Goal: Task Accomplishment & Management: Use online tool/utility

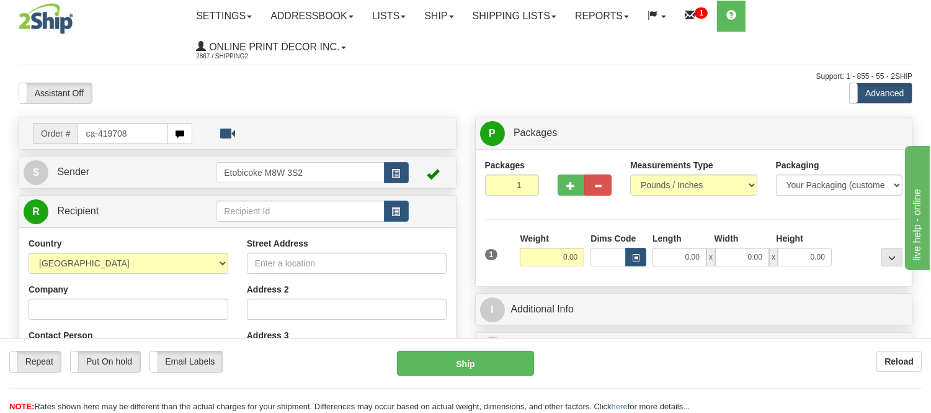
type input "ca-419708"
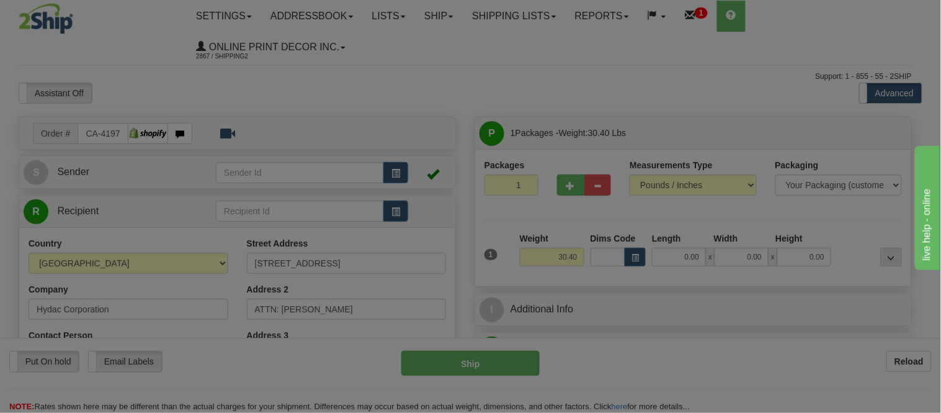
type input "WELLAND"
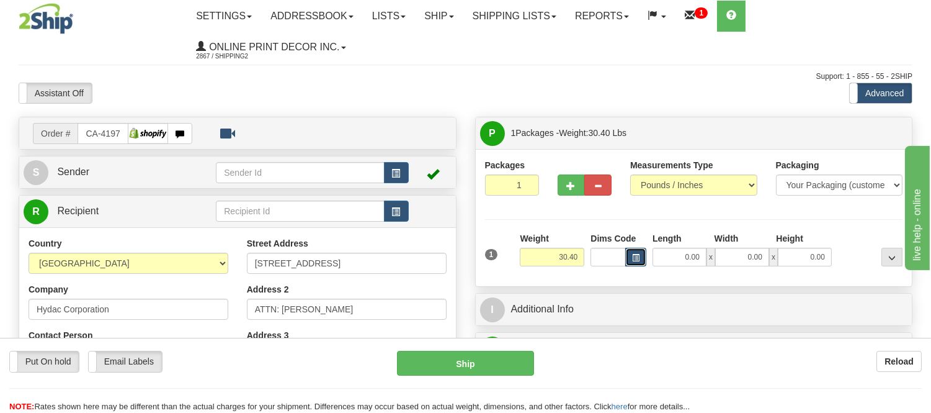
click at [633, 258] on span "button" at bounding box center [635, 257] width 7 height 7
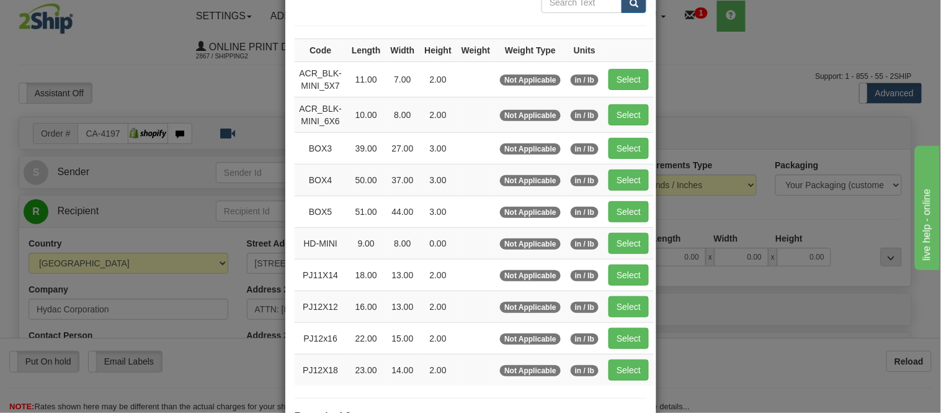
scroll to position [138, 0]
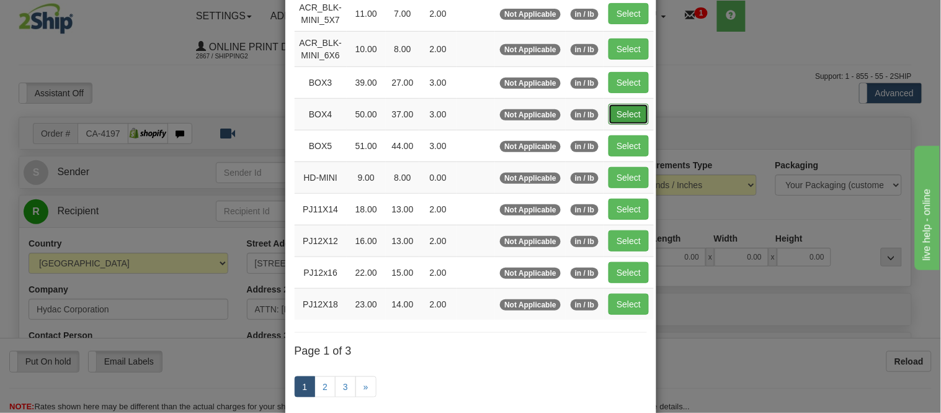
click at [620, 115] on button "Select" at bounding box center [629, 114] width 40 height 21
type input "BOX4"
type input "50.00"
type input "37.00"
type input "3.00"
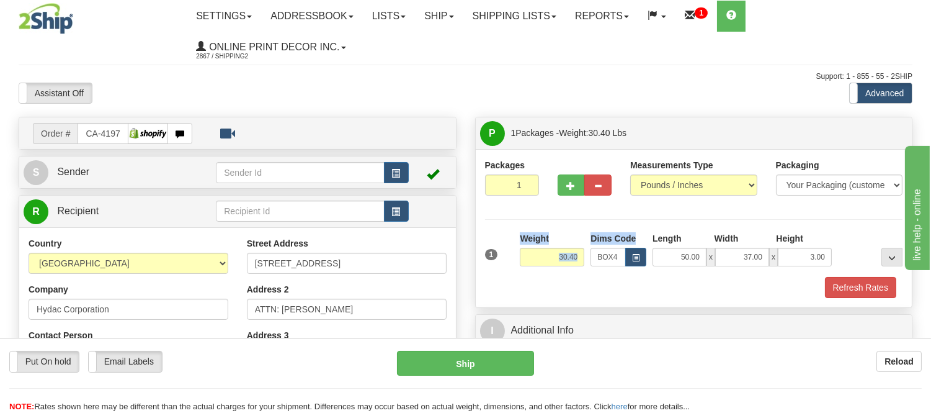
drag, startPoint x: 587, startPoint y: 254, endPoint x: 491, endPoint y: 261, distance: 95.8
click at [491, 261] on div "1 Weight 30.40 Dims Code x x" at bounding box center [694, 254] width 424 height 44
click at [579, 222] on div "Packages 1 1 Measurements Type" at bounding box center [694, 228] width 418 height 139
drag, startPoint x: 580, startPoint y: 255, endPoint x: 538, endPoint y: 254, distance: 42.2
click at [538, 254] on input "30.40" at bounding box center [552, 257] width 65 height 19
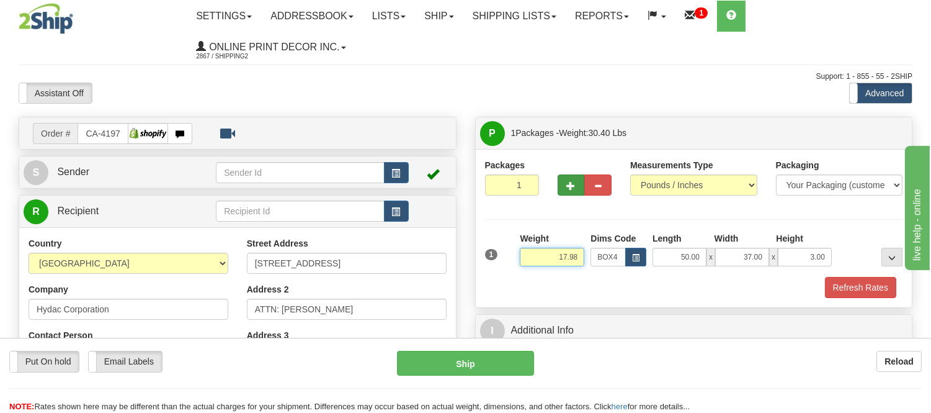
type input "17.98"
click at [568, 182] on span "button" at bounding box center [571, 186] width 9 height 8
radio input "true"
type input "2"
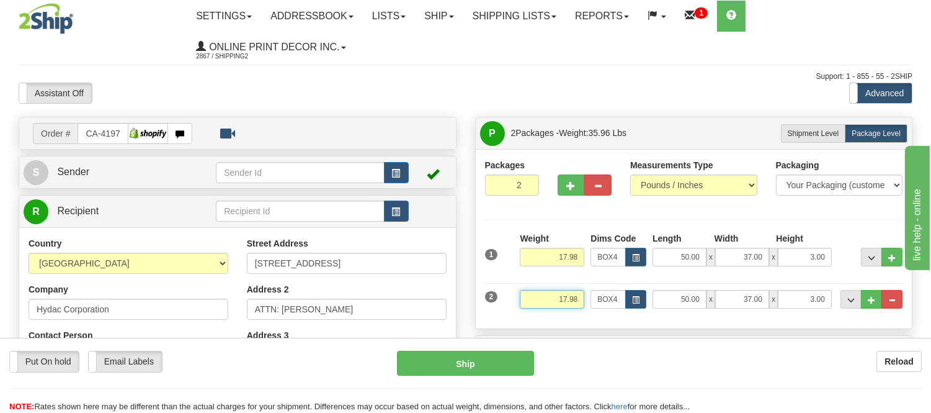
drag, startPoint x: 582, startPoint y: 300, endPoint x: 527, endPoint y: 300, distance: 54.6
click at [527, 300] on input "17.98" at bounding box center [552, 299] width 65 height 19
drag, startPoint x: 581, startPoint y: 302, endPoint x: 530, endPoint y: 302, distance: 51.5
click at [530, 302] on input "13.98" at bounding box center [552, 299] width 65 height 19
type input "11.98"
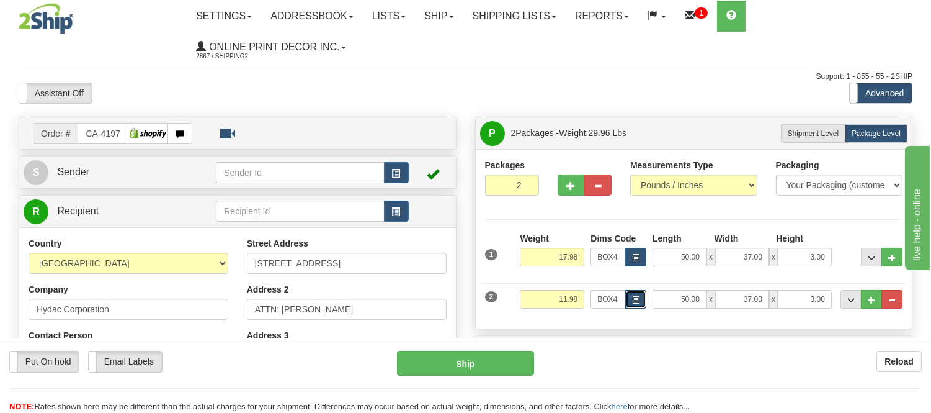
click at [633, 303] on span "button" at bounding box center [635, 300] width 7 height 7
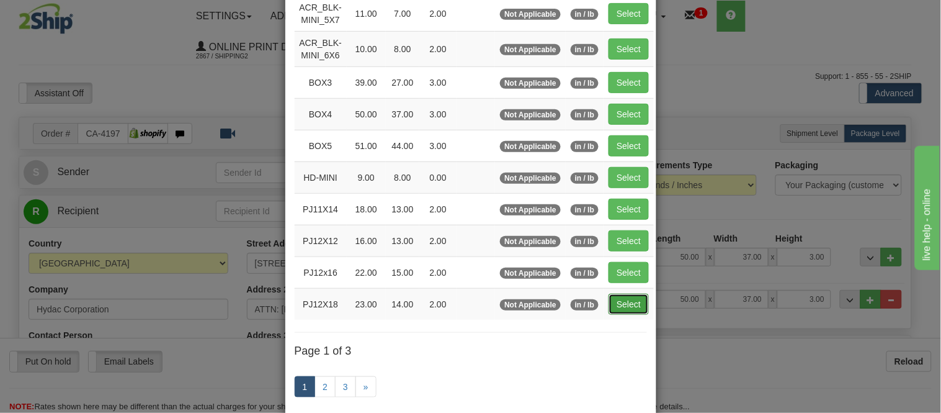
click at [619, 311] on button "Select" at bounding box center [629, 303] width 40 height 21
type input "PJ12X18"
type input "23.00"
type input "14.00"
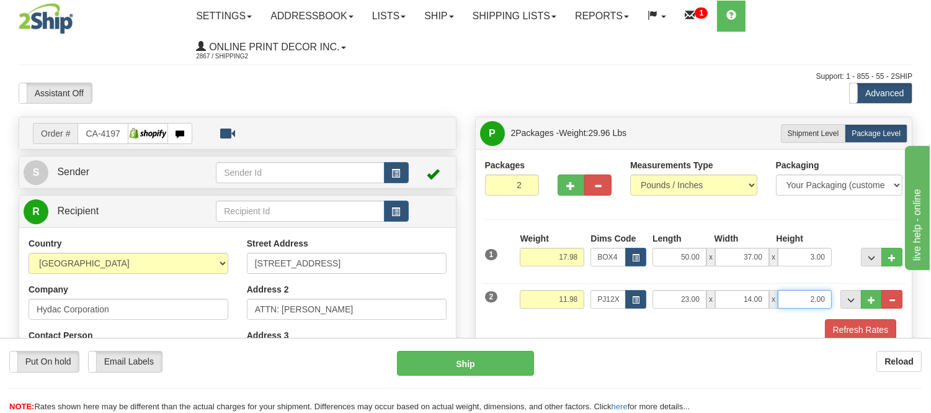
drag, startPoint x: 825, startPoint y: 300, endPoint x: 777, endPoint y: 313, distance: 49.7
click at [777, 313] on div "2 Weight 11.98 Dims Code PJ12X18 Length x x" at bounding box center [694, 298] width 424 height 42
click button "Delete" at bounding box center [0, 0] width 0 height 0
type input "4"
click button "Delete" at bounding box center [0, 0] width 0 height 0
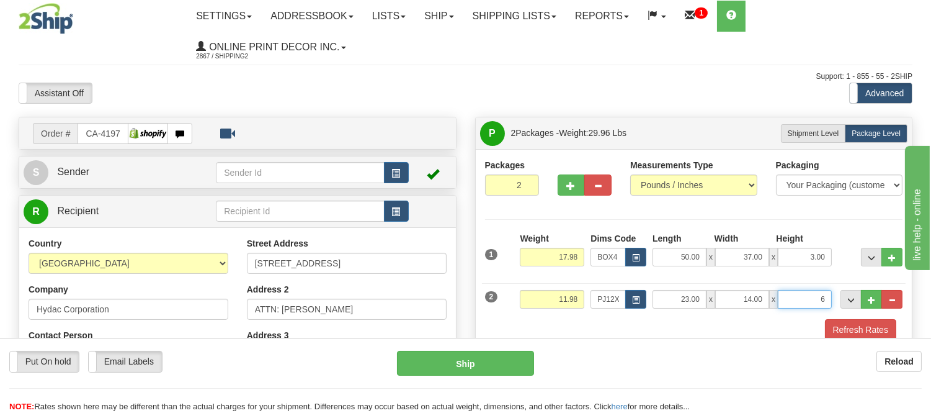
type input "6.00"
click at [847, 324] on button "Refresh Rates" at bounding box center [860, 329] width 71 height 21
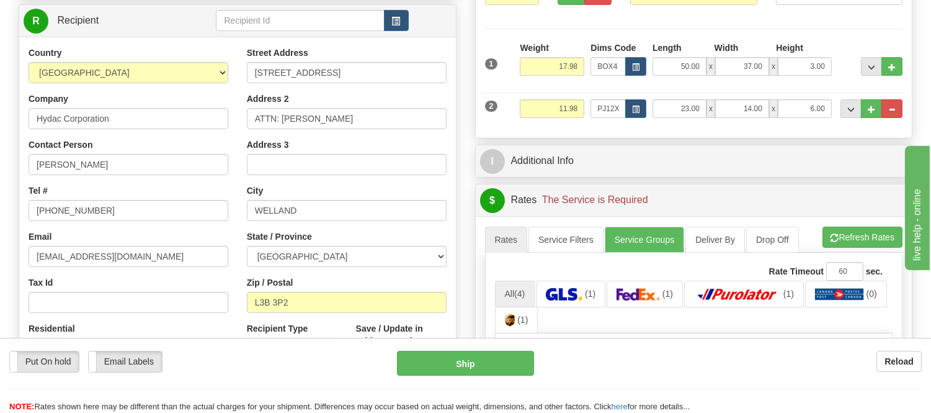
scroll to position [267, 0]
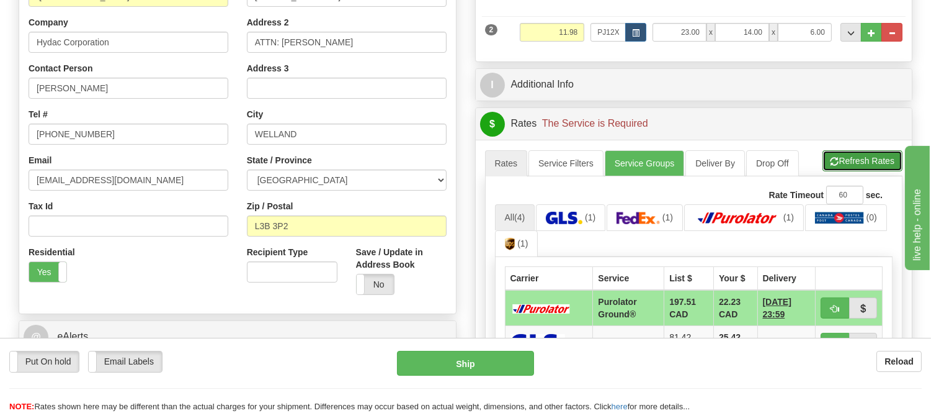
click at [885, 157] on button "Refresh Rates" at bounding box center [863, 160] width 80 height 21
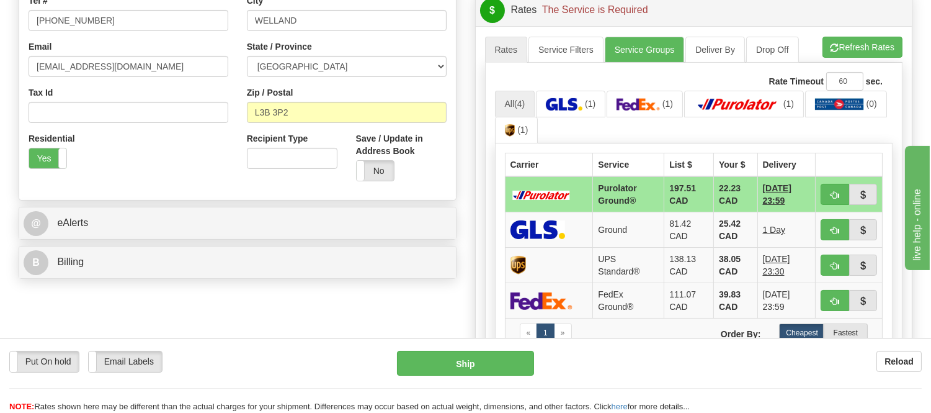
scroll to position [404, 0]
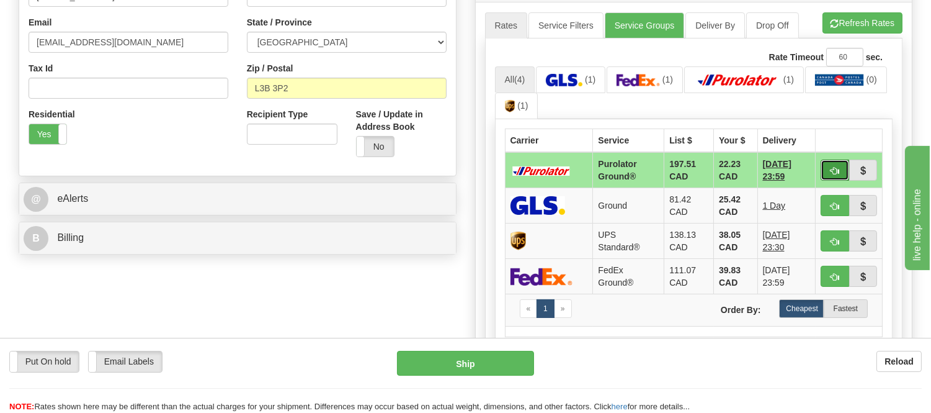
click at [832, 181] on button "button" at bounding box center [835, 169] width 29 height 21
type input "260"
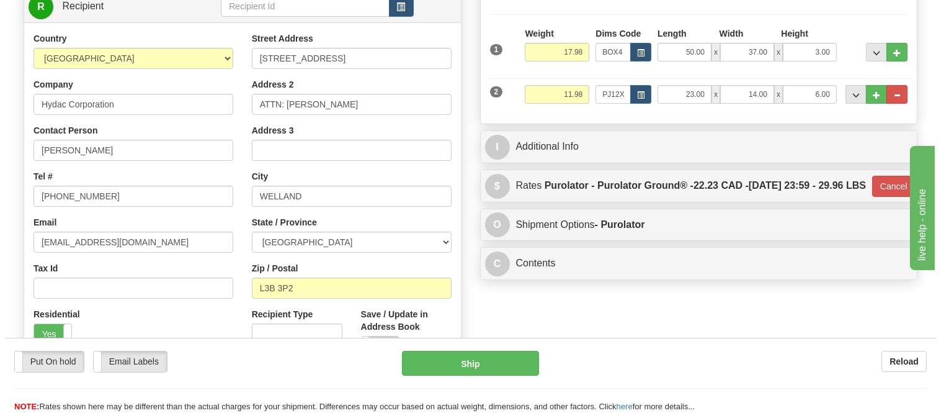
scroll to position [197, 0]
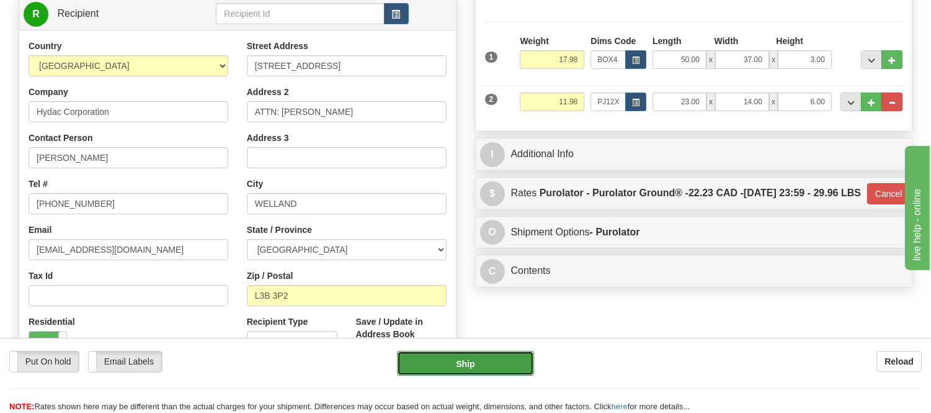
click at [503, 369] on button "Ship" at bounding box center [465, 363] width 136 height 25
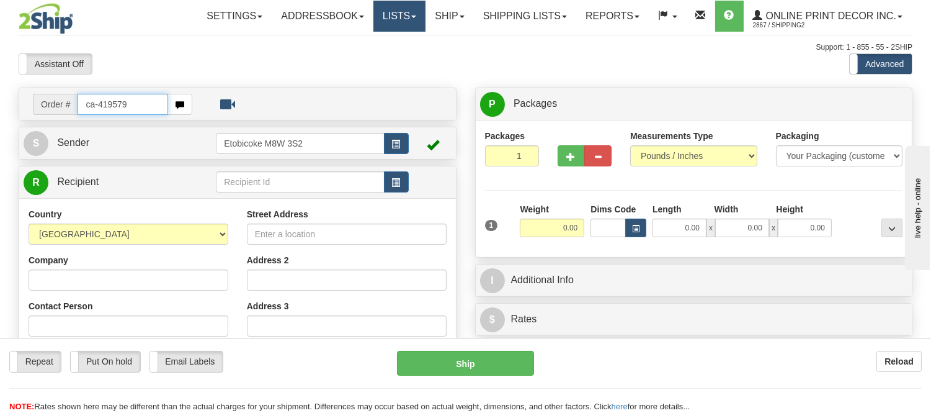
type input "ca-419579"
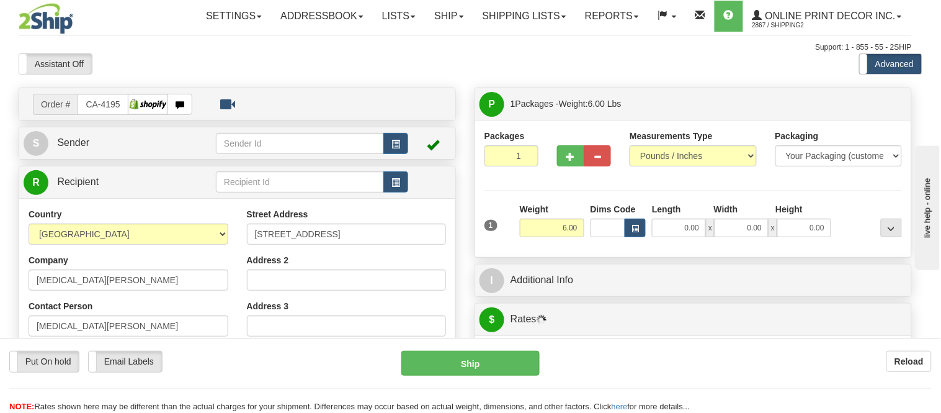
type input "HIGH RIVER"
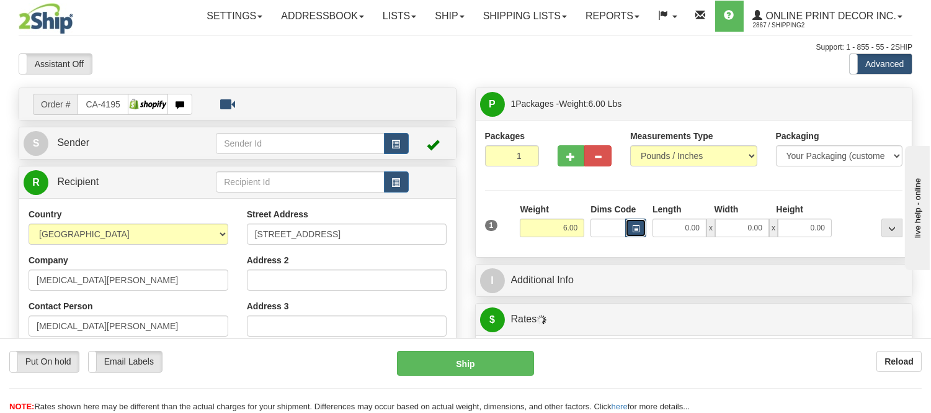
click at [643, 226] on button "button" at bounding box center [635, 227] width 21 height 19
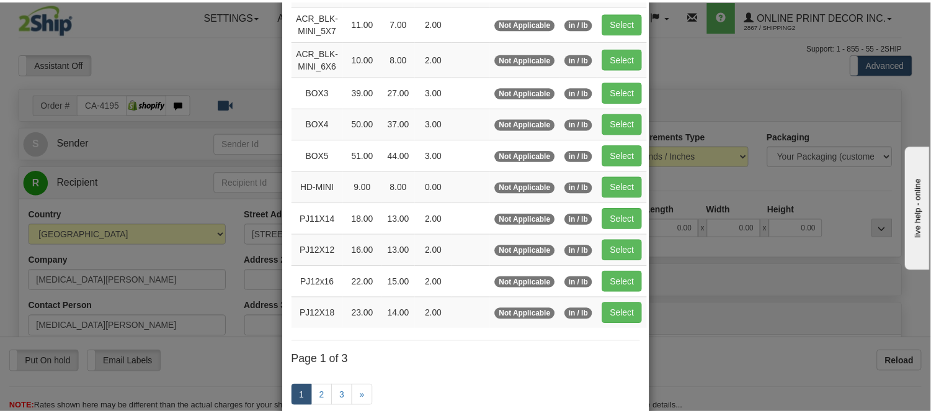
scroll to position [138, 0]
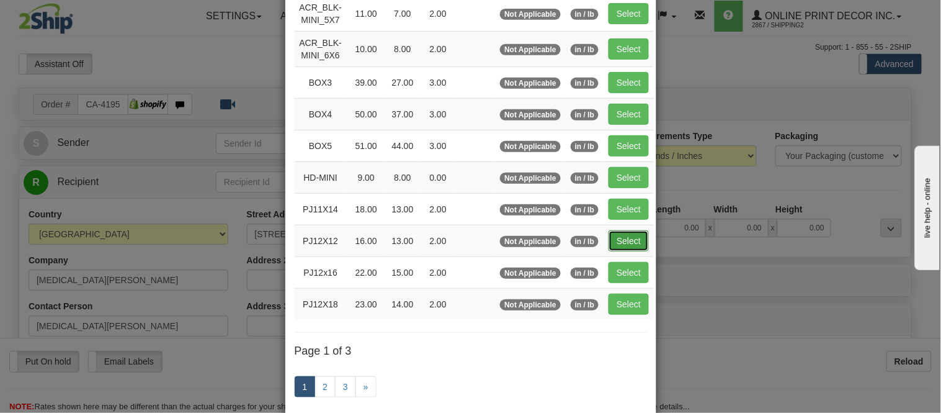
click at [617, 236] on button "Select" at bounding box center [629, 240] width 40 height 21
type input "PJ12X12"
type input "16.00"
type input "13.00"
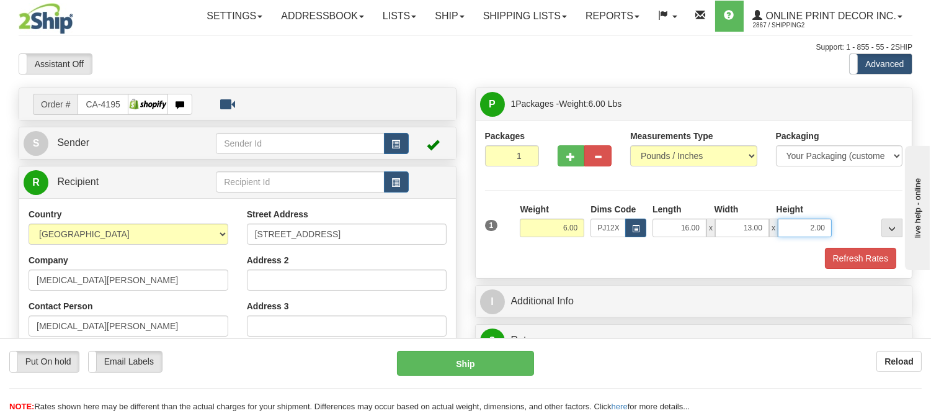
drag, startPoint x: 822, startPoint y: 225, endPoint x: 763, endPoint y: 239, distance: 60.8
click at [763, 239] on div "1 Weight 6.00 Dims Code x x" at bounding box center [694, 225] width 424 height 44
click at [871, 176] on div "Packaging Your Packaging (customer supplied) Envelope (carrier supplied) Pack (…" at bounding box center [840, 153] width 146 height 46
drag, startPoint x: 824, startPoint y: 231, endPoint x: 745, endPoint y: 239, distance: 79.2
click at [745, 239] on div "1 Weight 6.00 Dims Code x x" at bounding box center [694, 225] width 424 height 44
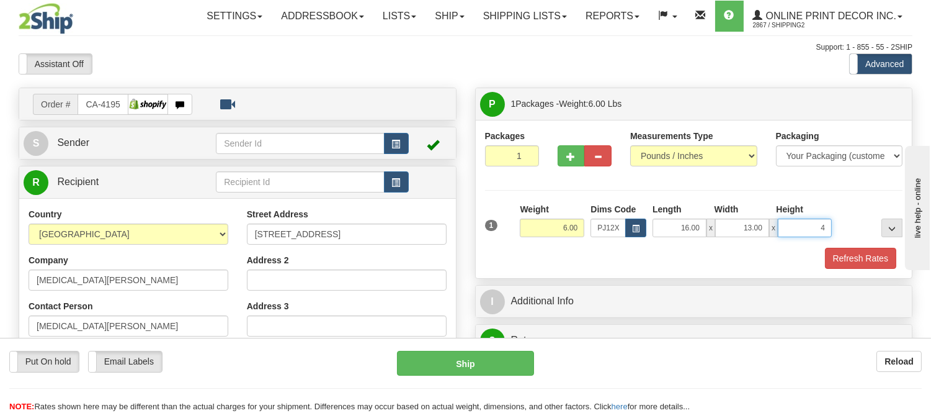
click button "Delete" at bounding box center [0, 0] width 0 height 0
type input "4.00"
click at [851, 269] on button "Refresh Rates" at bounding box center [860, 258] width 71 height 21
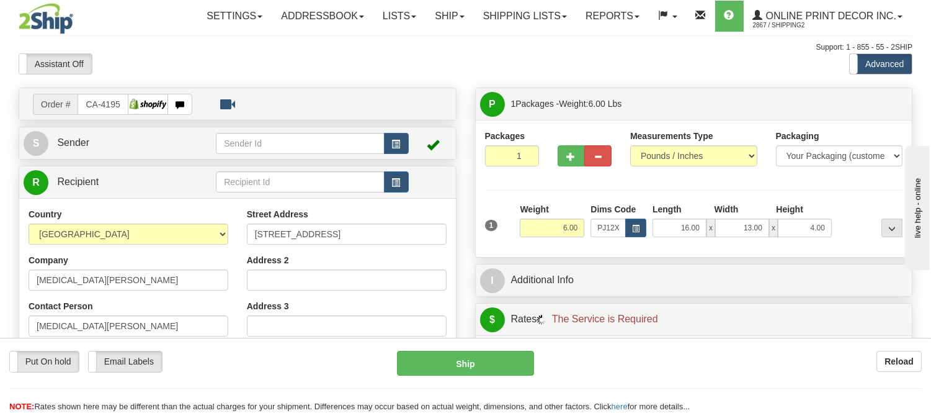
scroll to position [207, 0]
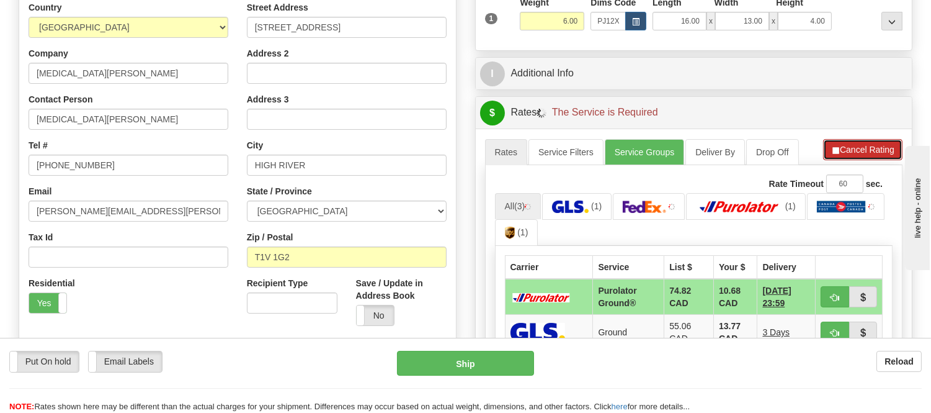
click at [842, 150] on button "Cancel Rating" at bounding box center [862, 149] width 79 height 21
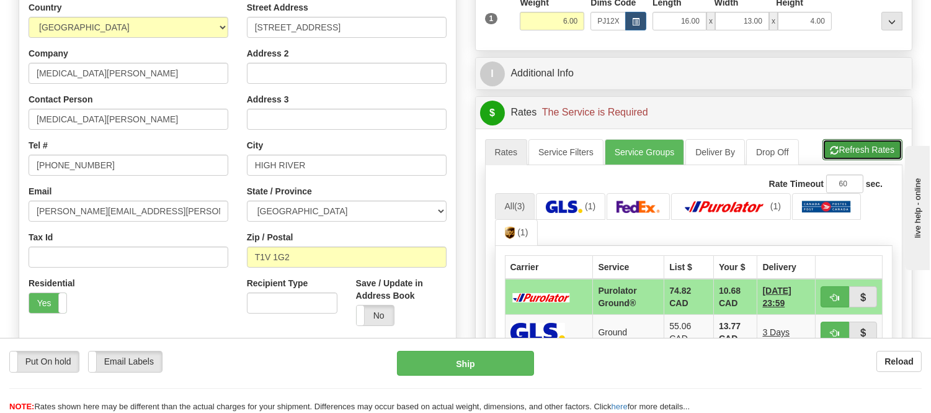
click at [842, 150] on button "Refresh Rates" at bounding box center [863, 149] width 80 height 21
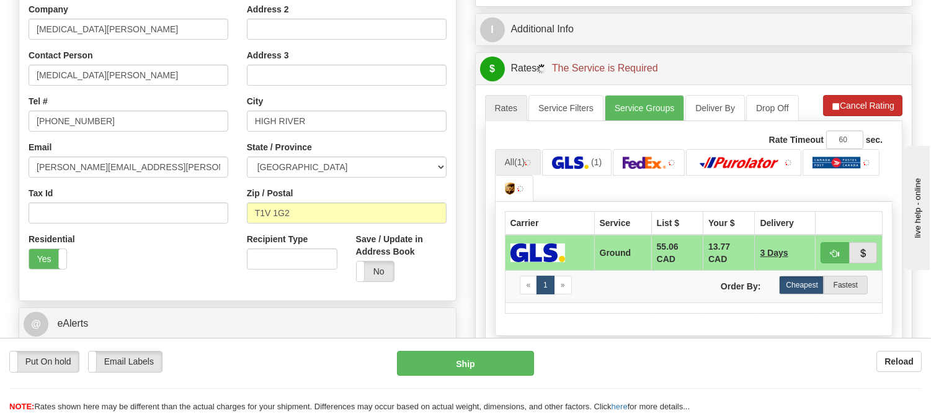
scroll to position [275, 0]
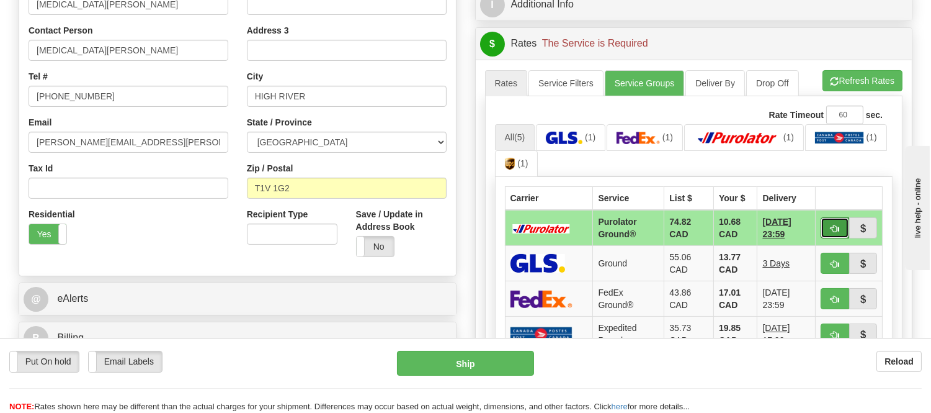
click at [831, 225] on span "button" at bounding box center [835, 229] width 9 height 8
type input "260"
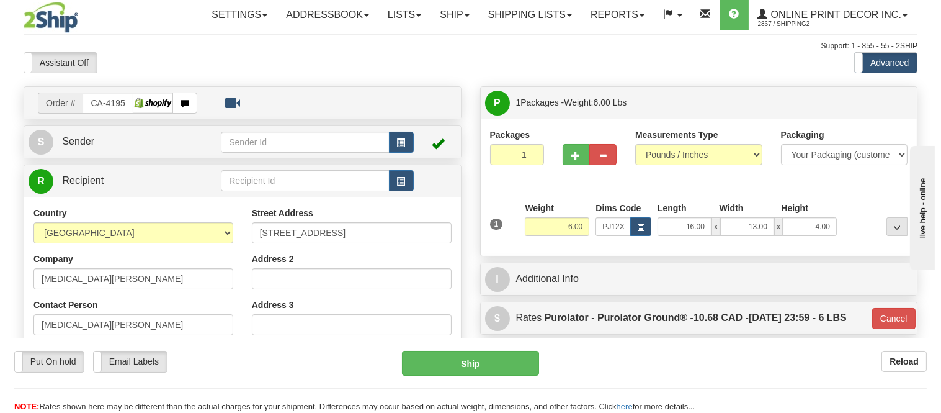
scroll to position [0, 0]
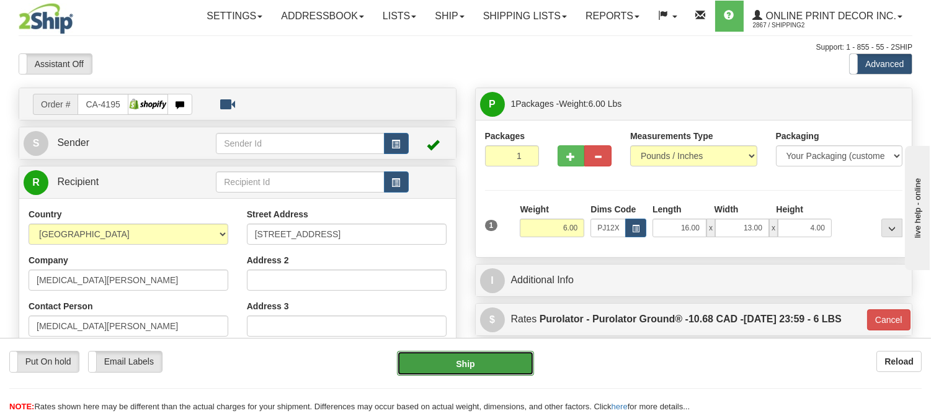
click at [510, 354] on button "Ship" at bounding box center [465, 363] width 136 height 25
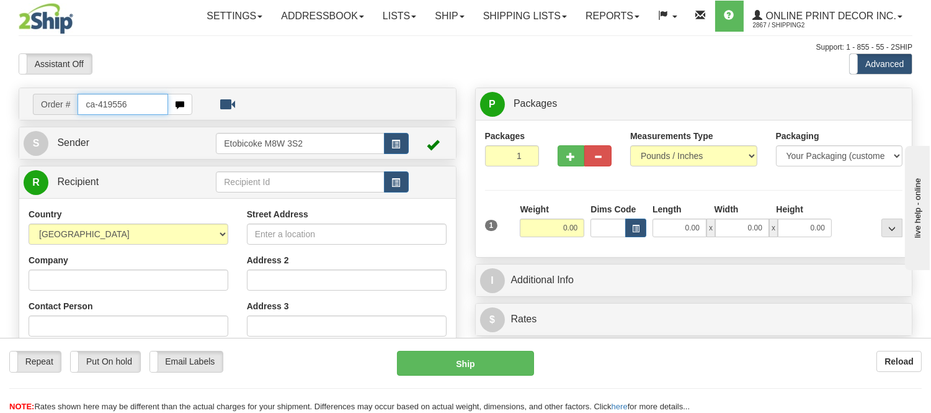
type input "ca-419556"
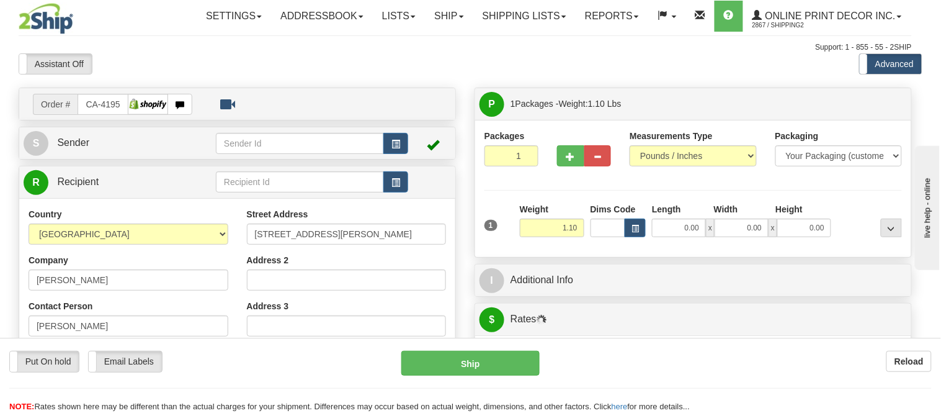
type input "GATINEAU"
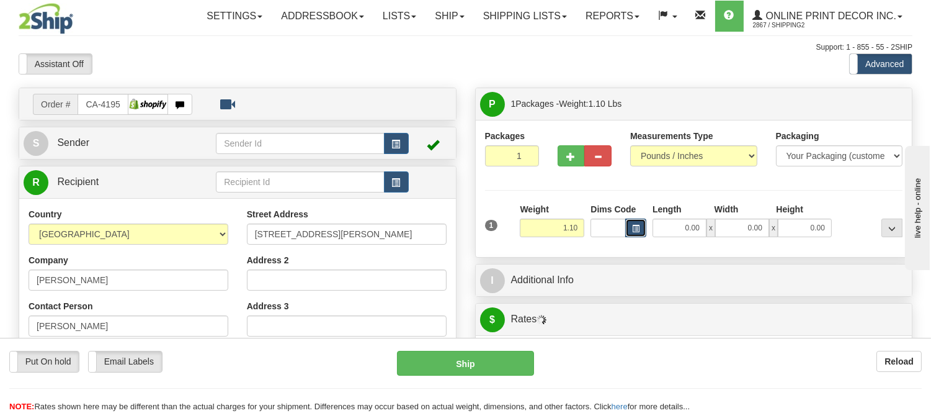
click at [637, 224] on button "button" at bounding box center [635, 227] width 21 height 19
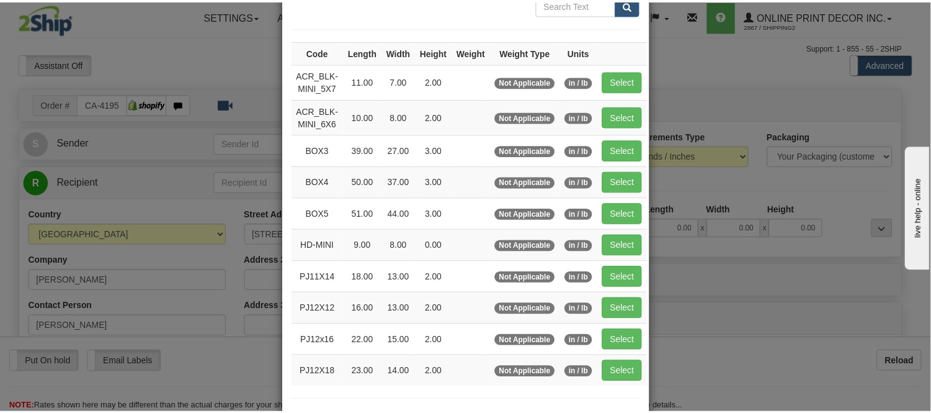
scroll to position [138, 0]
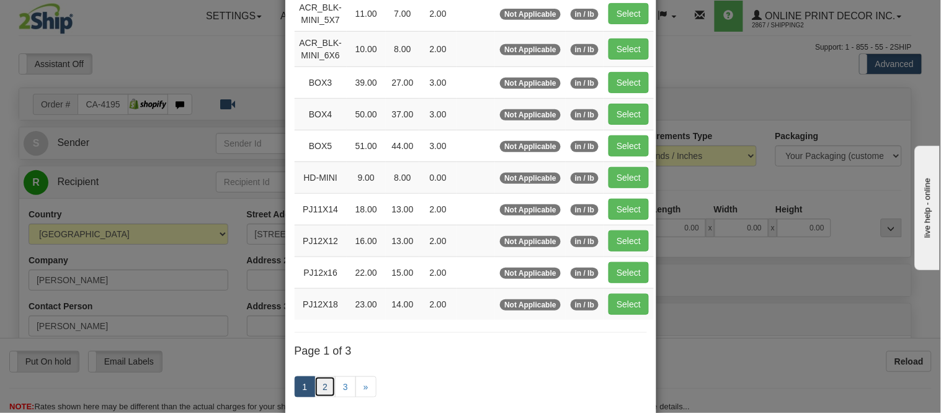
click at [318, 383] on link "2" at bounding box center [325, 386] width 21 height 21
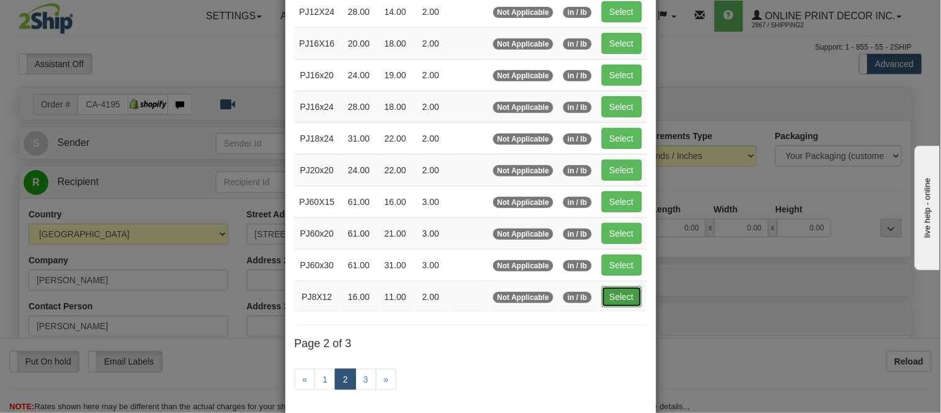
click at [617, 295] on button "Select" at bounding box center [622, 296] width 40 height 21
type input "PJ8X12"
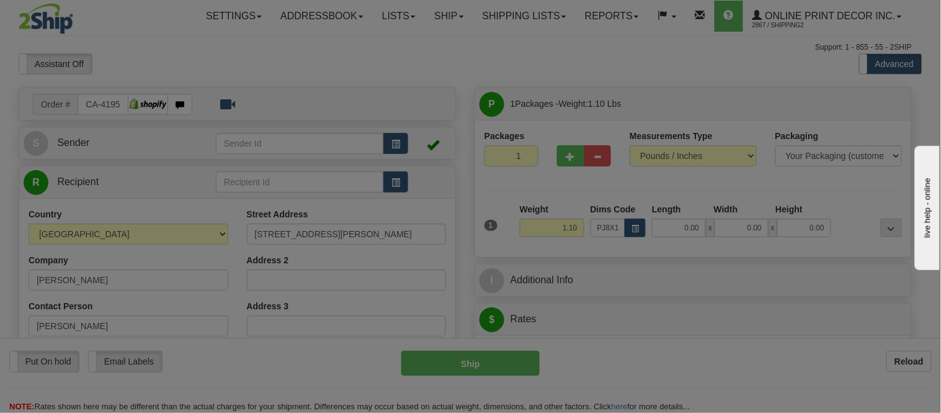
type input "16.00"
type input "11.00"
type input "2.00"
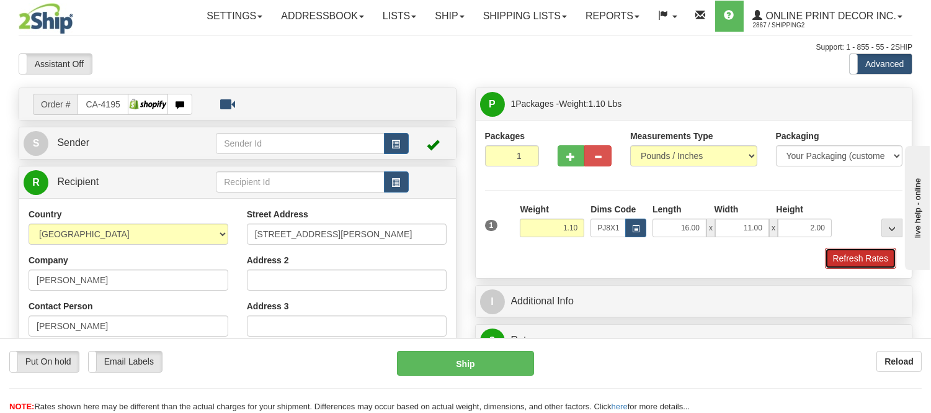
click at [859, 253] on button "Refresh Rates" at bounding box center [860, 258] width 71 height 21
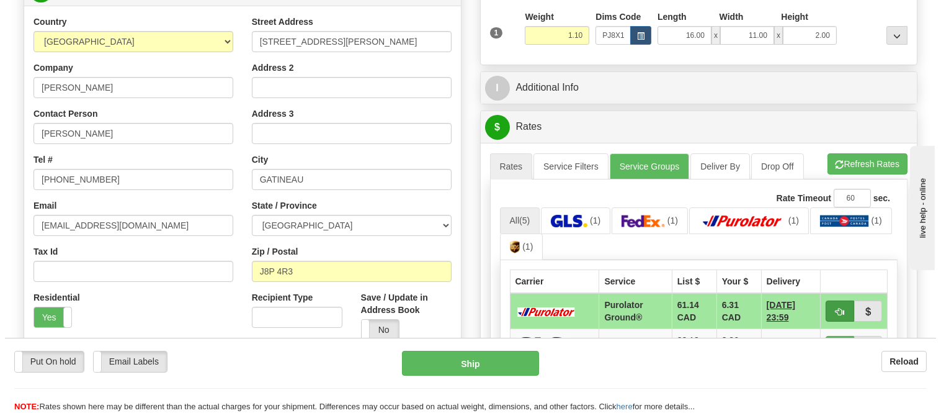
scroll to position [261, 0]
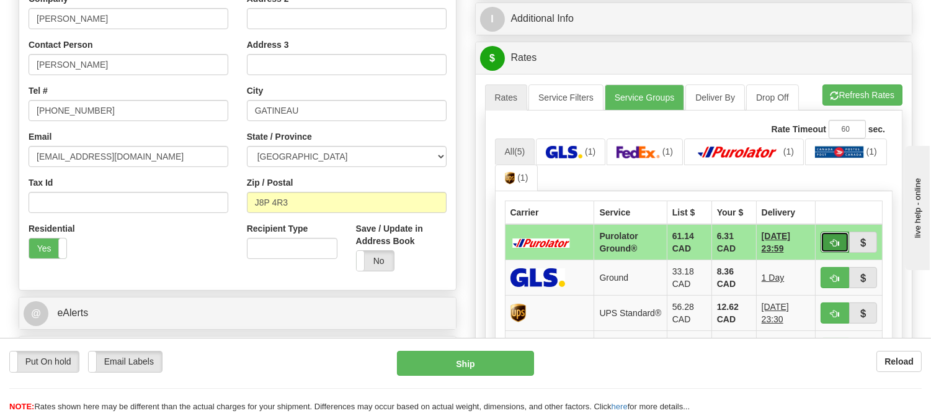
click at [830, 232] on button "button" at bounding box center [835, 241] width 29 height 21
type input "260"
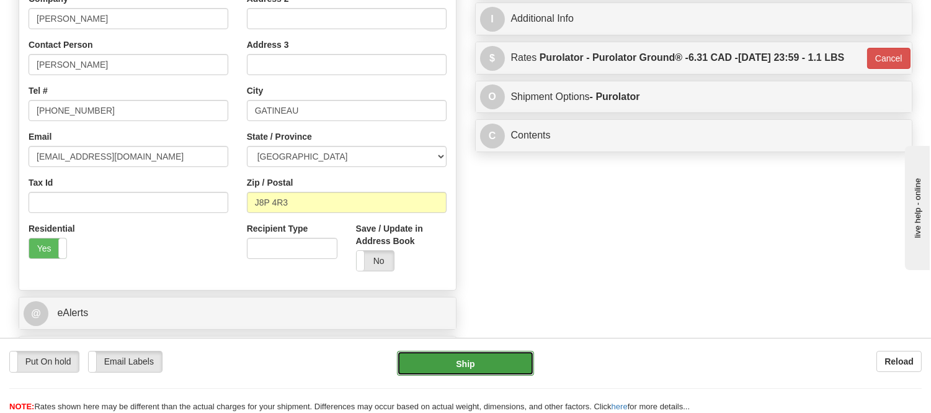
click at [473, 367] on button "Ship" at bounding box center [465, 363] width 136 height 25
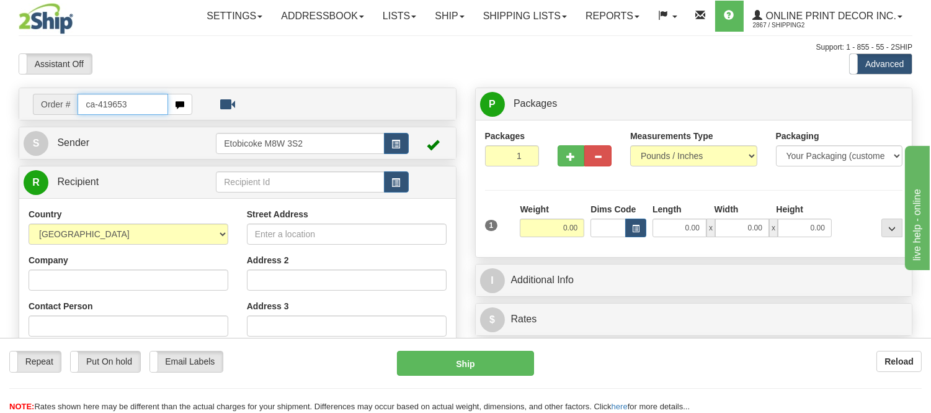
type input "ca-419653"
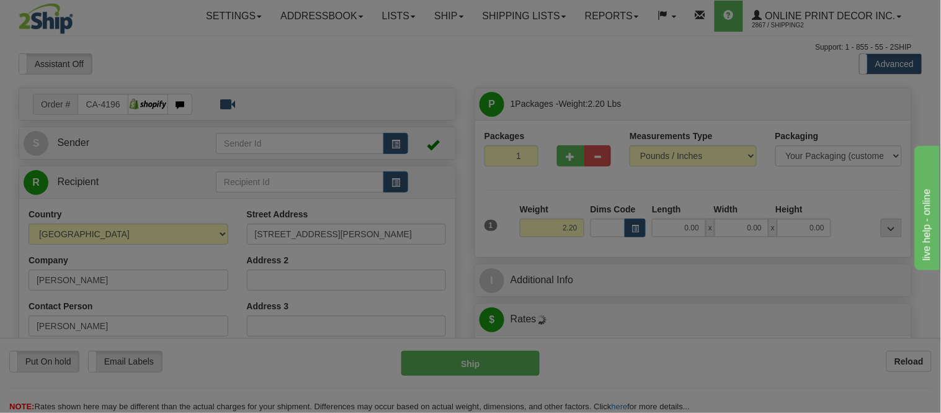
type input "TECUMSEH"
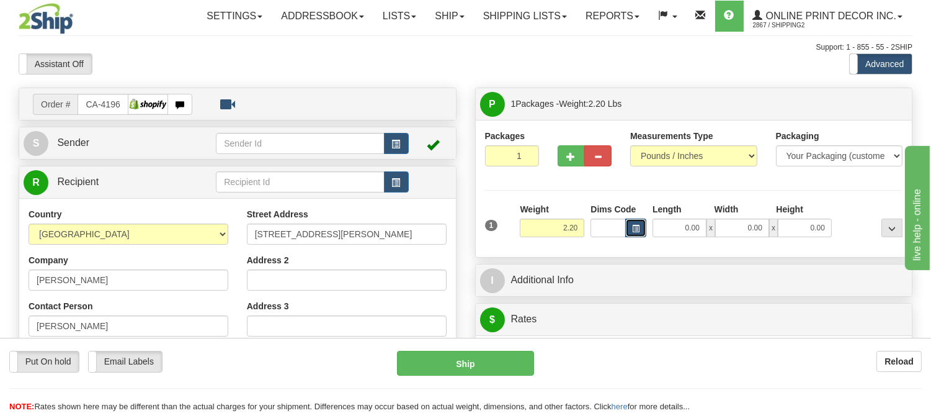
click at [644, 221] on button "button" at bounding box center [635, 227] width 21 height 19
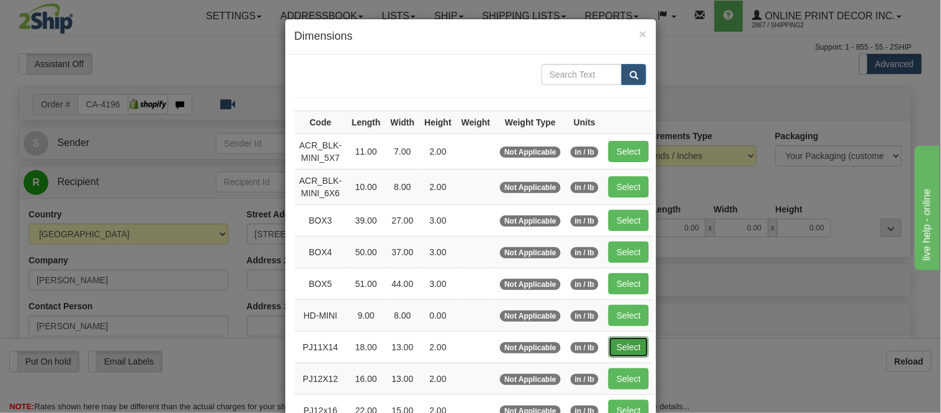
click at [630, 357] on button "Select" at bounding box center [629, 346] width 40 height 21
type input "PJ11X14"
type input "18.00"
type input "13.00"
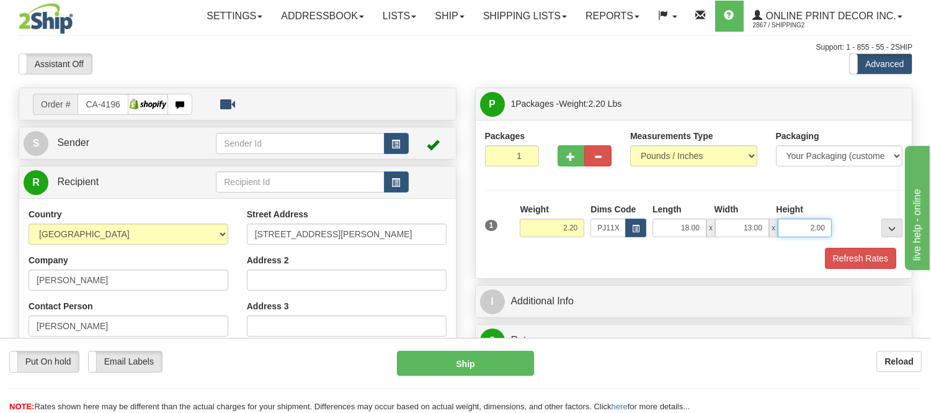
drag, startPoint x: 830, startPoint y: 225, endPoint x: 768, endPoint y: 233, distance: 62.6
click at [768, 233] on div "18.00 x 13.00 x 2.00" at bounding box center [742, 227] width 179 height 19
click button "Delete" at bounding box center [0, 0] width 0 height 0
type input "4.00"
drag, startPoint x: 578, startPoint y: 228, endPoint x: 506, endPoint y: 223, distance: 72.1
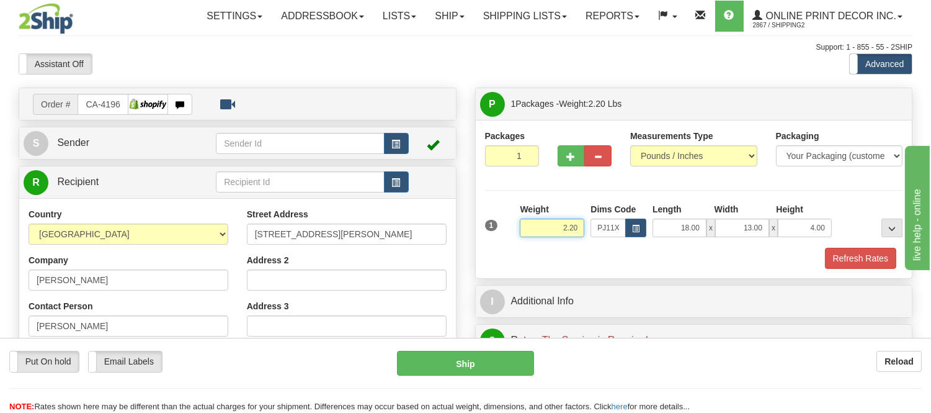
click at [506, 223] on div "1 Weight 2.20 Dims Code x x" at bounding box center [694, 225] width 424 height 44
type input "3.10"
click at [847, 259] on button "Refresh Rates" at bounding box center [860, 258] width 71 height 21
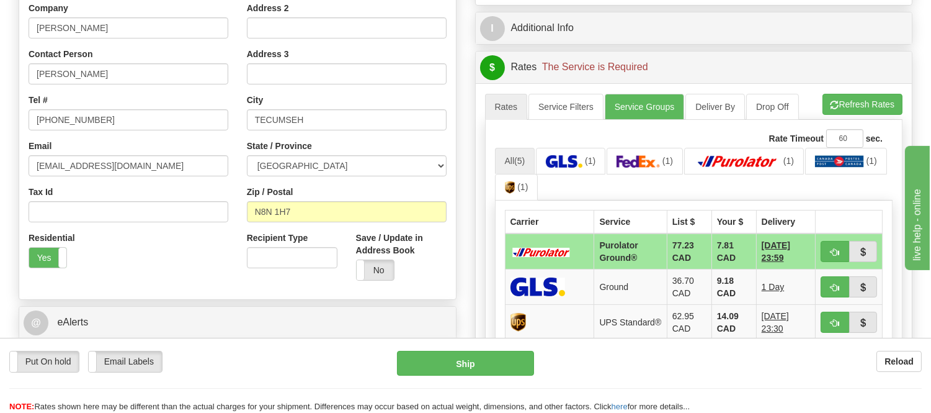
scroll to position [275, 0]
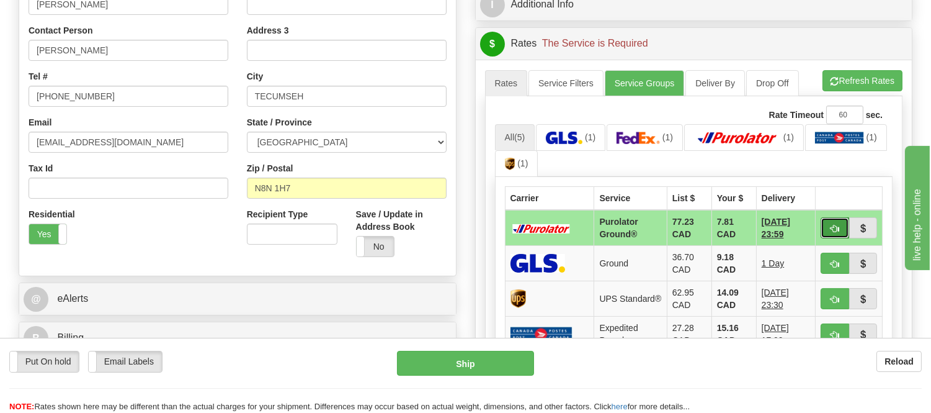
click at [833, 227] on span "button" at bounding box center [835, 229] width 9 height 8
type input "260"
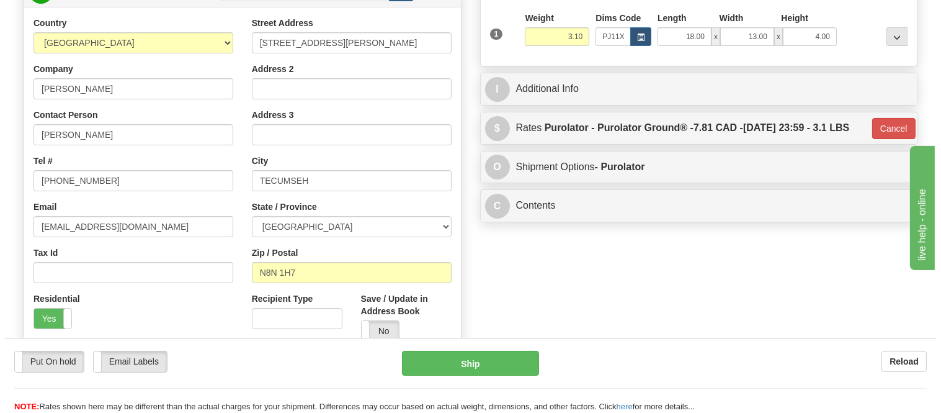
scroll to position [69, 0]
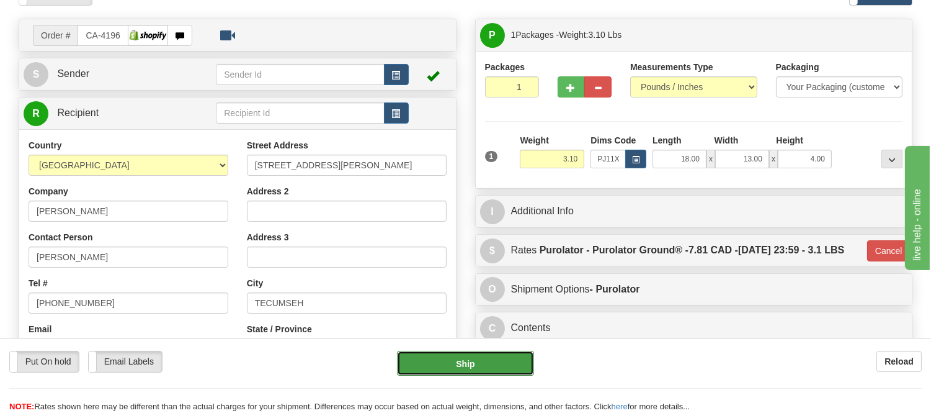
click at [510, 361] on button "Ship" at bounding box center [465, 363] width 136 height 25
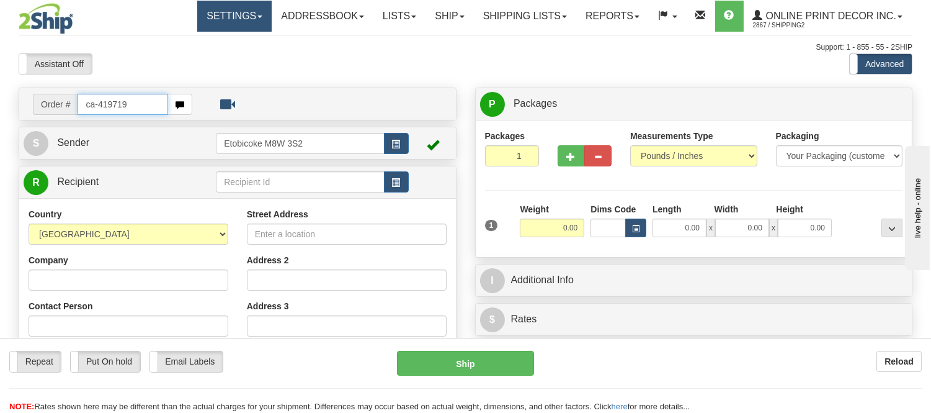
type input "ca-419719"
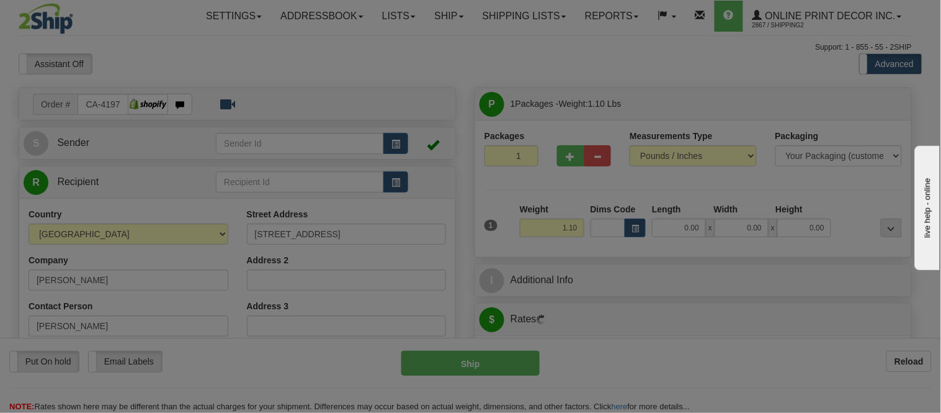
type input "YORK"
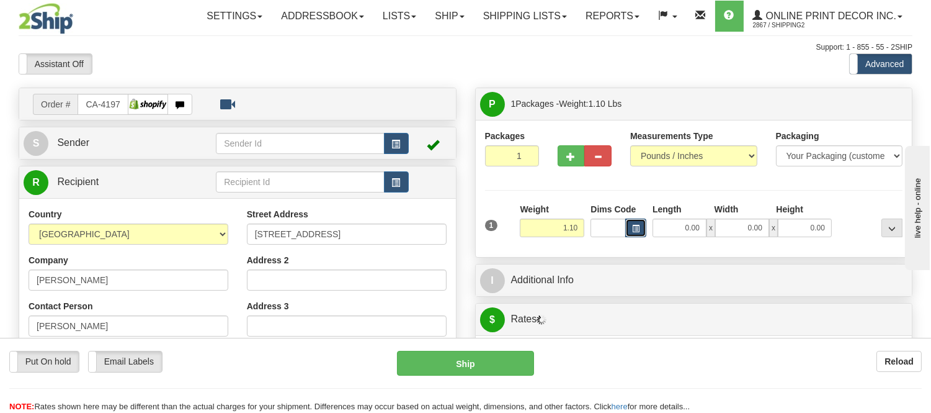
click at [640, 228] on button "button" at bounding box center [635, 227] width 21 height 19
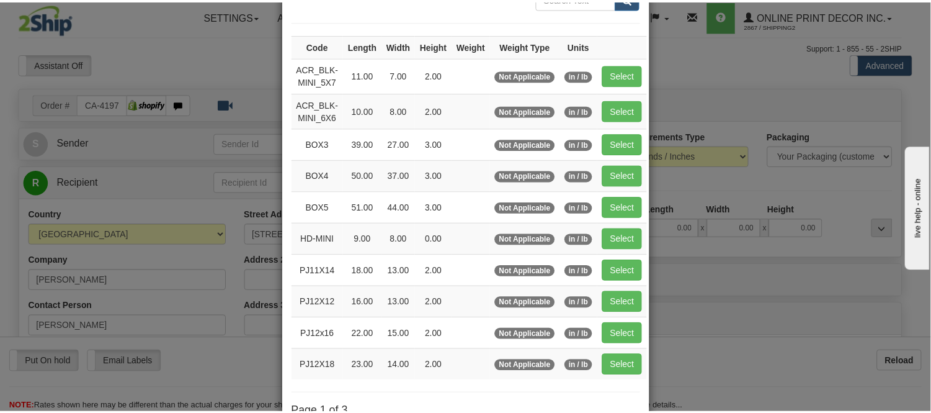
scroll to position [138, 0]
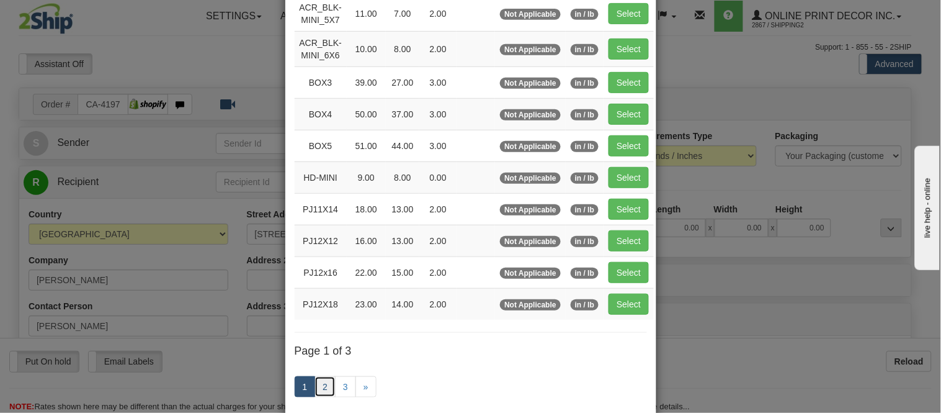
click at [321, 383] on link "2" at bounding box center [325, 386] width 21 height 21
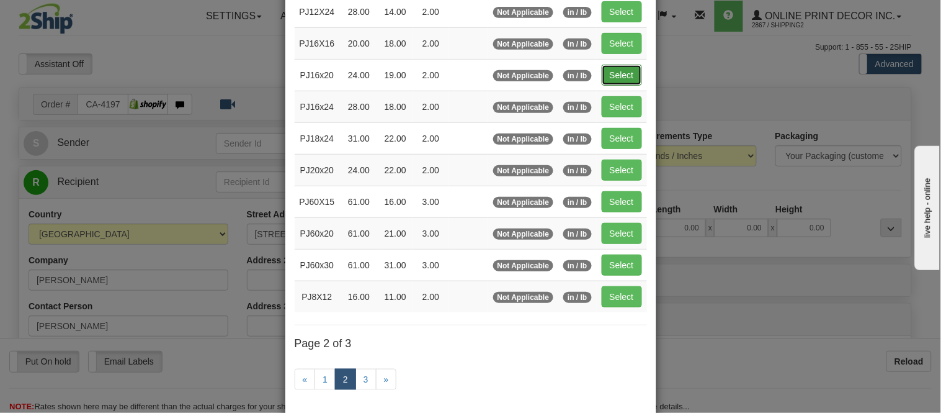
click at [615, 73] on button "Select" at bounding box center [622, 75] width 40 height 21
type input "PJ16x20"
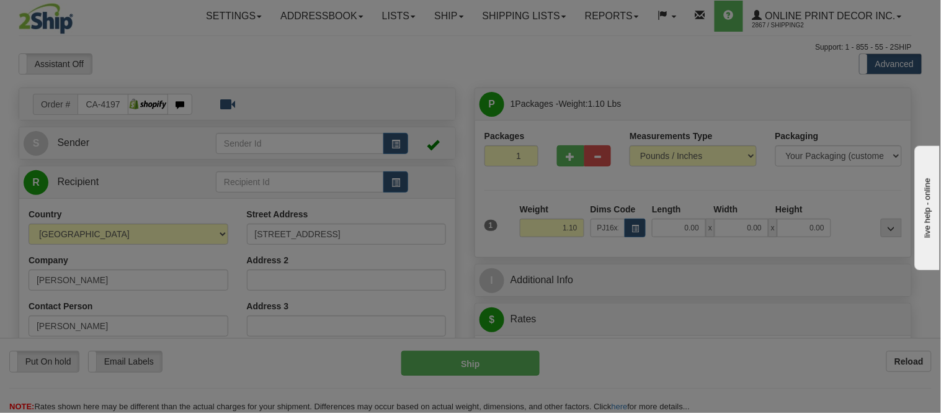
type input "24.00"
type input "19.00"
type input "2.00"
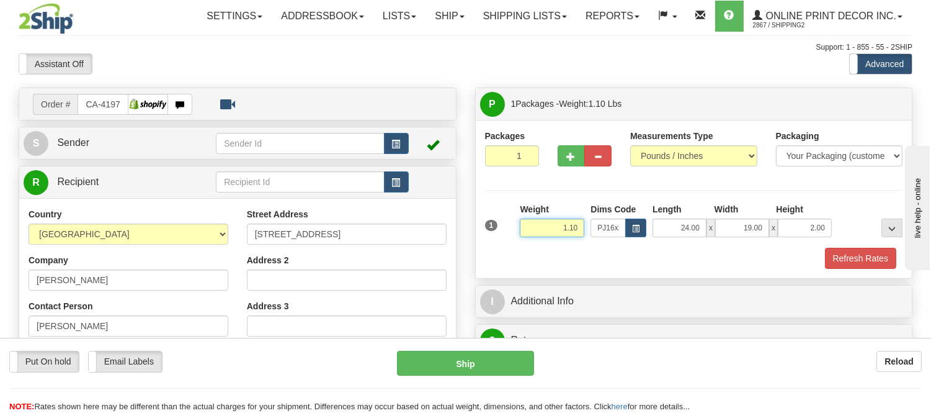
drag, startPoint x: 579, startPoint y: 228, endPoint x: 526, endPoint y: 230, distance: 52.8
click at [526, 230] on input "1.10" at bounding box center [552, 227] width 65 height 19
type input "2.20"
click at [849, 251] on button "Refresh Rates" at bounding box center [860, 258] width 71 height 21
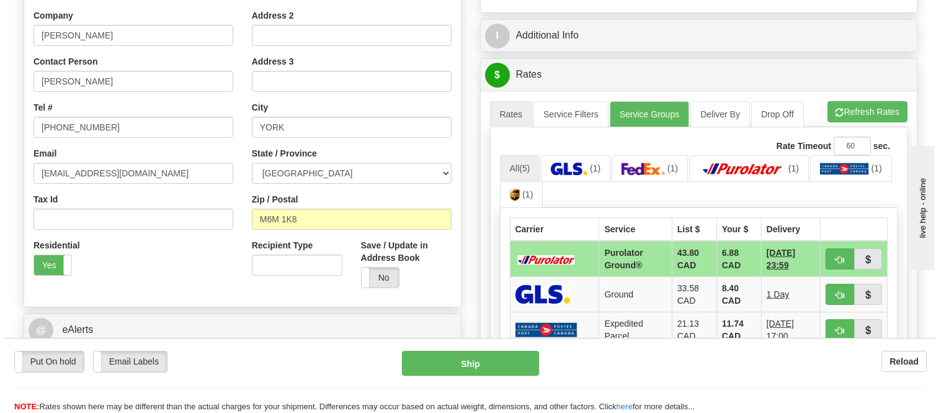
scroll to position [275, 0]
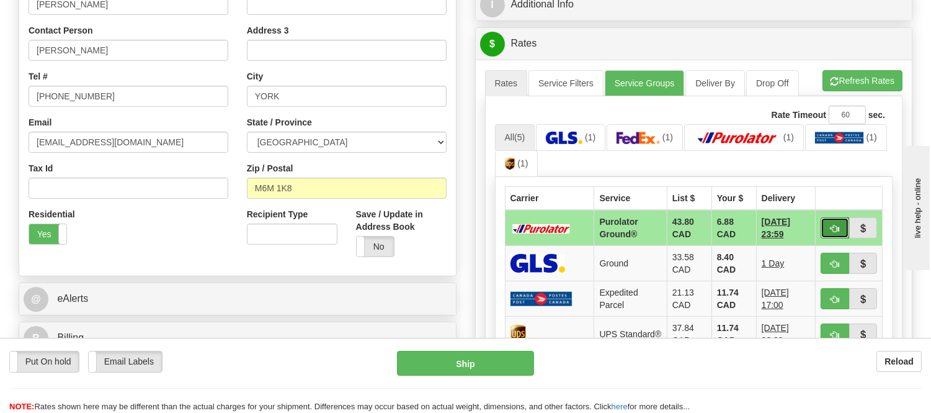
click at [833, 225] on span "button" at bounding box center [835, 229] width 9 height 8
type input "260"
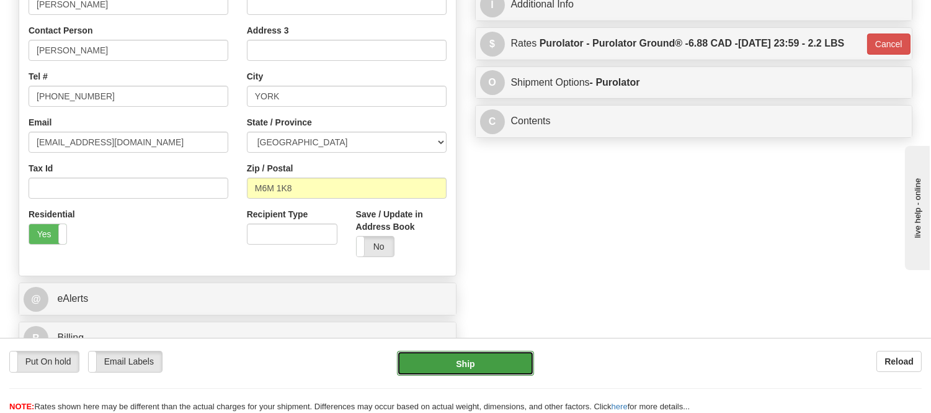
click at [484, 360] on button "Ship" at bounding box center [465, 363] width 136 height 25
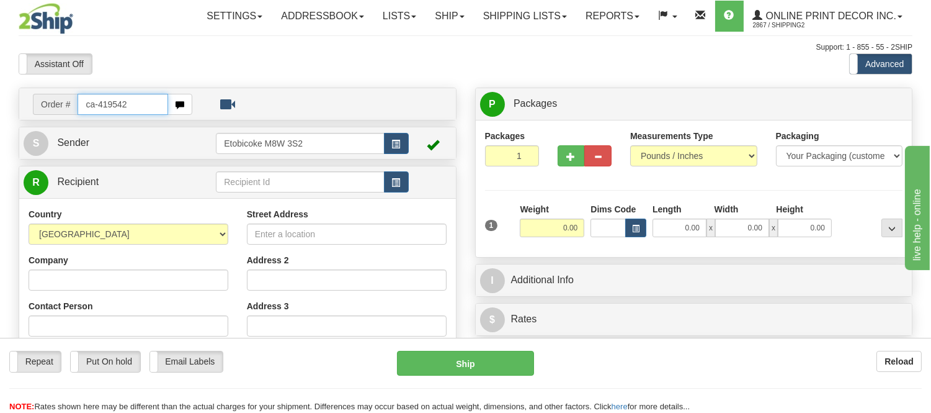
type input "ca-419542"
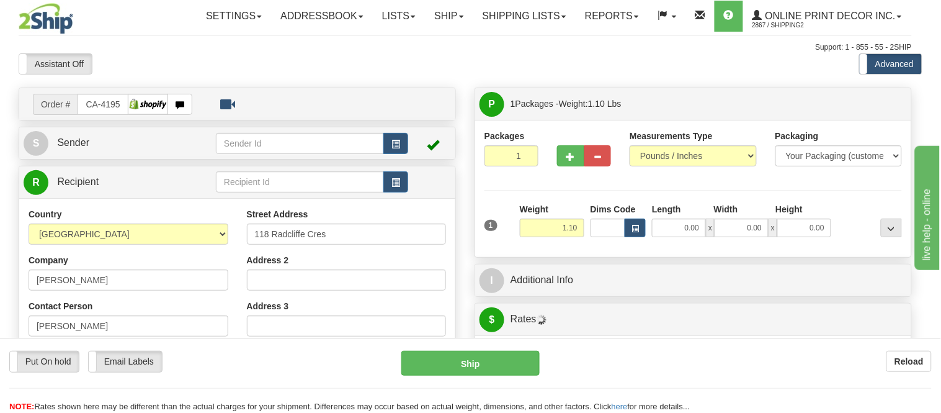
type input "LUCAN"
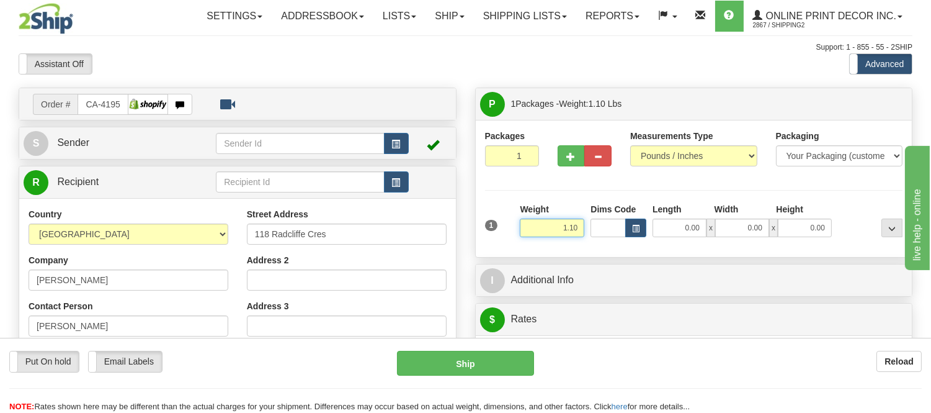
drag, startPoint x: 579, startPoint y: 226, endPoint x: 512, endPoint y: 220, distance: 67.9
click at [512, 220] on div "1 Weight 1.10 Dims Code 0.00" at bounding box center [694, 225] width 424 height 44
type input "2.20"
click at [631, 227] on button "button" at bounding box center [635, 227] width 21 height 19
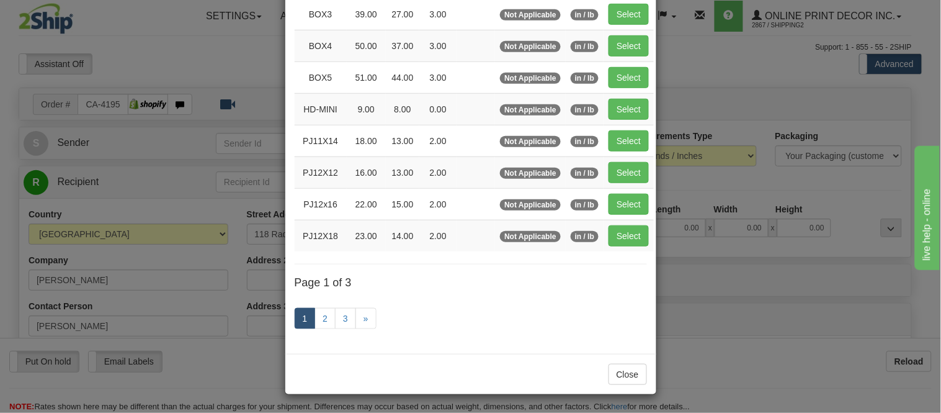
scroll to position [207, 0]
click at [318, 317] on link "2" at bounding box center [325, 317] width 21 height 21
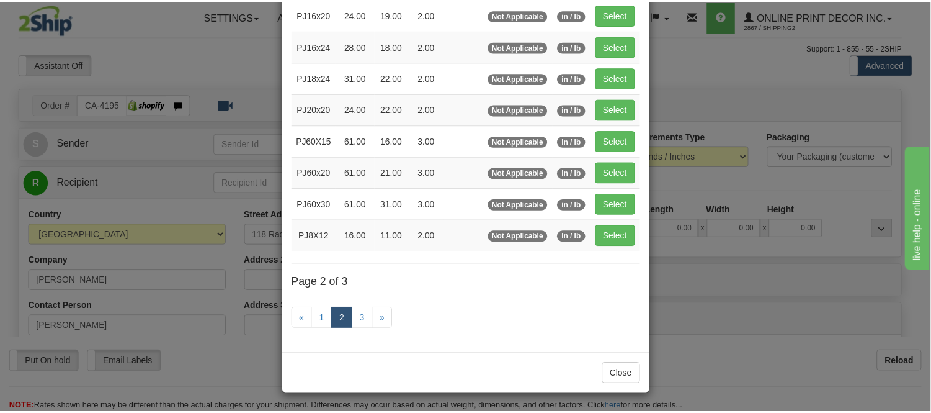
scroll to position [202, 0]
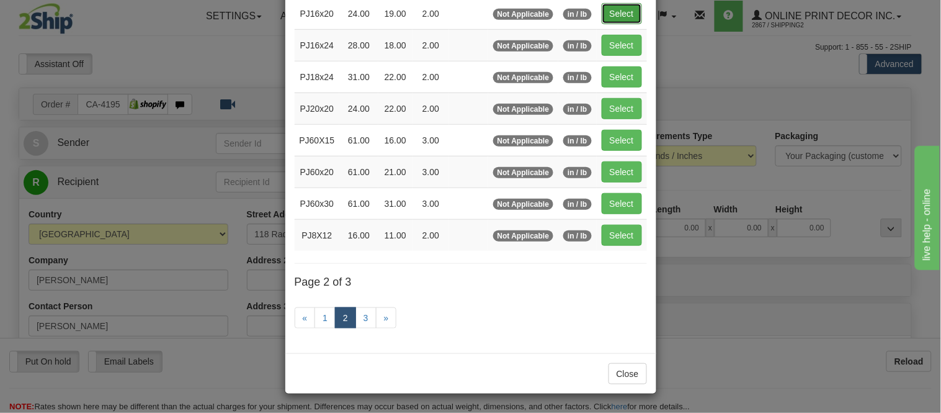
click at [608, 11] on button "Select" at bounding box center [622, 13] width 40 height 21
type input "PJ16x20"
type input "24.00"
type input "19.00"
type input "2.00"
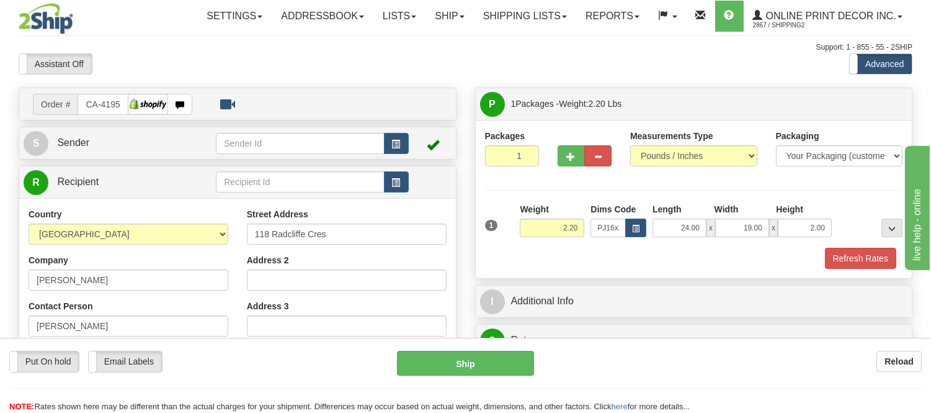
click at [857, 242] on div "1 Weight 2.20 Dims Code x x" at bounding box center [694, 225] width 424 height 44
click at [859, 250] on button "Refresh Rates" at bounding box center [860, 258] width 71 height 21
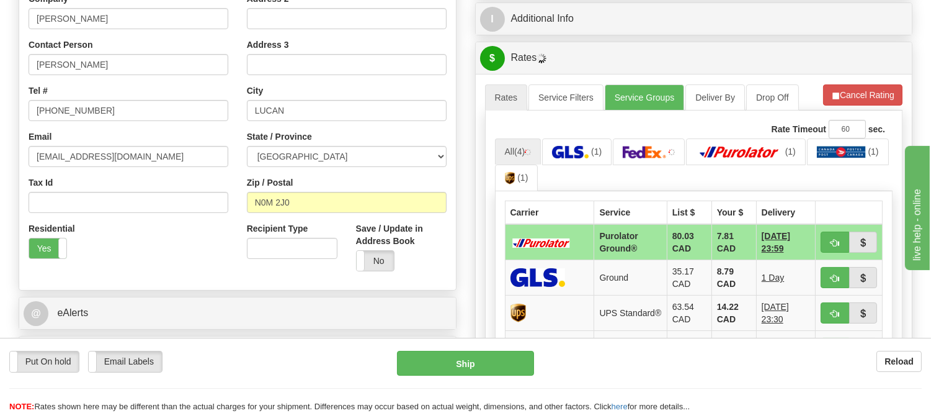
scroll to position [275, 0]
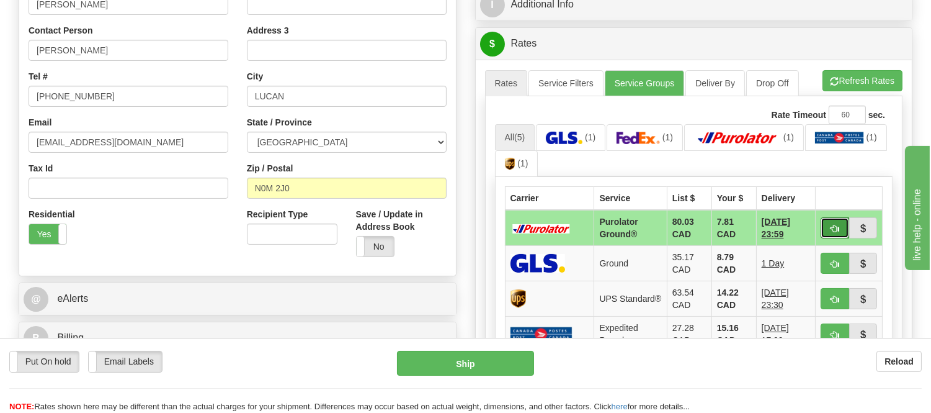
click at [831, 225] on span "button" at bounding box center [835, 229] width 9 height 8
type input "260"
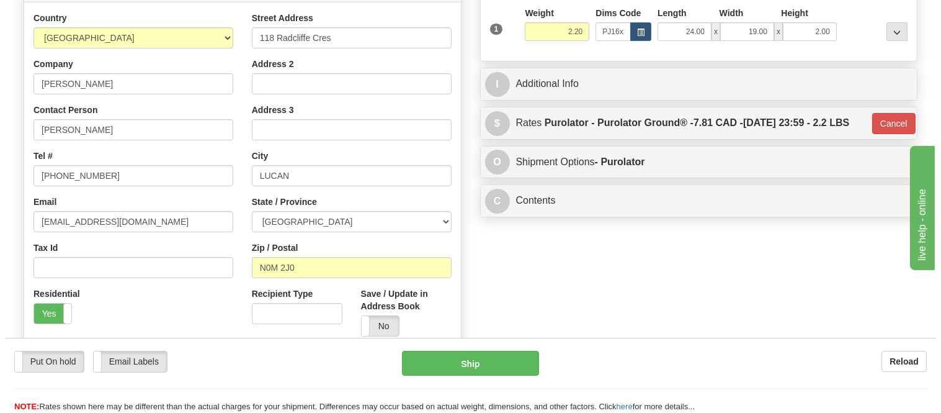
scroll to position [138, 0]
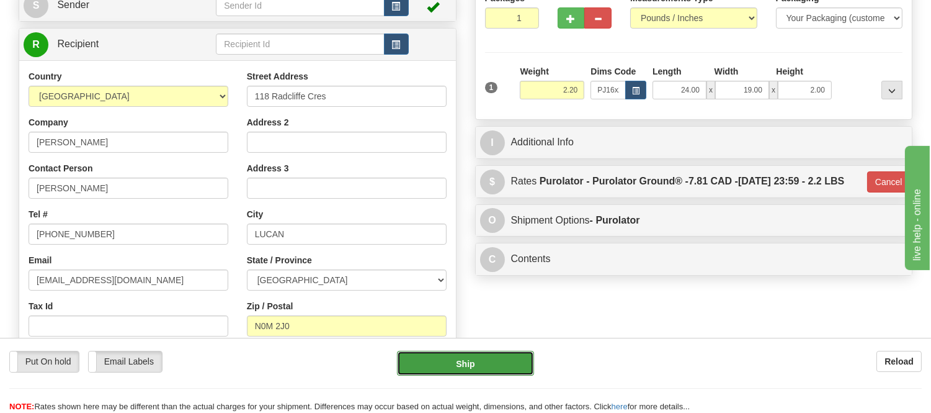
click at [512, 356] on button "Ship" at bounding box center [465, 363] width 136 height 25
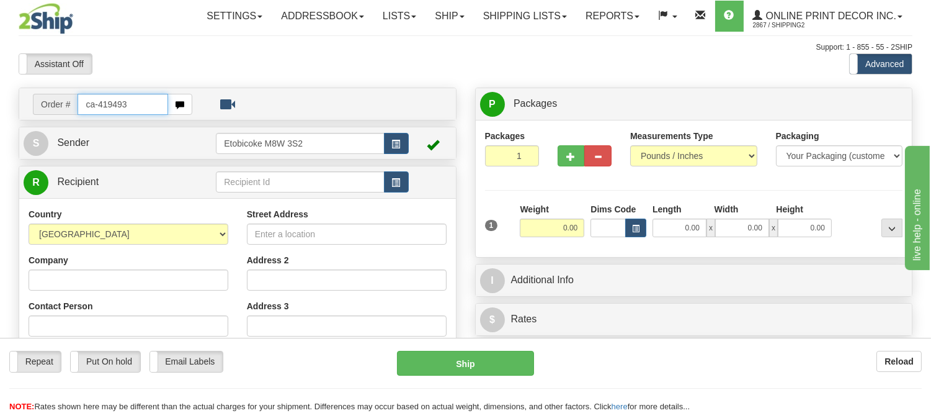
type input "ca-419493"
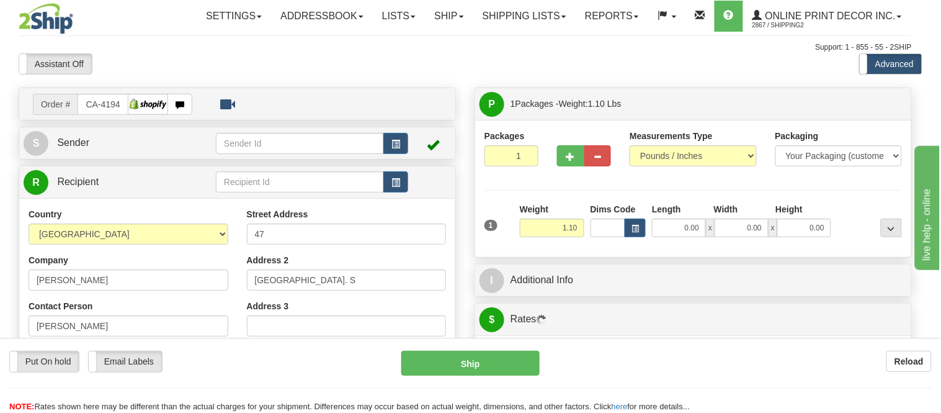
type input "[PERSON_NAME]"
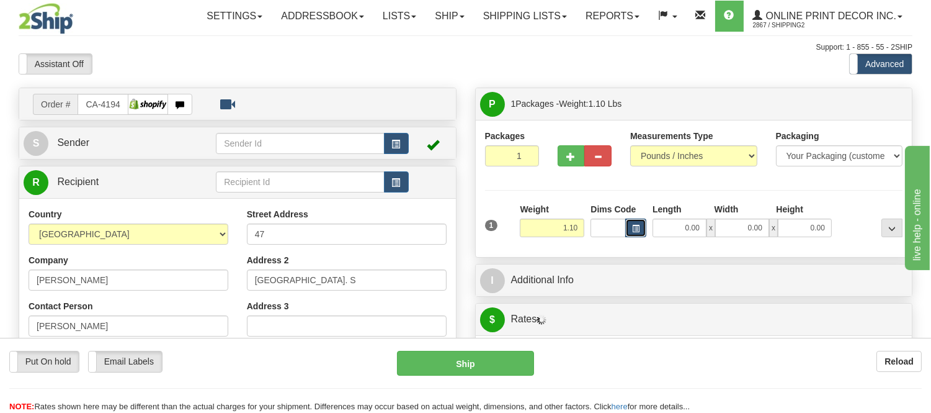
click at [634, 223] on button "button" at bounding box center [635, 227] width 21 height 19
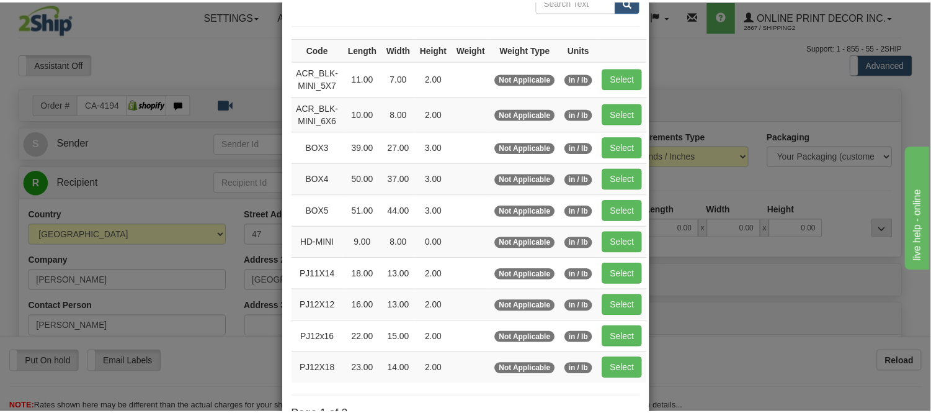
scroll to position [138, 0]
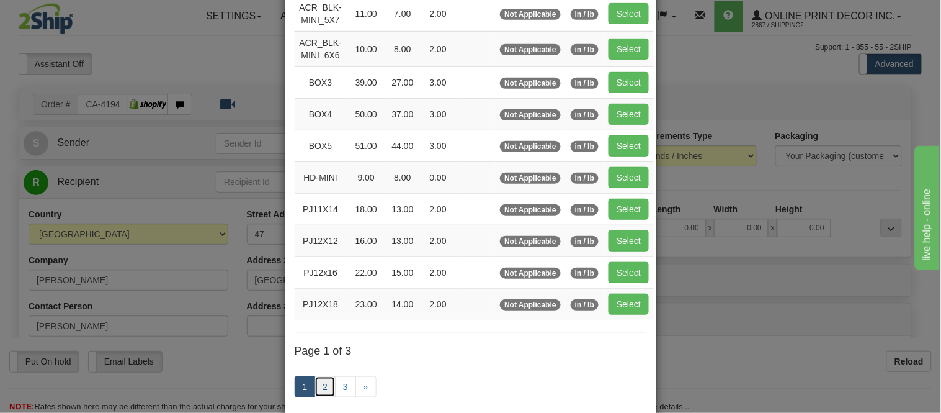
click at [317, 383] on link "2" at bounding box center [325, 386] width 21 height 21
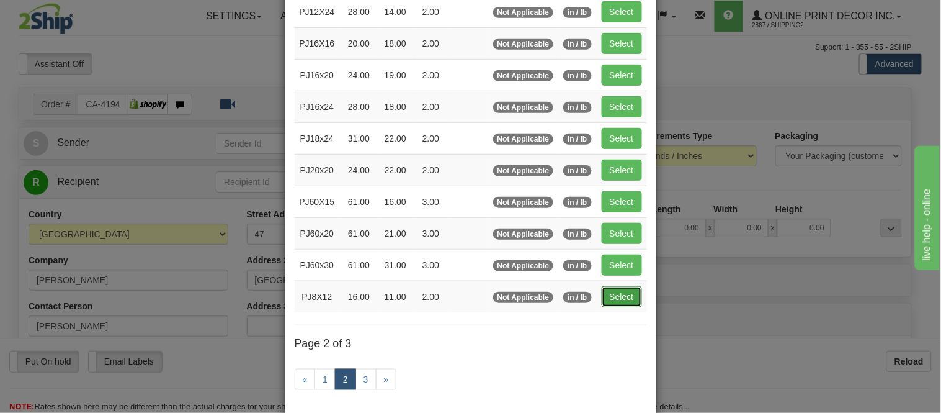
click at [625, 305] on button "Select" at bounding box center [622, 296] width 40 height 21
type input "PJ8X12"
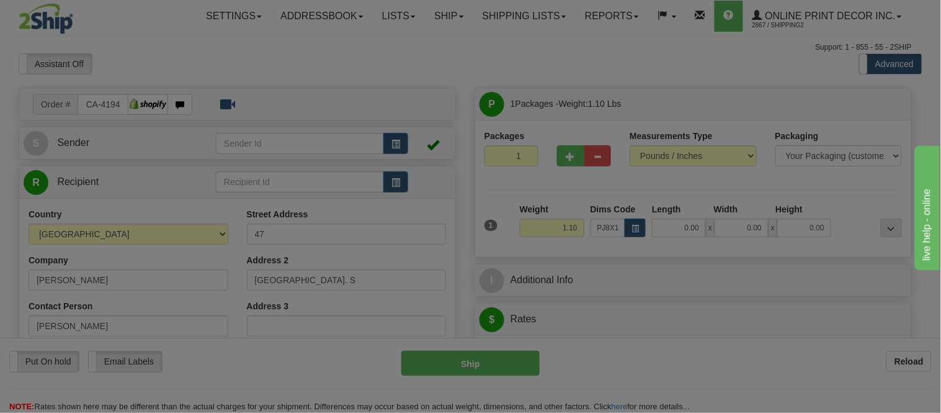
type input "16.00"
type input "11.00"
type input "2.00"
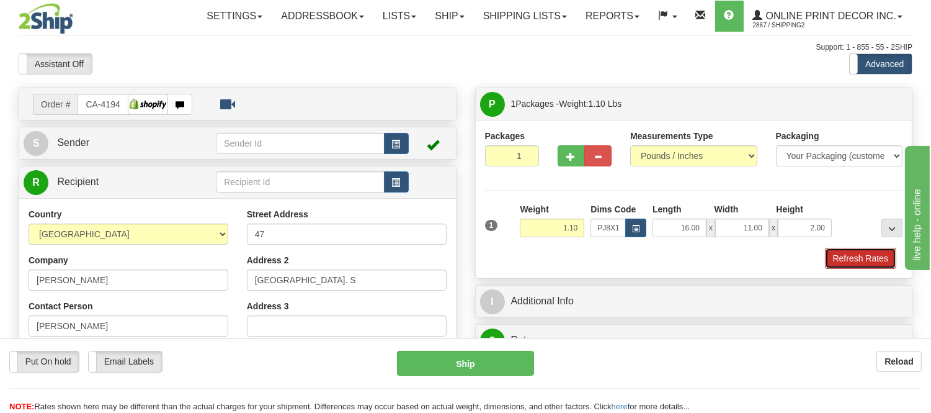
click at [890, 257] on button "Refresh Rates" at bounding box center [860, 258] width 71 height 21
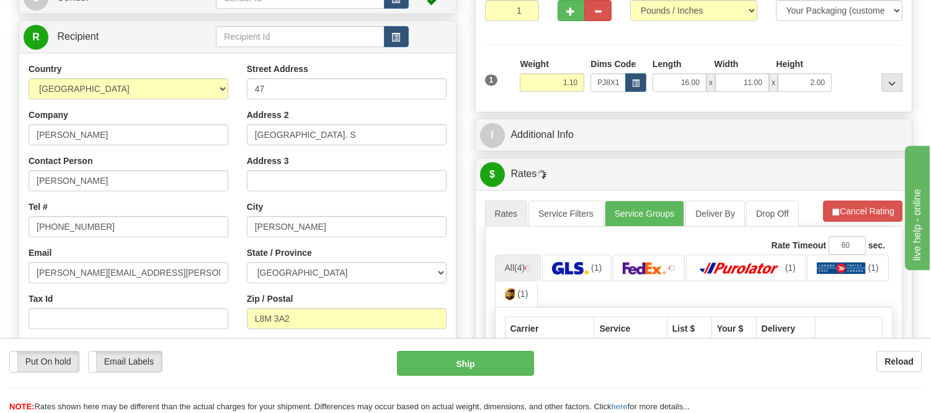
scroll to position [162, 0]
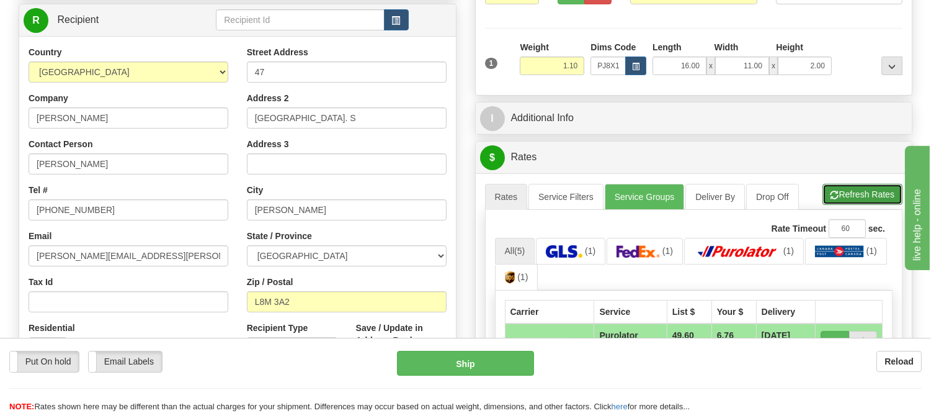
click at [871, 194] on button "Refresh Rates" at bounding box center [863, 194] width 80 height 21
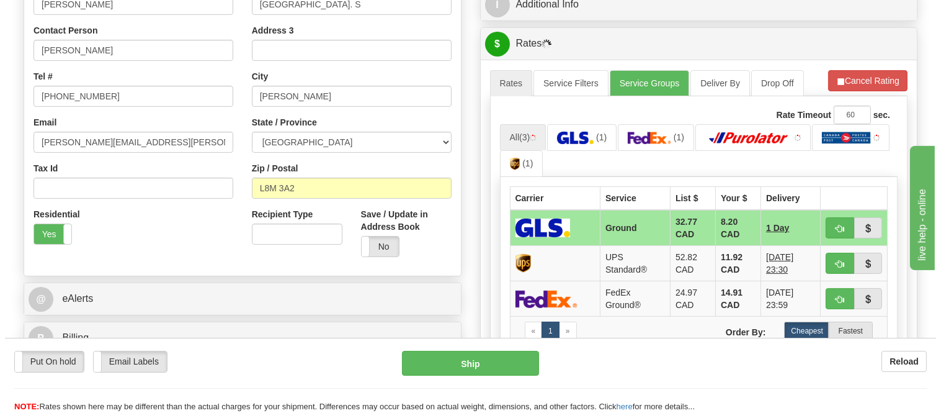
scroll to position [300, 0]
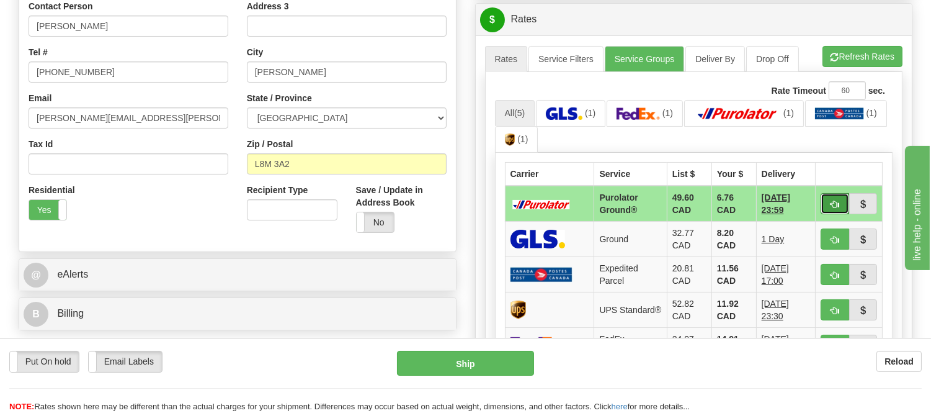
click at [832, 202] on span "button" at bounding box center [835, 204] width 9 height 8
type input "260"
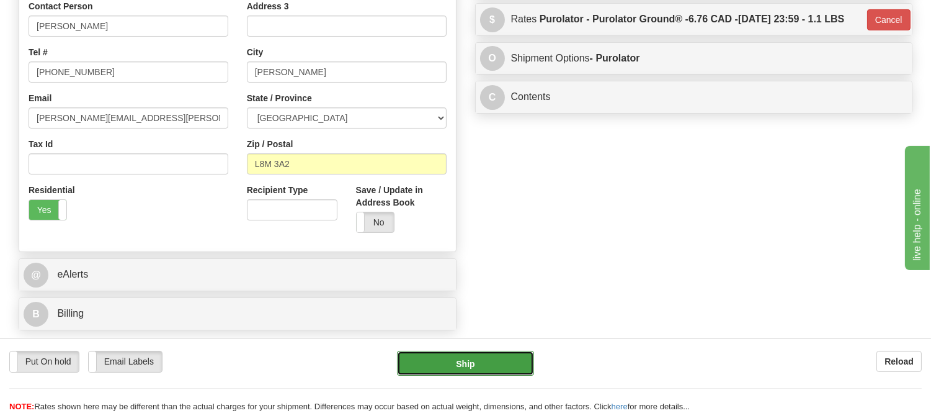
click at [493, 351] on button "Ship" at bounding box center [465, 363] width 136 height 25
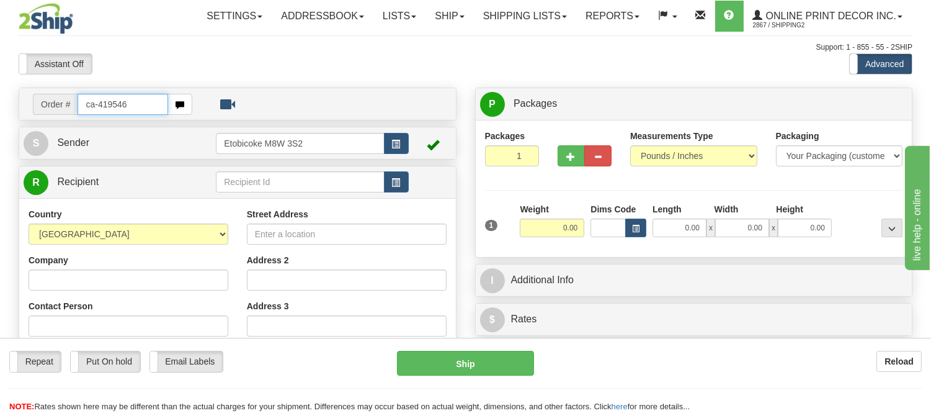
type input "ca-419546"
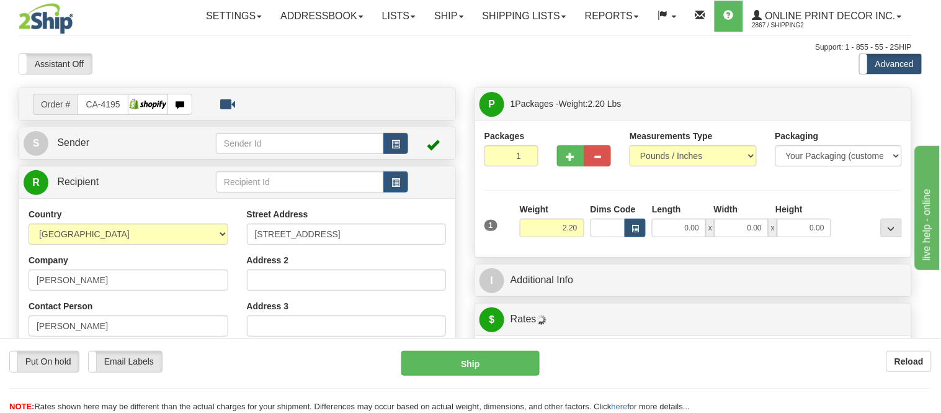
type input "FORT ERIE"
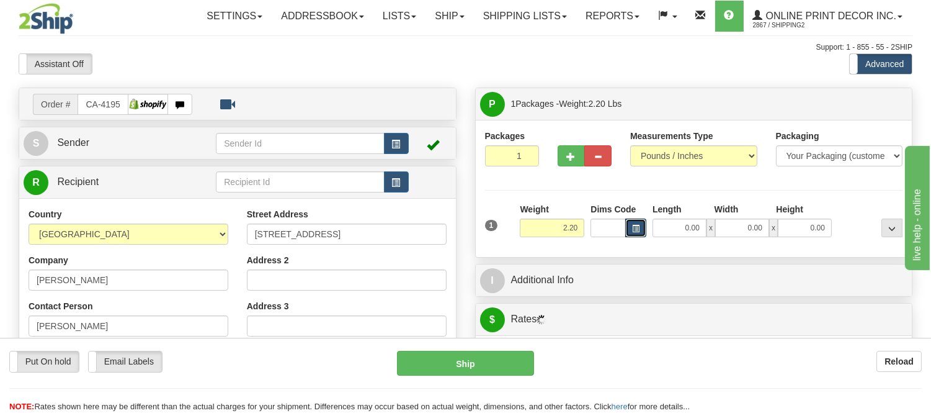
click at [640, 231] on button "button" at bounding box center [635, 227] width 21 height 19
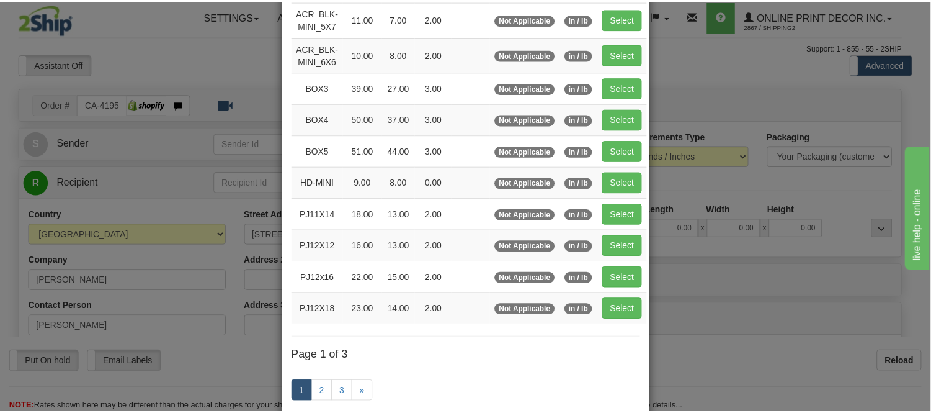
scroll to position [138, 0]
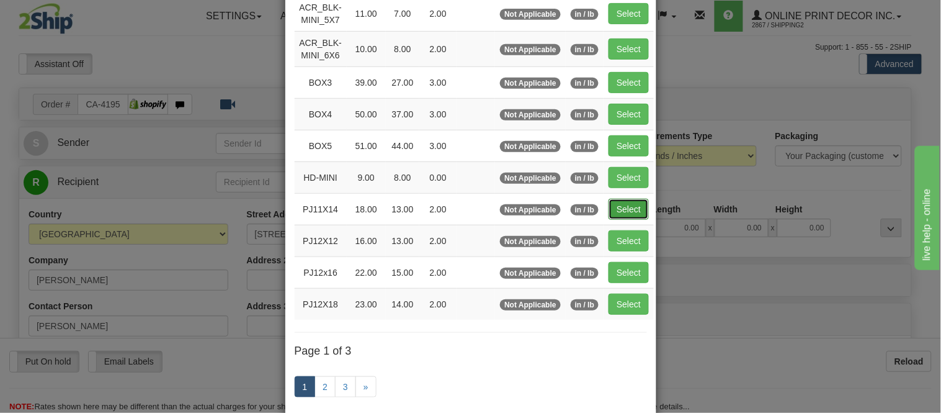
click at [619, 212] on button "Select" at bounding box center [629, 209] width 40 height 21
type input "PJ11X14"
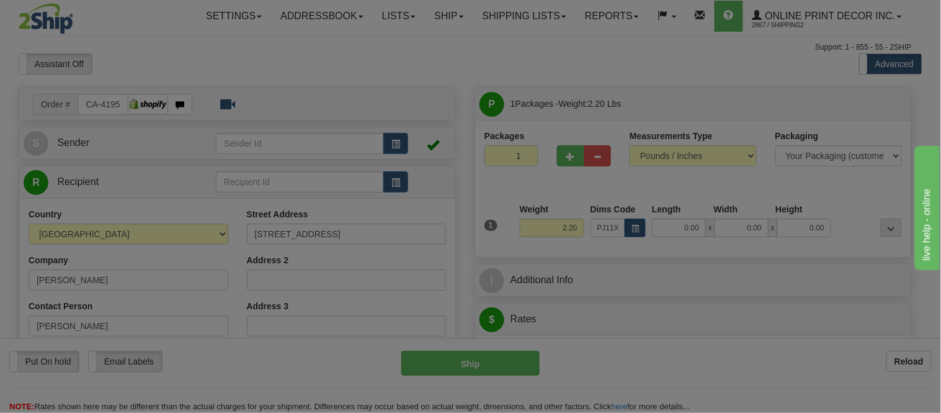
type input "18.00"
type input "13.00"
type input "2.00"
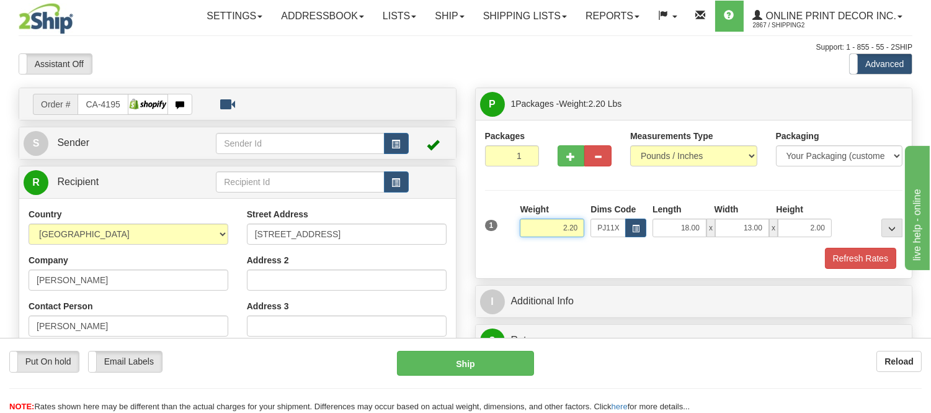
drag, startPoint x: 578, startPoint y: 230, endPoint x: 503, endPoint y: 239, distance: 75.7
click at [503, 239] on div "1 Weight 2.20 Dims Code x x" at bounding box center [694, 225] width 424 height 44
type input "3.10"
click at [845, 259] on button "Refresh Rates" at bounding box center [860, 258] width 71 height 21
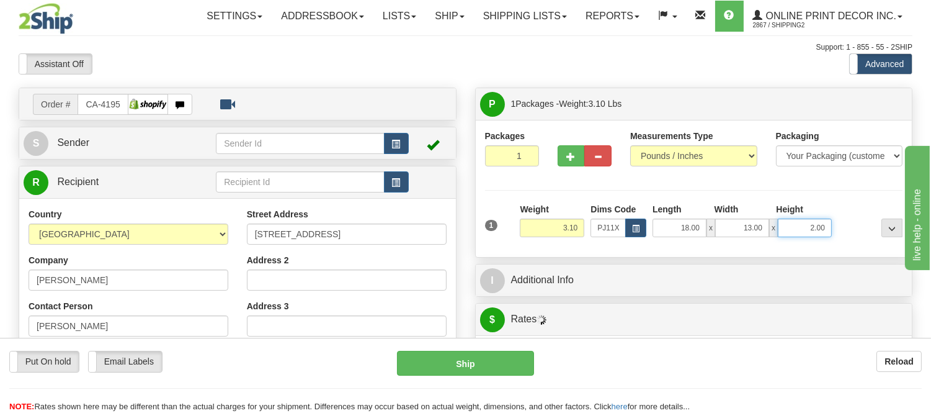
drag, startPoint x: 829, startPoint y: 225, endPoint x: 776, endPoint y: 238, distance: 54.2
click at [776, 238] on div "1 Weight 3.10 Dims Code x x" at bounding box center [694, 225] width 424 height 44
click button "Delete" at bounding box center [0, 0] width 0 height 0
type input "4.00"
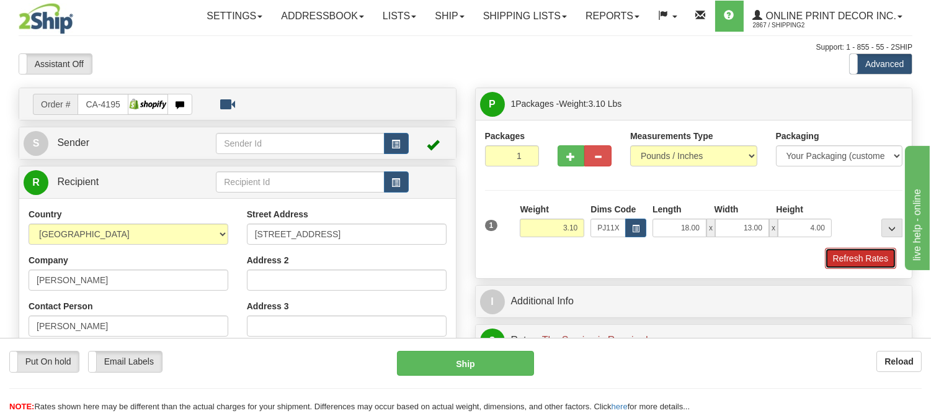
click at [864, 257] on button "Refresh Rates" at bounding box center [860, 258] width 71 height 21
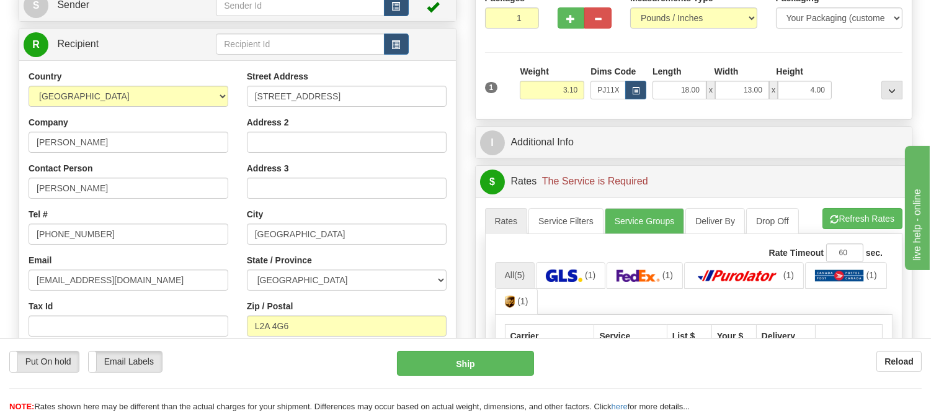
scroll to position [207, 0]
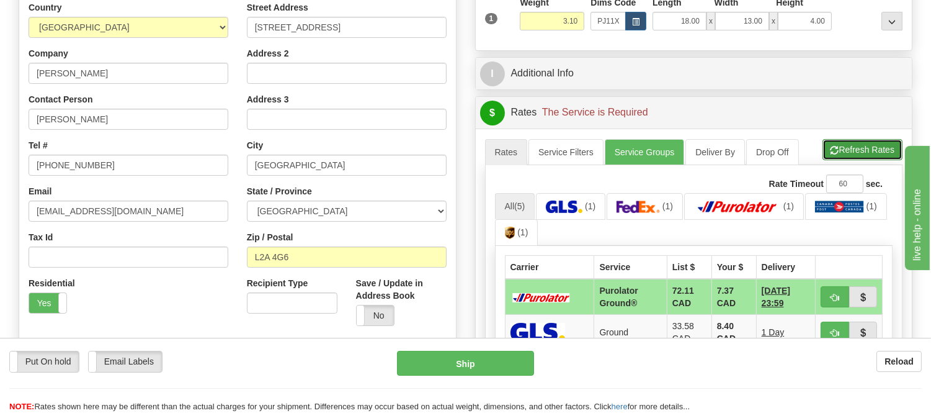
click at [857, 158] on button "Refresh Rates" at bounding box center [863, 149] width 80 height 21
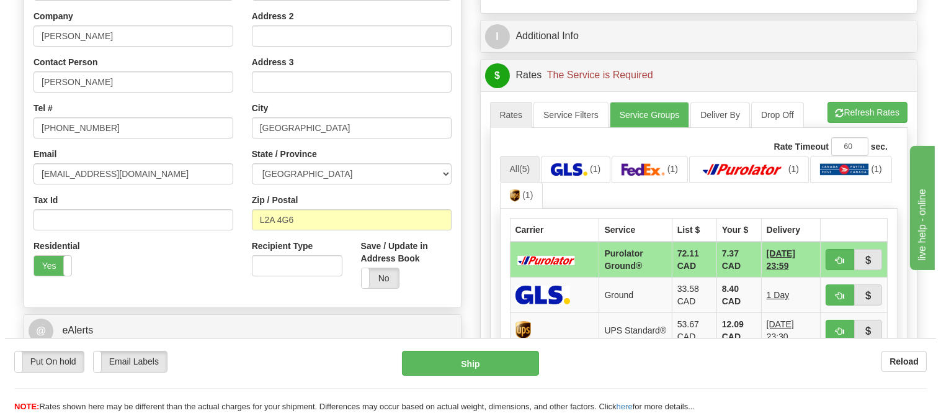
scroll to position [344, 0]
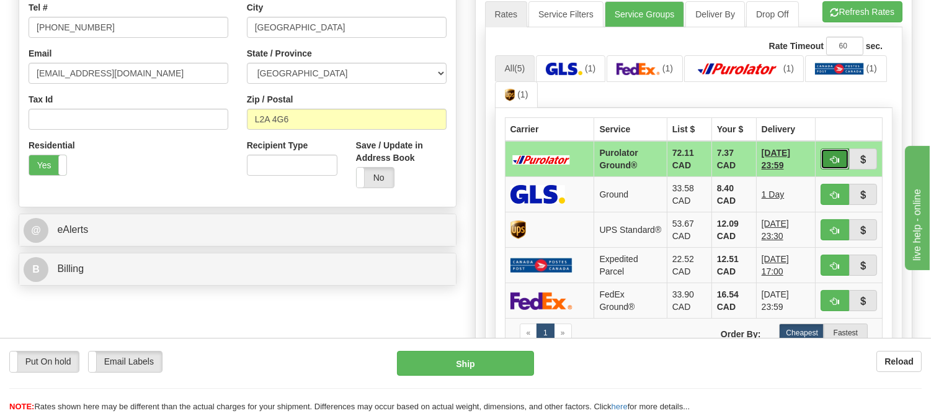
click at [840, 158] on button "button" at bounding box center [835, 158] width 29 height 21
type input "260"
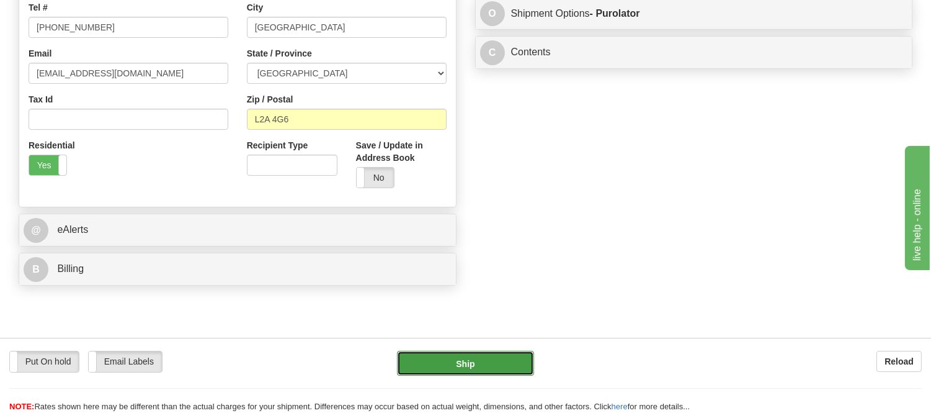
click at [480, 359] on button "Ship" at bounding box center [465, 363] width 136 height 25
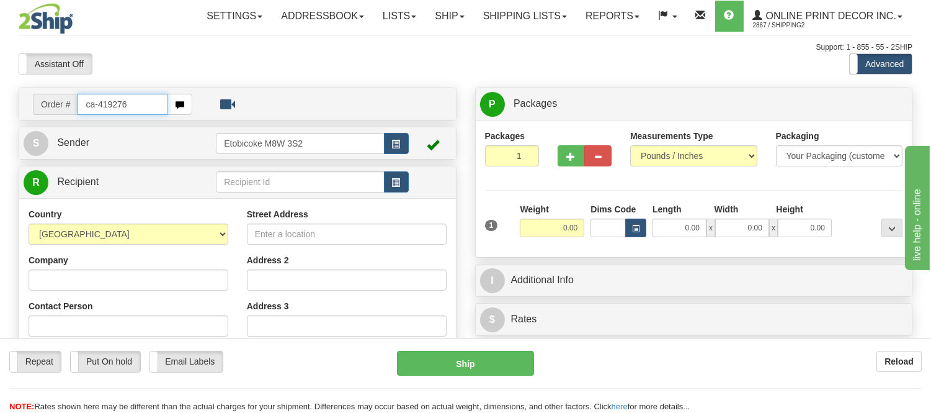
type input "ca-419276"
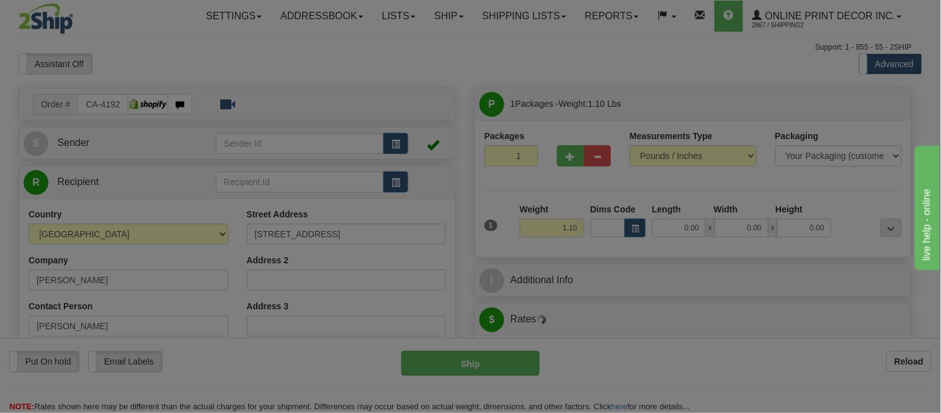
type input "[GEOGRAPHIC_DATA]"
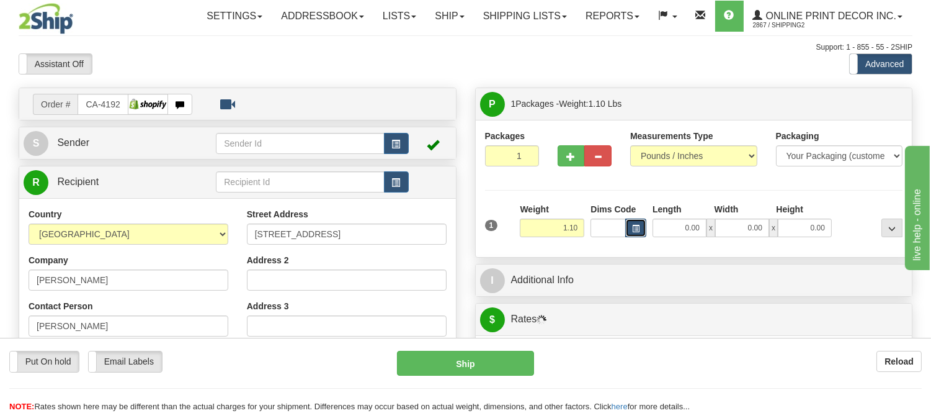
click at [635, 222] on button "button" at bounding box center [635, 227] width 21 height 19
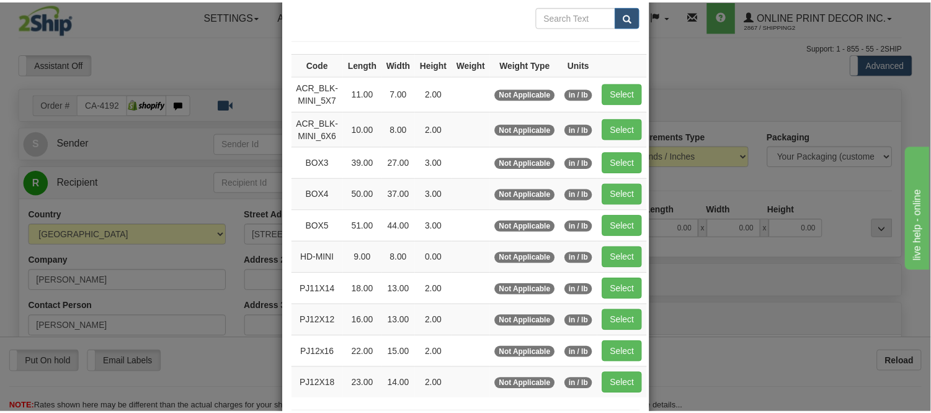
scroll to position [138, 0]
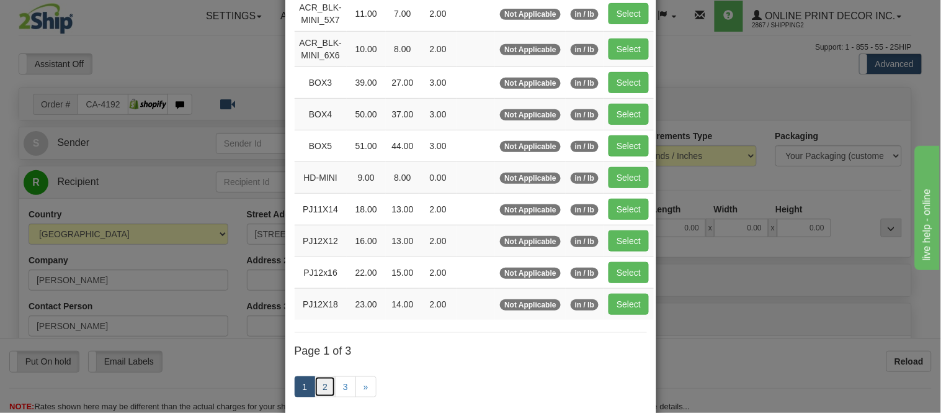
click at [318, 393] on link "2" at bounding box center [325, 386] width 21 height 21
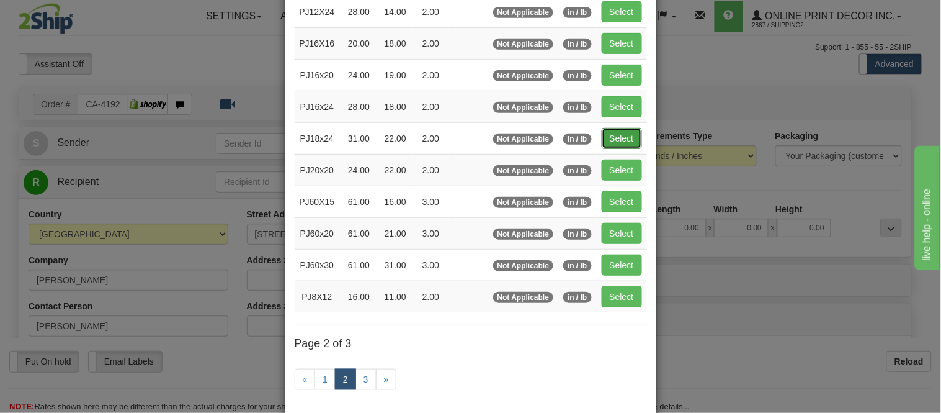
click at [627, 133] on button "Select" at bounding box center [622, 138] width 40 height 21
type input "PJ18x24"
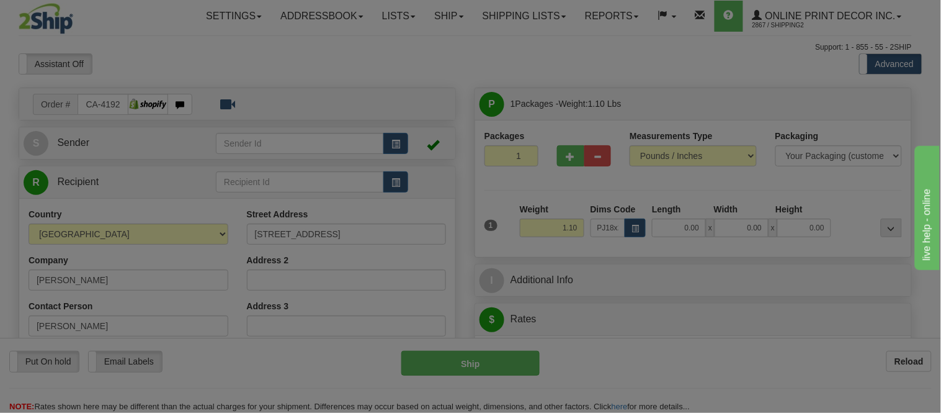
type input "31.00"
type input "22.00"
type input "2.00"
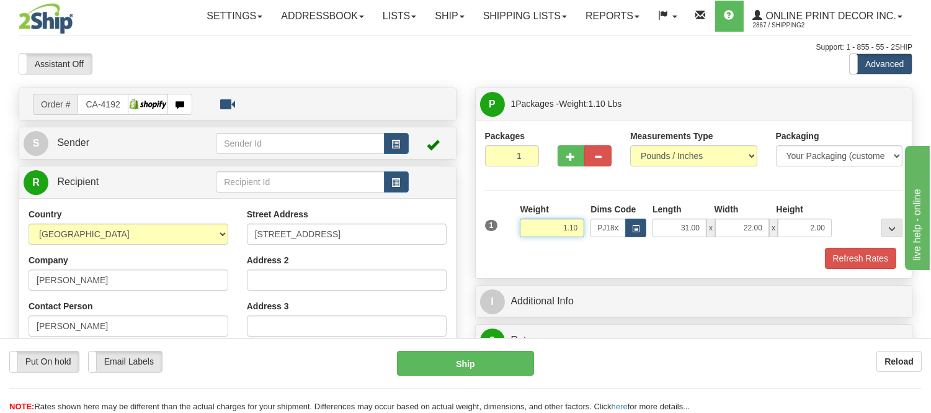
drag, startPoint x: 579, startPoint y: 226, endPoint x: 518, endPoint y: 221, distance: 61.0
click at [518, 221] on div "Weight 1.10" at bounding box center [552, 224] width 71 height 43
drag, startPoint x: 580, startPoint y: 220, endPoint x: 546, endPoint y: 228, distance: 35.1
click at [546, 228] on input "4.98" at bounding box center [552, 227] width 65 height 19
type input "5.98"
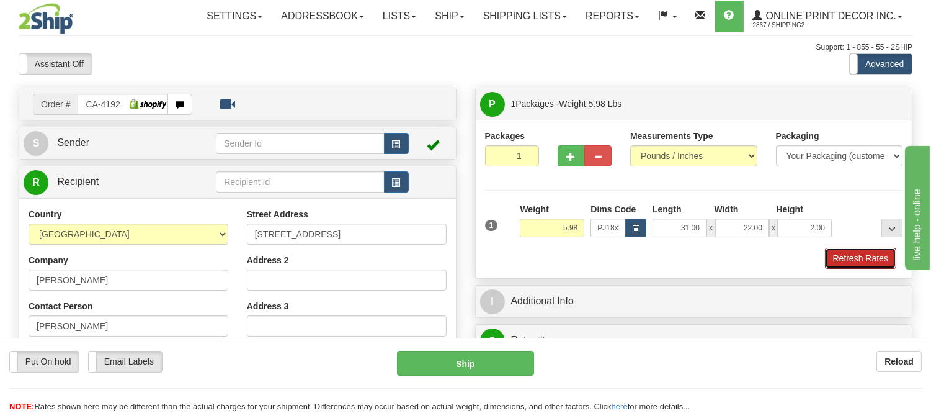
click at [877, 248] on div "1 Weight 5.98 Dims Code PJ18x24 Length Width Height x x" at bounding box center [694, 236] width 418 height 66
click at [873, 250] on button "Refresh Rates" at bounding box center [860, 258] width 71 height 21
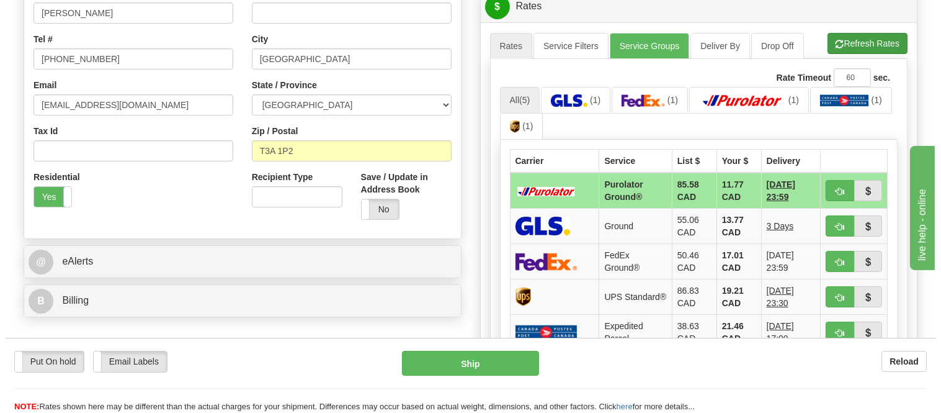
scroll to position [292, 0]
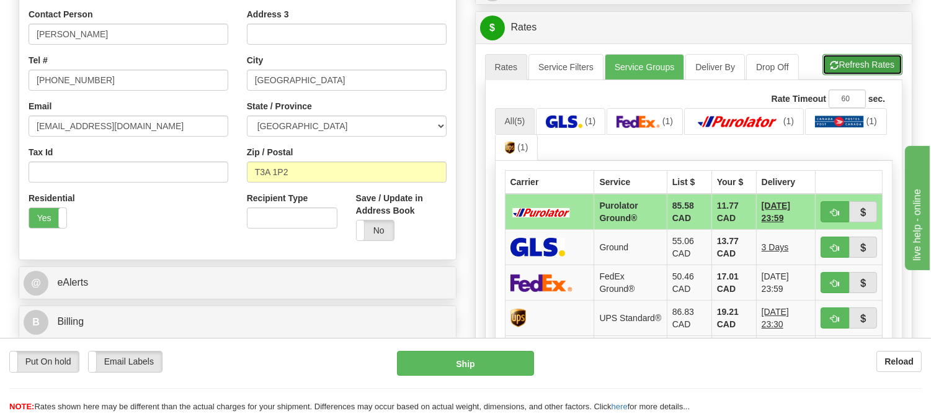
click at [828, 58] on button "Refresh Rates" at bounding box center [863, 64] width 80 height 21
click at [839, 208] on span "button" at bounding box center [835, 212] width 9 height 8
type input "260"
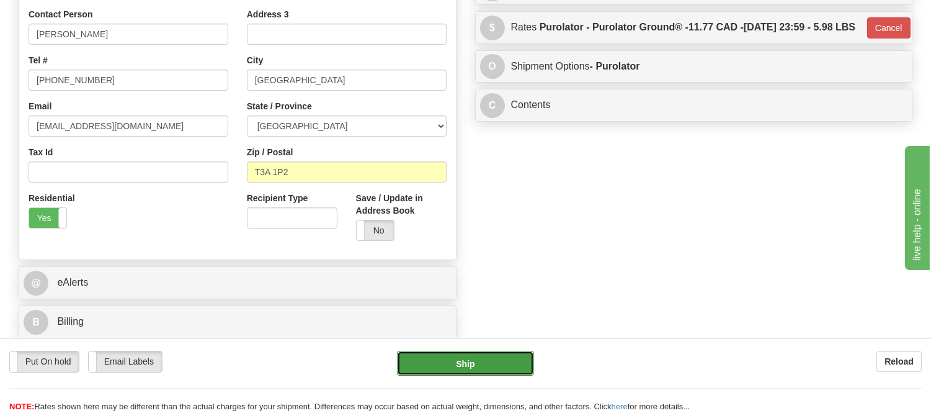
click at [514, 364] on button "Ship" at bounding box center [465, 363] width 136 height 25
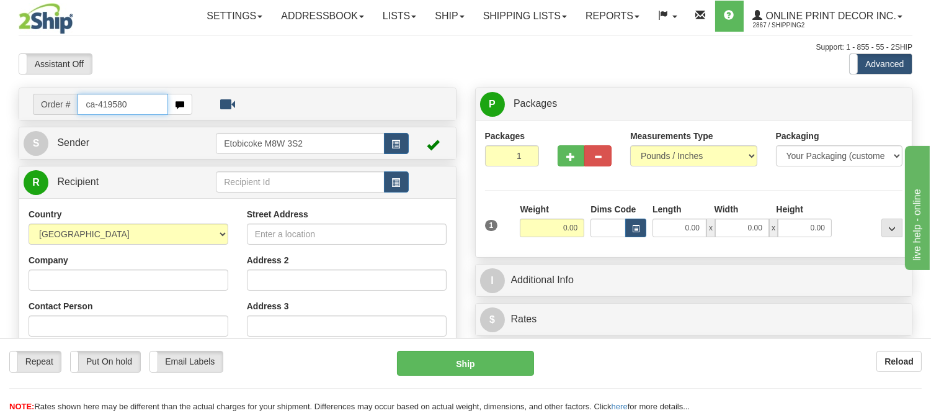
type input "ca-419580"
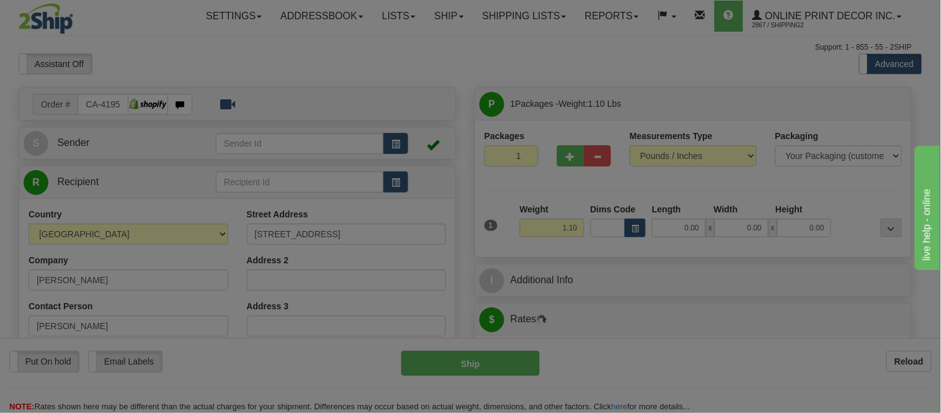
type input "SWIFT CURRENT"
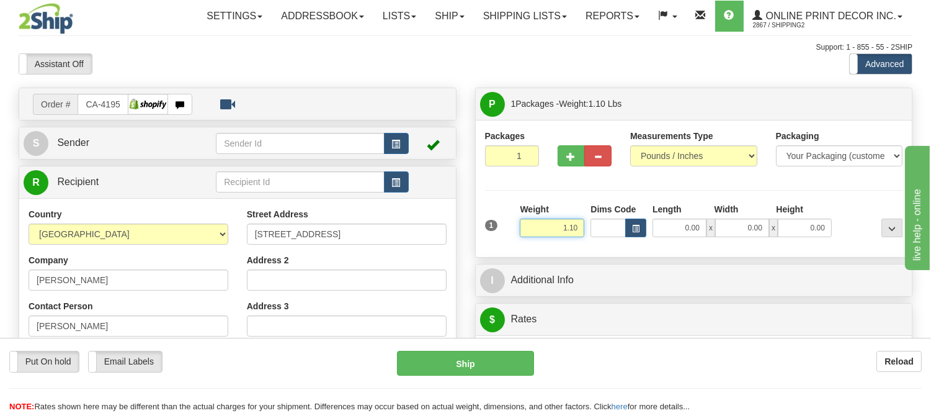
drag, startPoint x: 581, startPoint y: 227, endPoint x: 542, endPoint y: 228, distance: 39.7
click at [542, 228] on input "1.10" at bounding box center [552, 227] width 65 height 19
type input "5.98"
click at [646, 219] on button "button" at bounding box center [635, 227] width 21 height 19
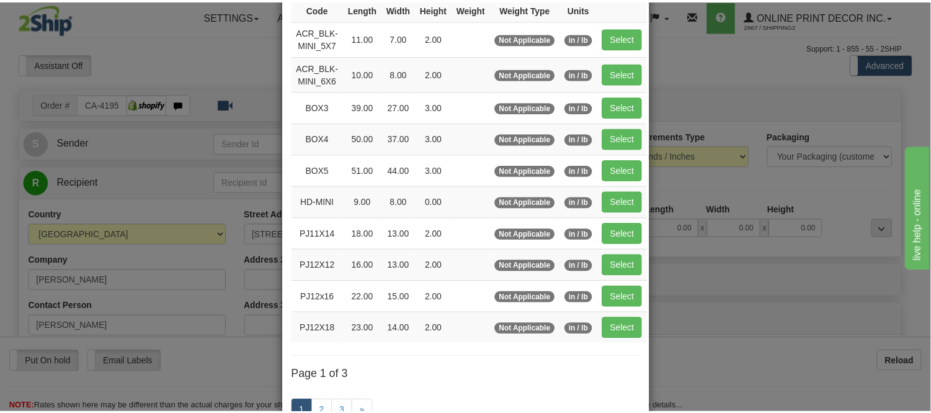
scroll to position [138, 0]
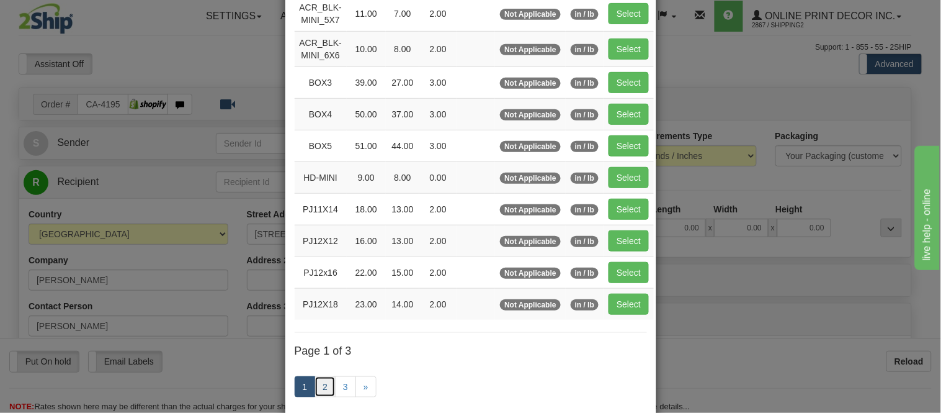
click at [321, 389] on link "2" at bounding box center [325, 386] width 21 height 21
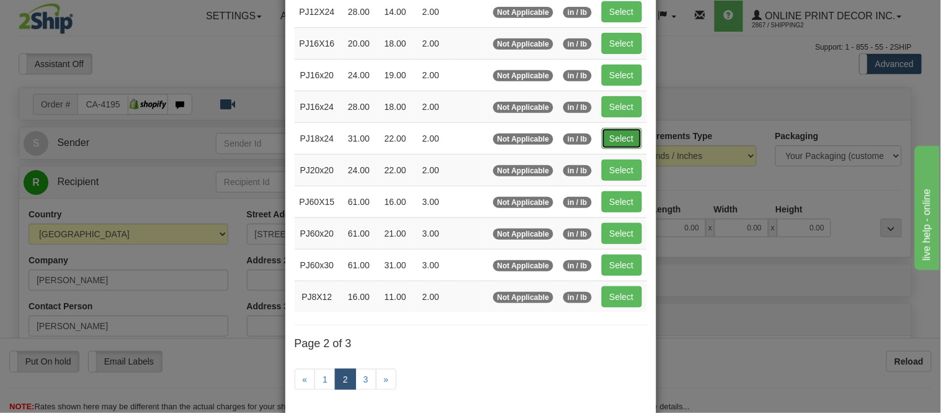
click at [617, 133] on button "Select" at bounding box center [622, 138] width 40 height 21
type input "PJ18x24"
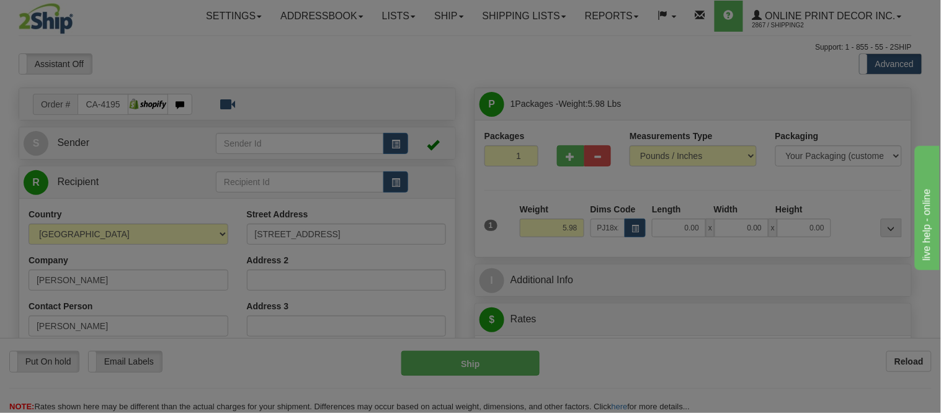
type input "31.00"
type input "22.00"
type input "2.00"
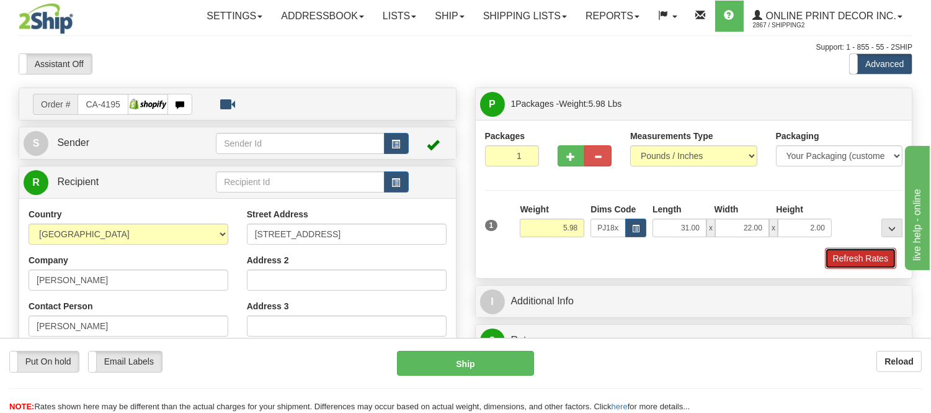
click at [856, 257] on button "Refresh Rates" at bounding box center [860, 258] width 71 height 21
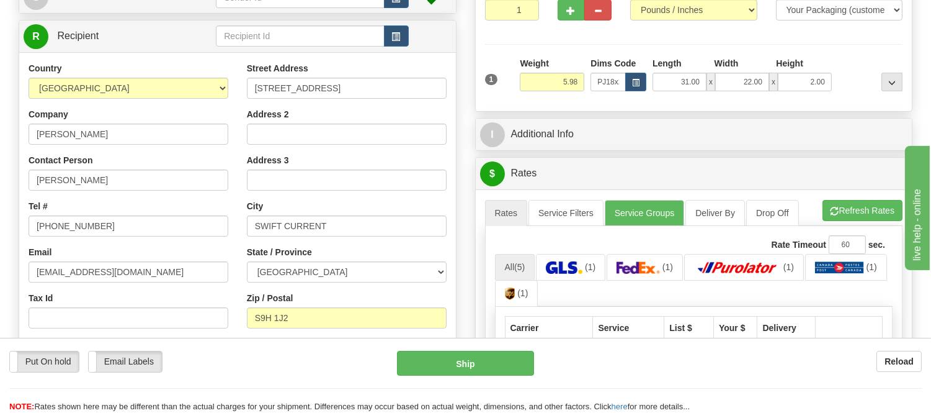
scroll to position [174, 0]
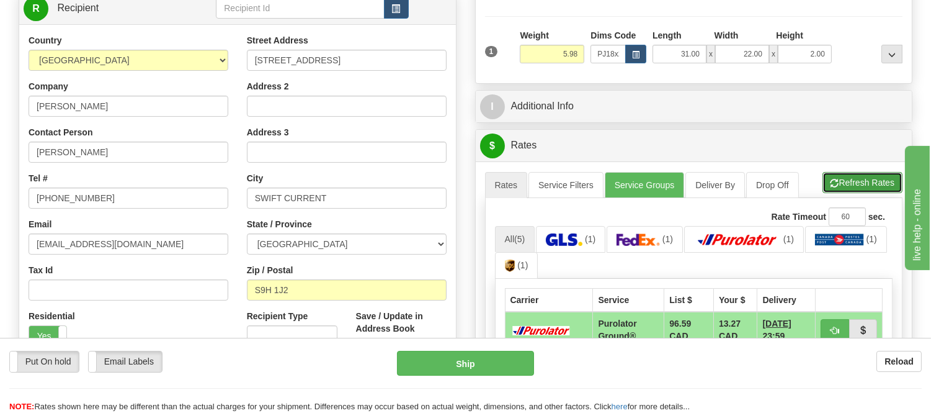
click at [876, 174] on button "Refresh Rates" at bounding box center [863, 182] width 80 height 21
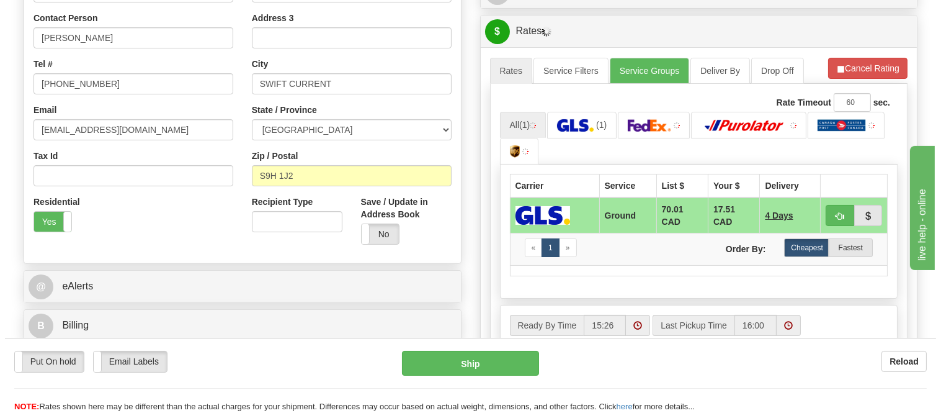
scroll to position [311, 0]
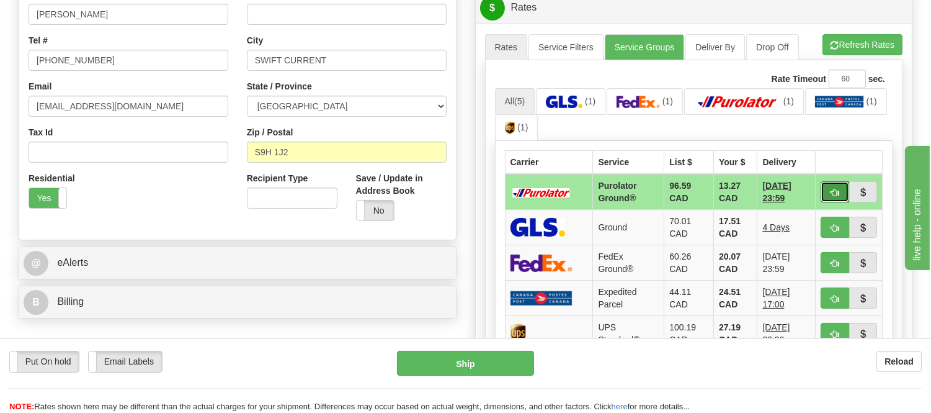
click at [831, 190] on span "button" at bounding box center [835, 193] width 9 height 8
type input "260"
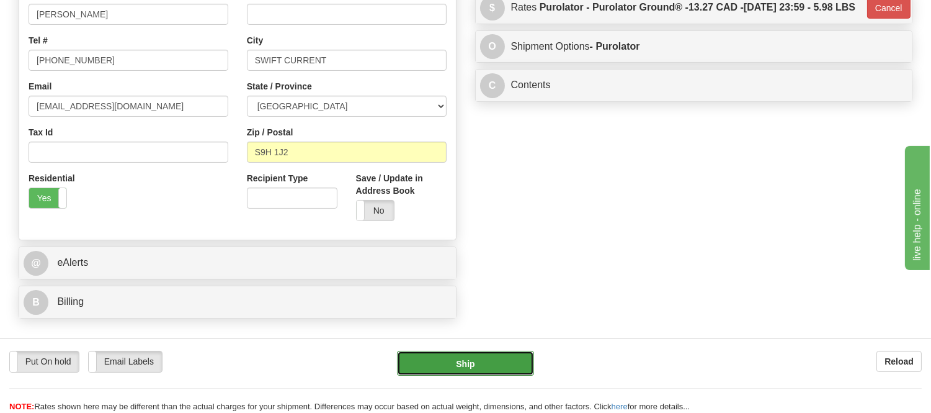
click at [501, 357] on button "Ship" at bounding box center [465, 363] width 136 height 25
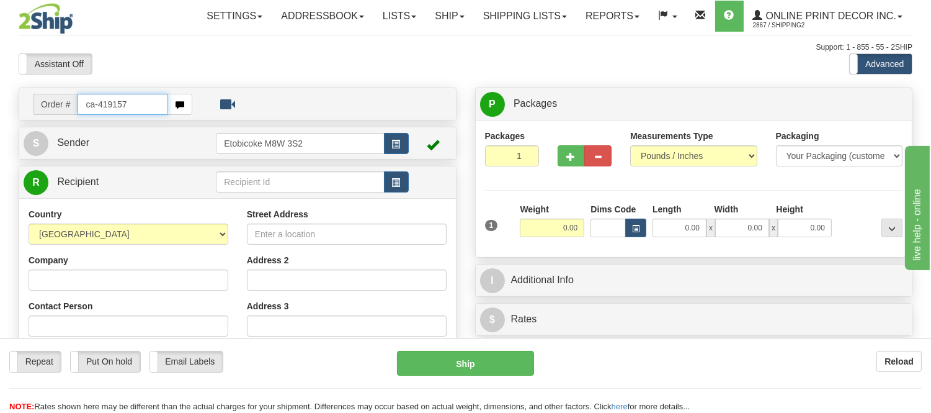
type input "ca-419157"
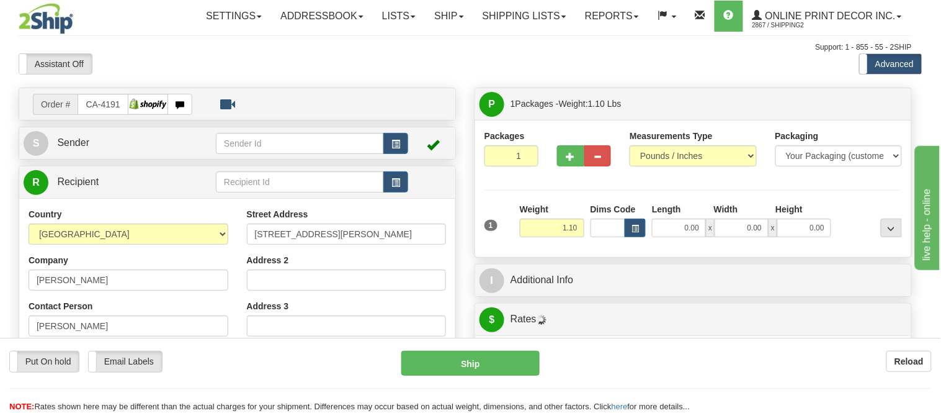
type input "WHITBY"
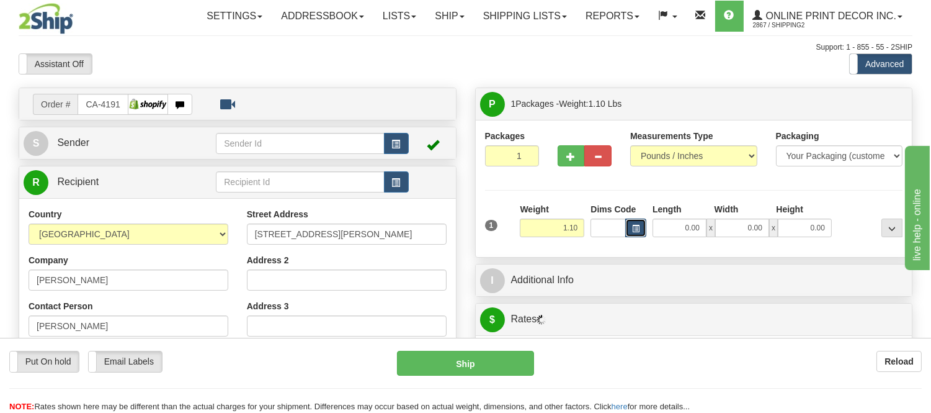
click at [637, 235] on button "button" at bounding box center [635, 227] width 21 height 19
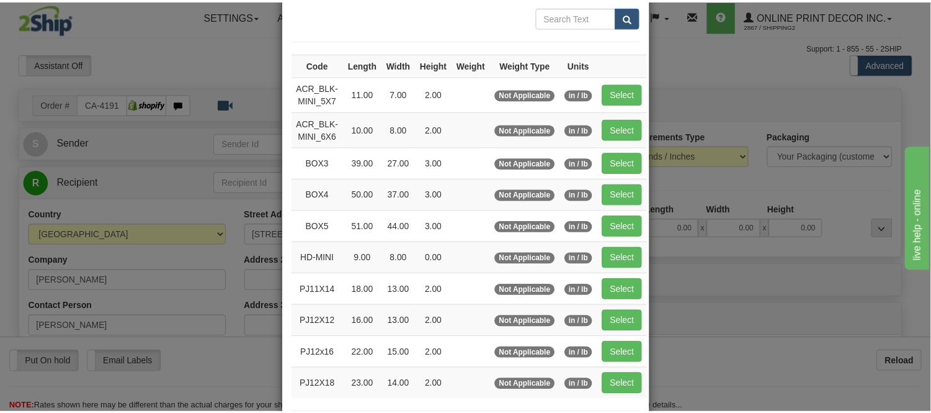
scroll to position [138, 0]
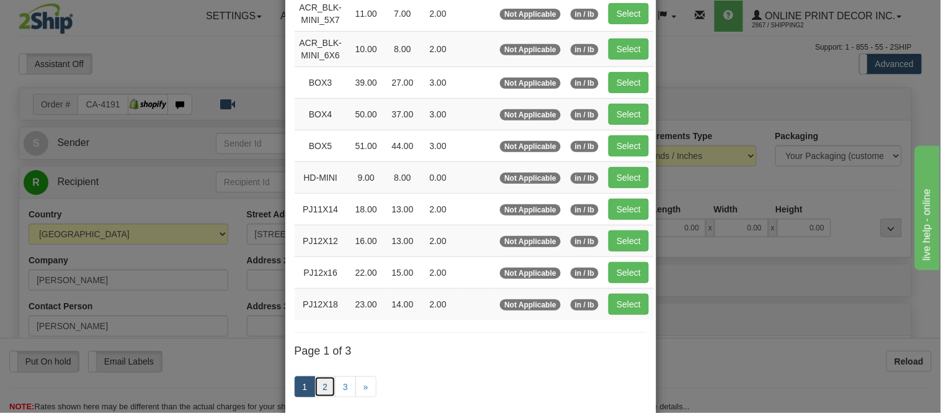
click at [315, 390] on link "2" at bounding box center [325, 386] width 21 height 21
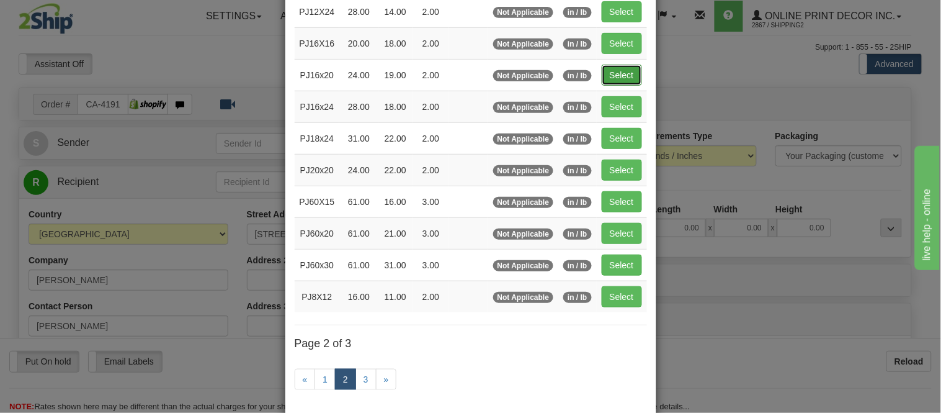
click at [627, 76] on button "Select" at bounding box center [622, 75] width 40 height 21
type input "PJ16x20"
type input "24.00"
type input "19.00"
type input "2.00"
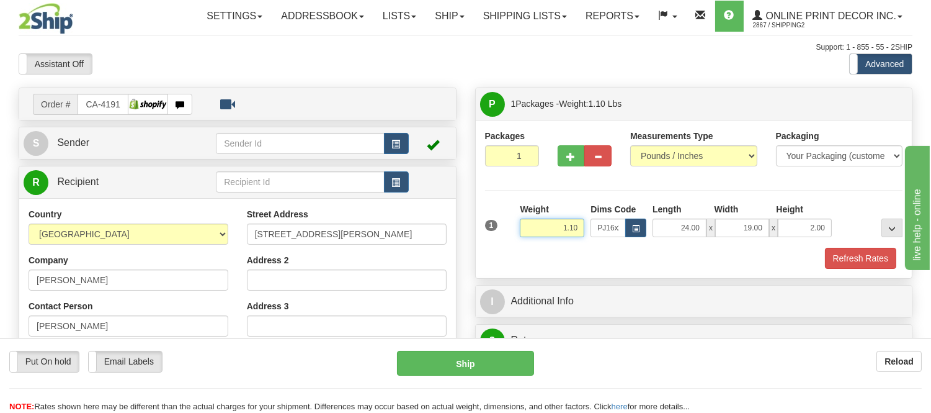
drag, startPoint x: 584, startPoint y: 231, endPoint x: 511, endPoint y: 220, distance: 74.1
click at [511, 220] on div "1 Weight 1.10 Dims Code x x" at bounding box center [694, 225] width 424 height 44
type input "2.20"
click at [834, 255] on button "Refresh Rates" at bounding box center [860, 258] width 71 height 21
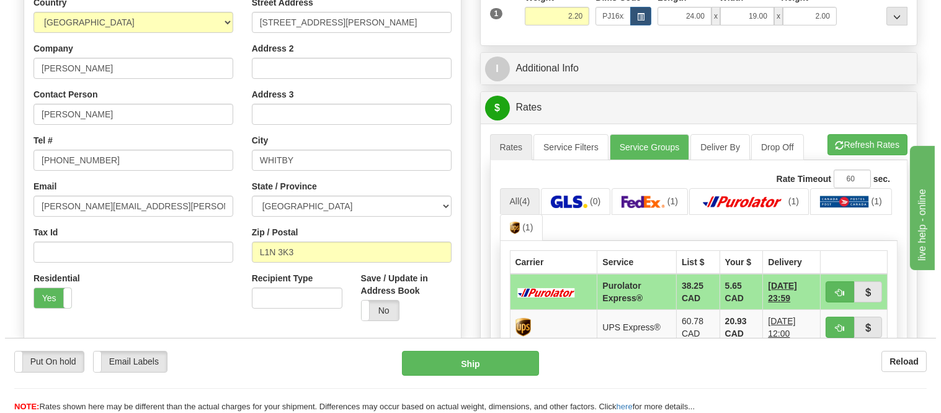
scroll to position [278, 0]
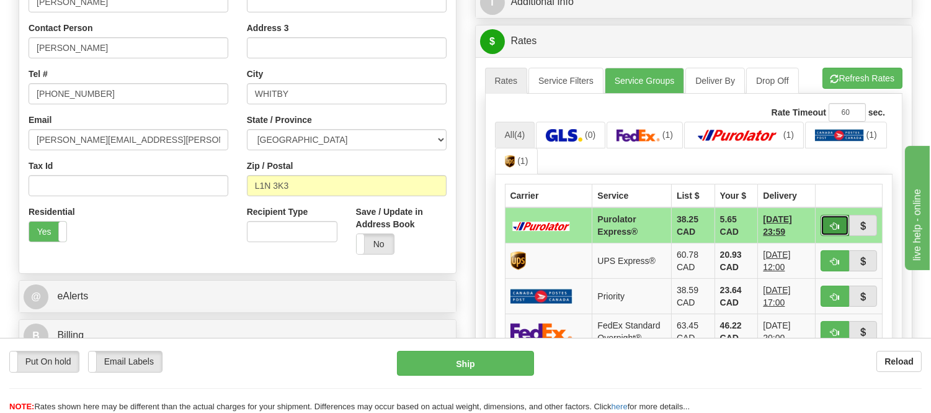
click at [842, 228] on button "button" at bounding box center [835, 225] width 29 height 21
type input "202"
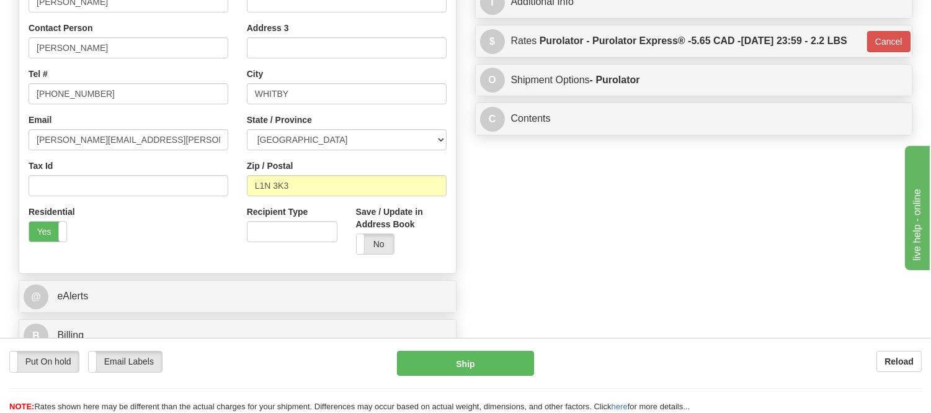
click at [532, 346] on div "Put On hold Put On hold Email Labels Email Labels Edit Reload Ship Reload" at bounding box center [465, 374] width 931 height 75
click at [529, 354] on button "Ship" at bounding box center [465, 363] width 136 height 25
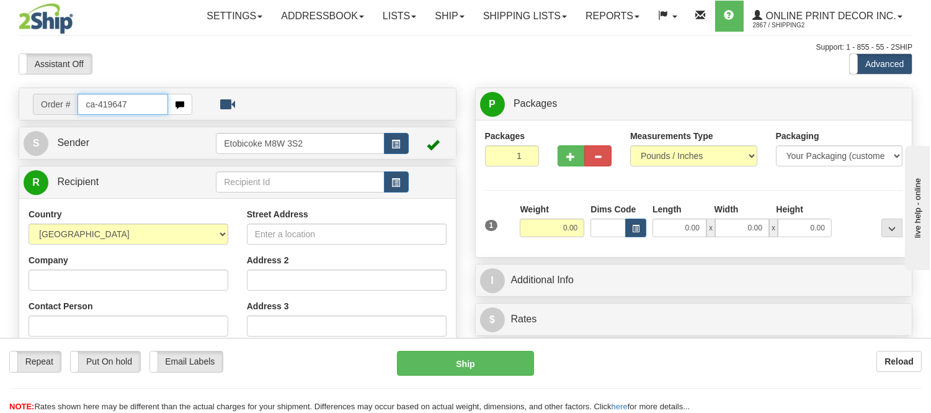
type input "ca-419647"
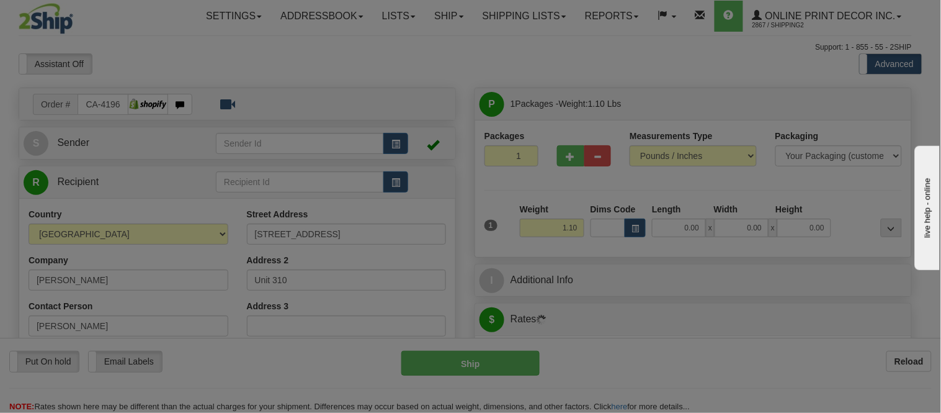
type input "[PERSON_NAME]"
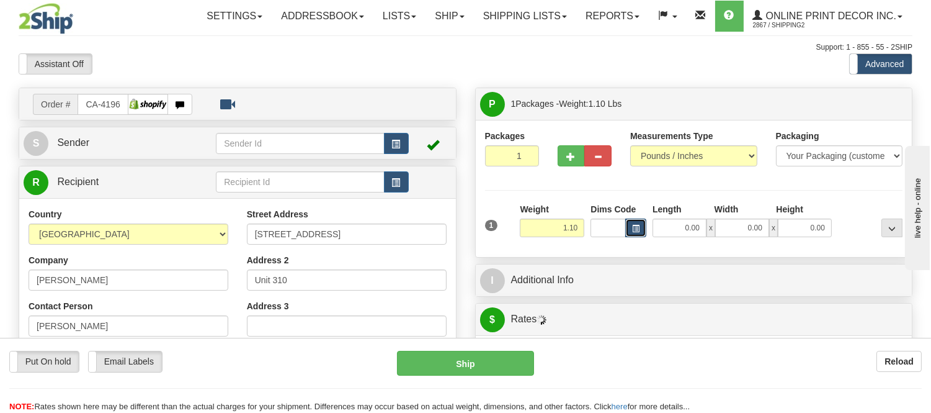
click at [639, 224] on button "button" at bounding box center [635, 227] width 21 height 19
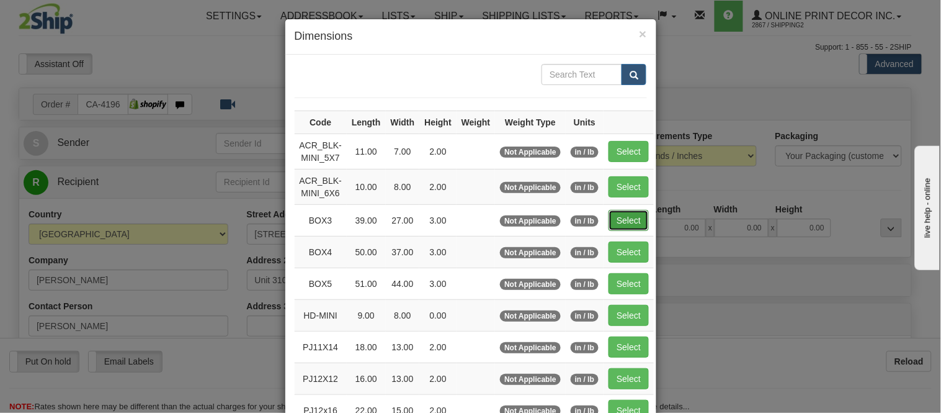
click at [622, 228] on button "Select" at bounding box center [629, 220] width 40 height 21
type input "BOX3"
type input "39.00"
type input "27.00"
type input "3.00"
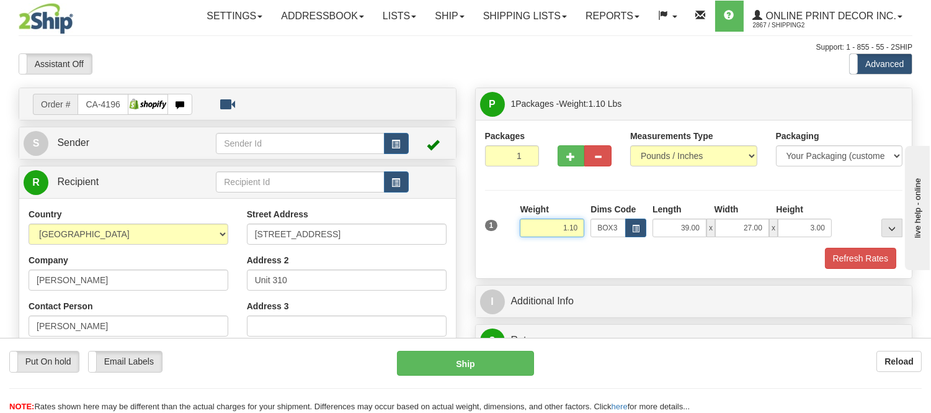
drag, startPoint x: 579, startPoint y: 223, endPoint x: 516, endPoint y: 233, distance: 64.1
click at [516, 233] on div "1 Weight 1.10 Dims Code BOX3" at bounding box center [694, 225] width 424 height 44
type input "7.98"
click at [882, 256] on button "Refresh Rates" at bounding box center [860, 258] width 71 height 21
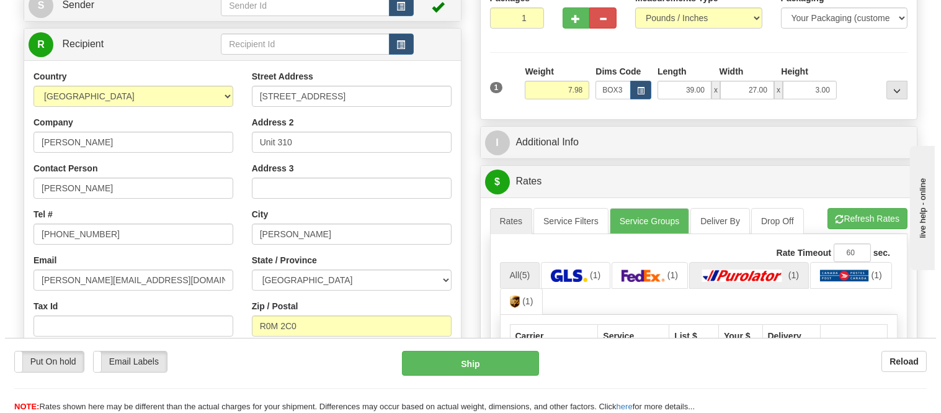
scroll to position [275, 0]
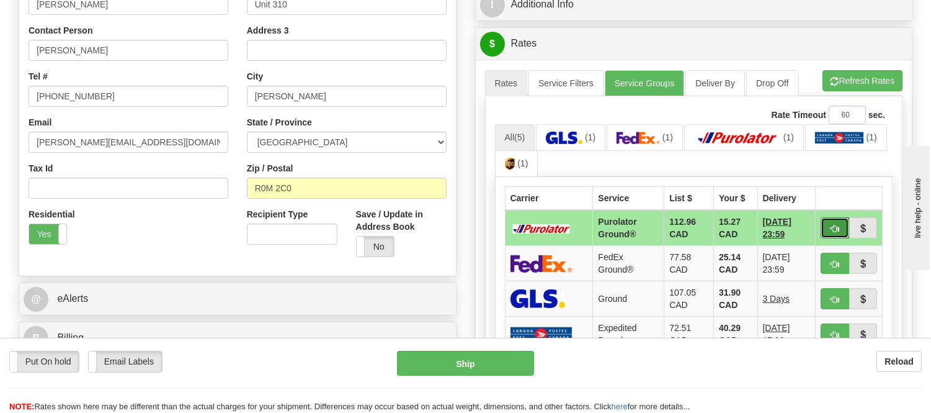
click at [827, 219] on button "button" at bounding box center [835, 227] width 29 height 21
type input "260"
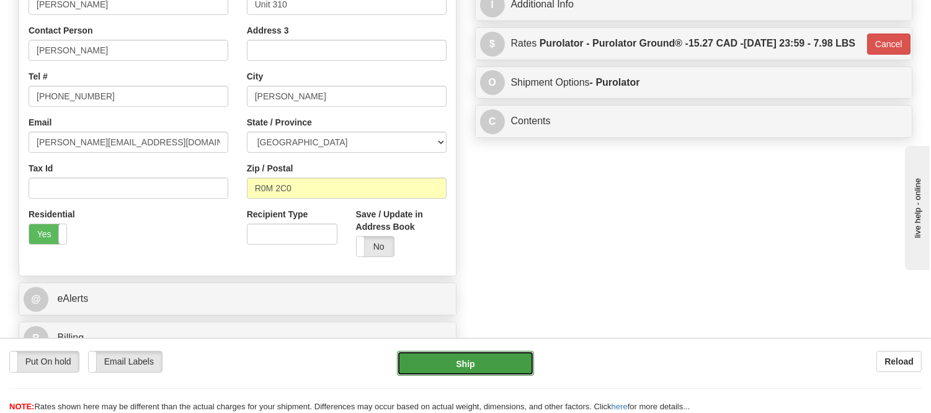
click at [455, 360] on button "Ship" at bounding box center [465, 363] width 136 height 25
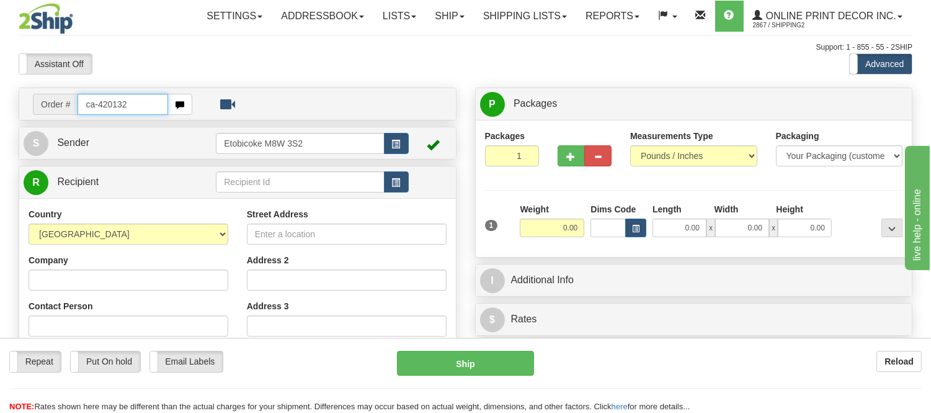
type input "ca-420132"
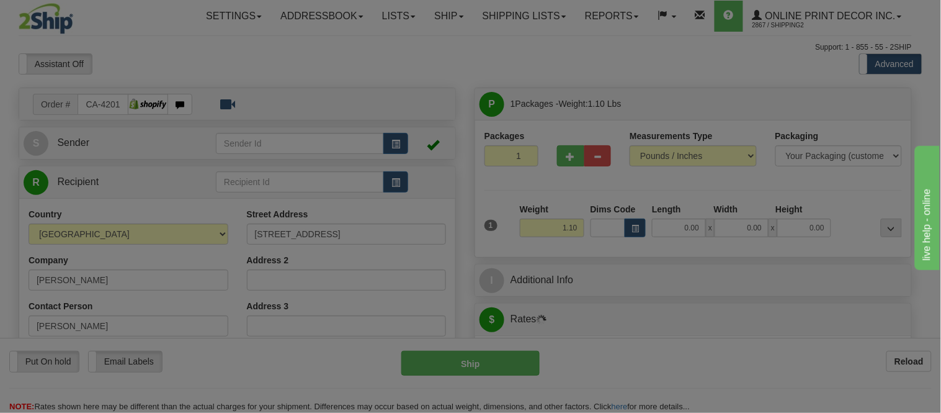
type input "NEPEAN"
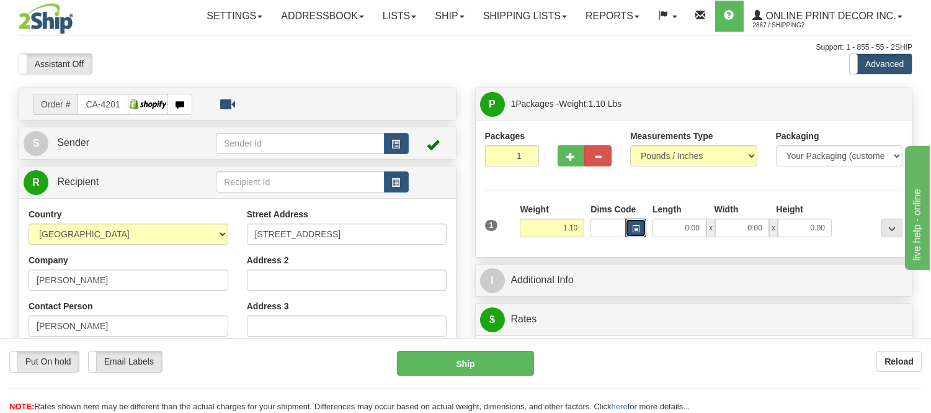
click at [639, 226] on span "button" at bounding box center [635, 228] width 7 height 7
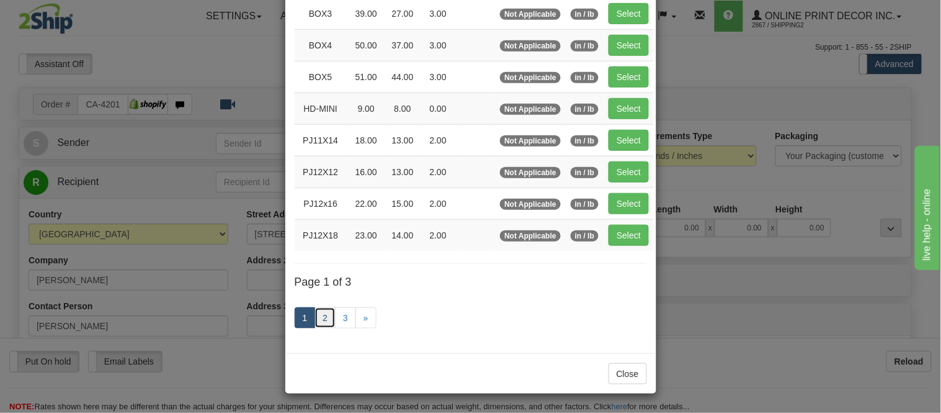
click at [327, 321] on link "2" at bounding box center [325, 317] width 21 height 21
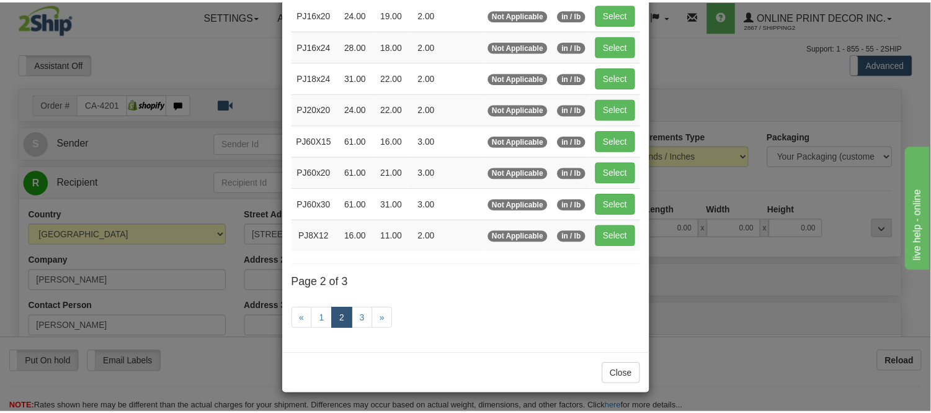
scroll to position [202, 0]
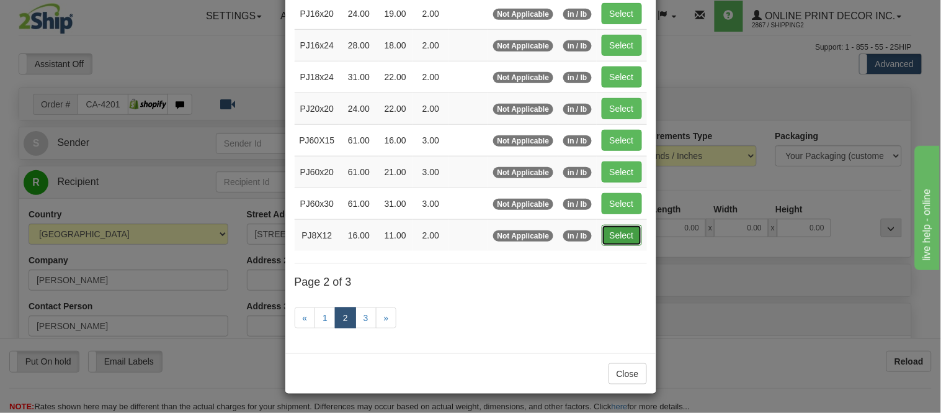
click at [623, 238] on button "Select" at bounding box center [622, 235] width 40 height 21
type input "PJ8X12"
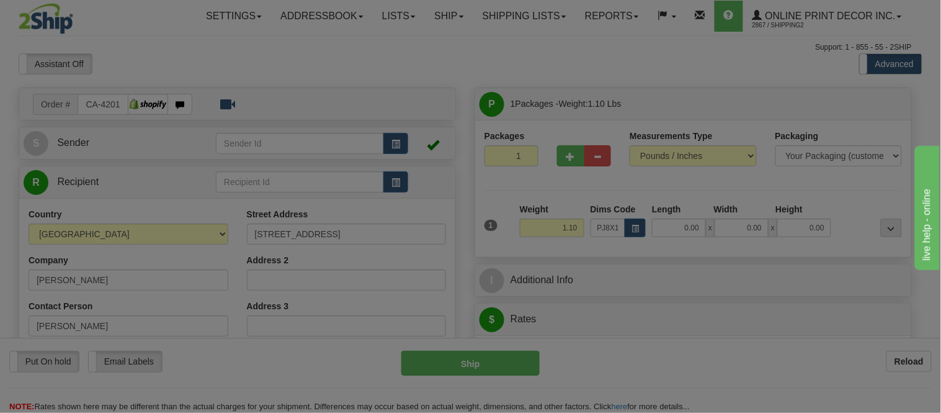
type input "16.00"
type input "11.00"
type input "2.00"
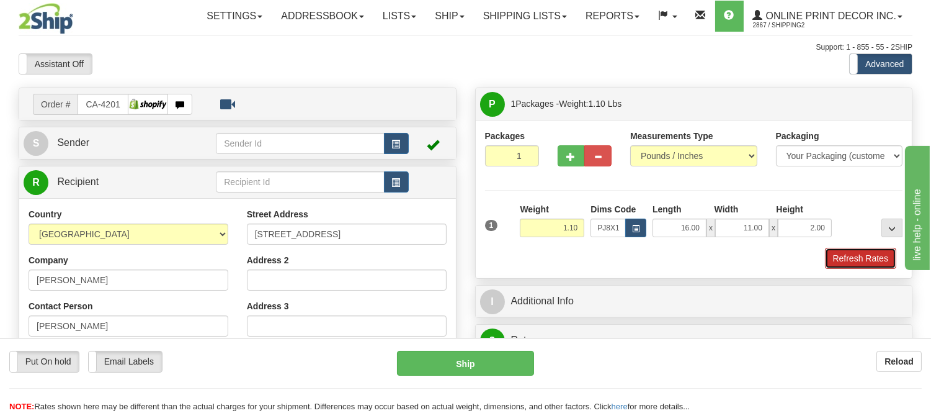
click at [851, 266] on button "Refresh Rates" at bounding box center [860, 258] width 71 height 21
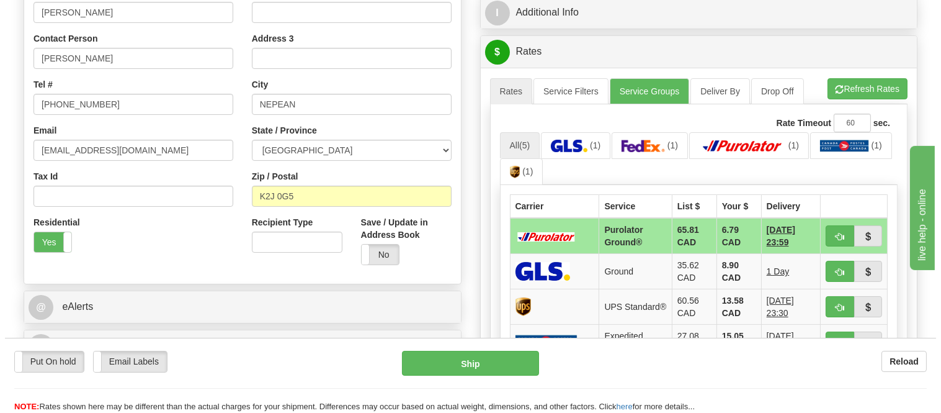
scroll to position [282, 0]
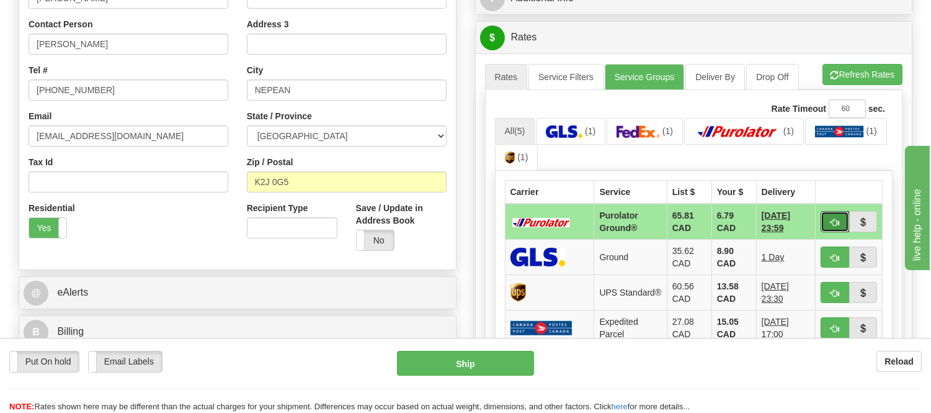
click at [833, 215] on button "button" at bounding box center [835, 221] width 29 height 21
type input "260"
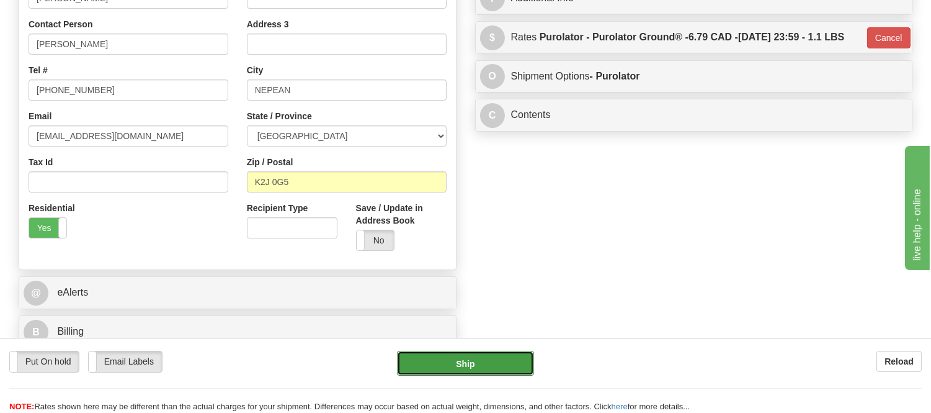
click at [499, 360] on button "Ship" at bounding box center [465, 363] width 136 height 25
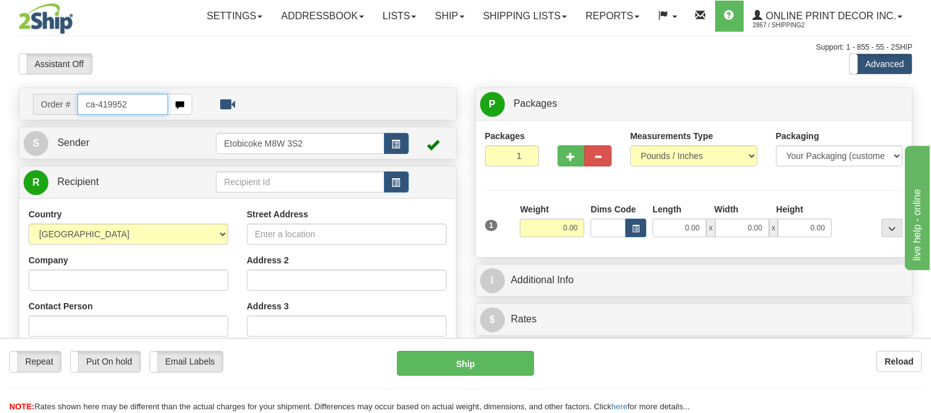
type input "ca-419952"
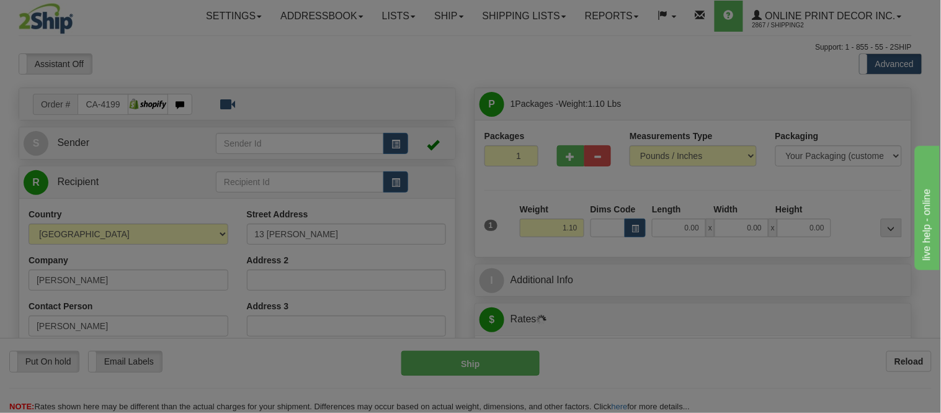
type input "[GEOGRAPHIC_DATA]"
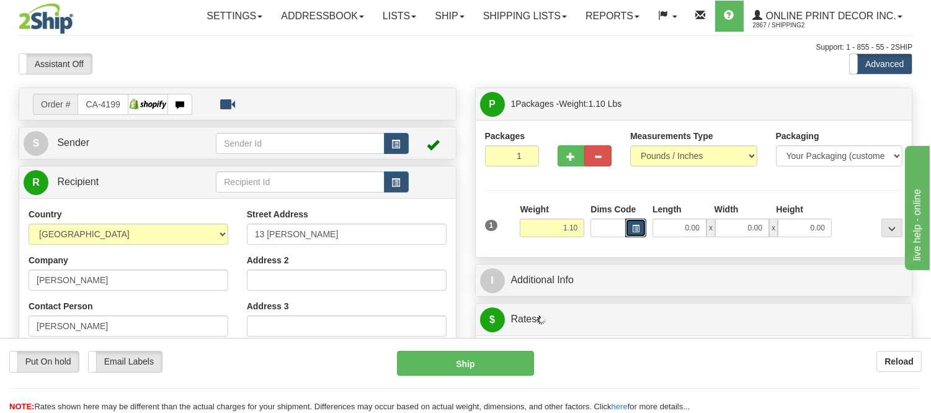
click at [637, 236] on button "button" at bounding box center [635, 227] width 21 height 19
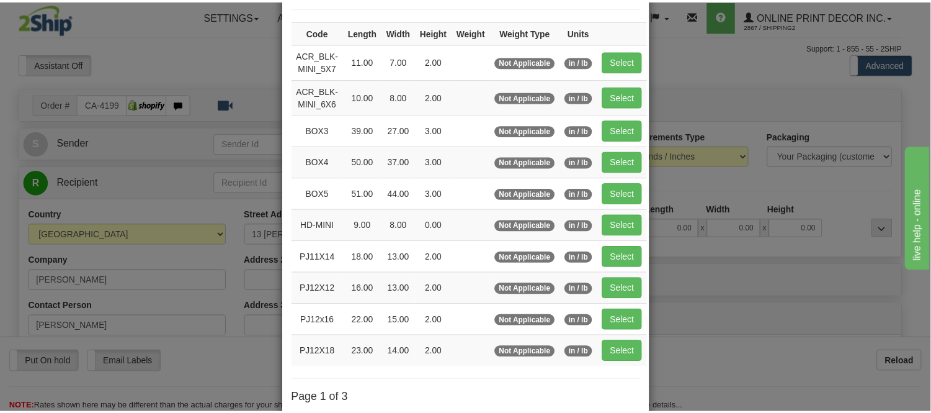
scroll to position [138, 0]
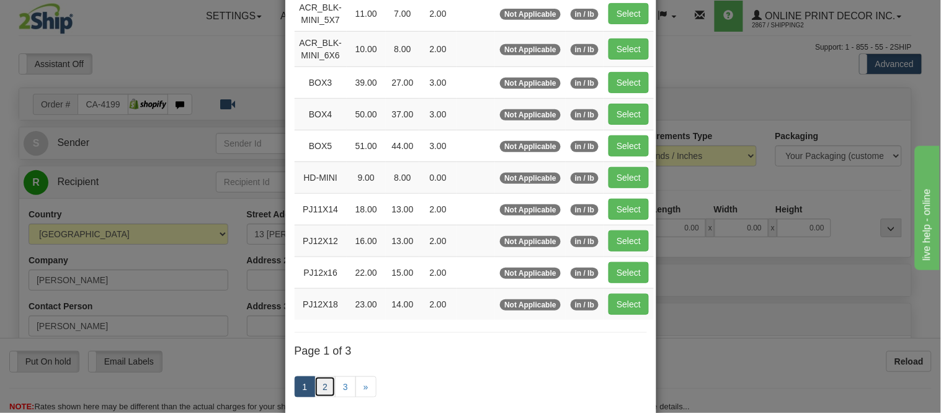
click at [320, 387] on link "2" at bounding box center [325, 386] width 21 height 21
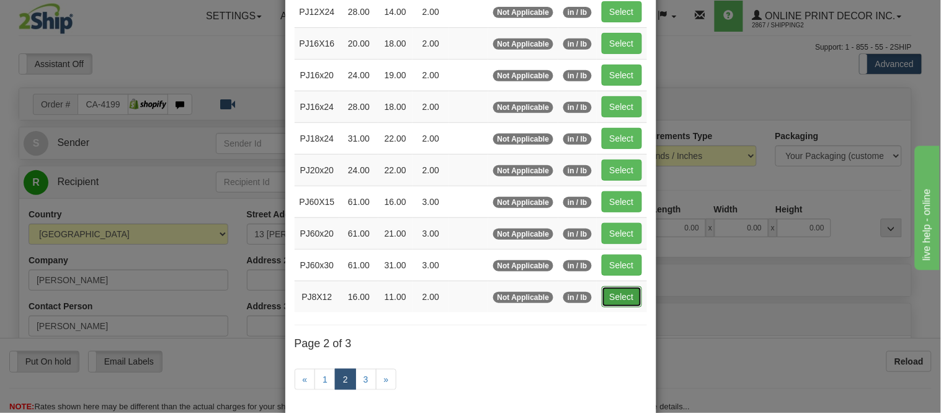
click at [622, 305] on button "Select" at bounding box center [622, 296] width 40 height 21
type input "PJ8X12"
type input "16.00"
type input "11.00"
type input "2.00"
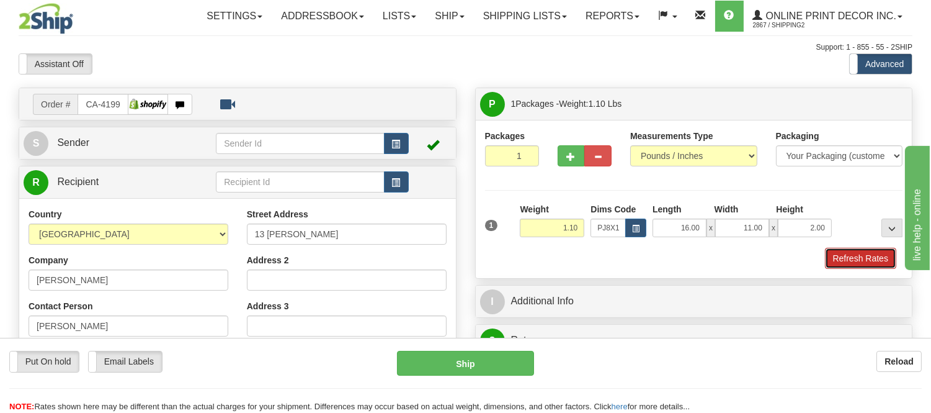
click at [867, 253] on button "Refresh Rates" at bounding box center [860, 258] width 71 height 21
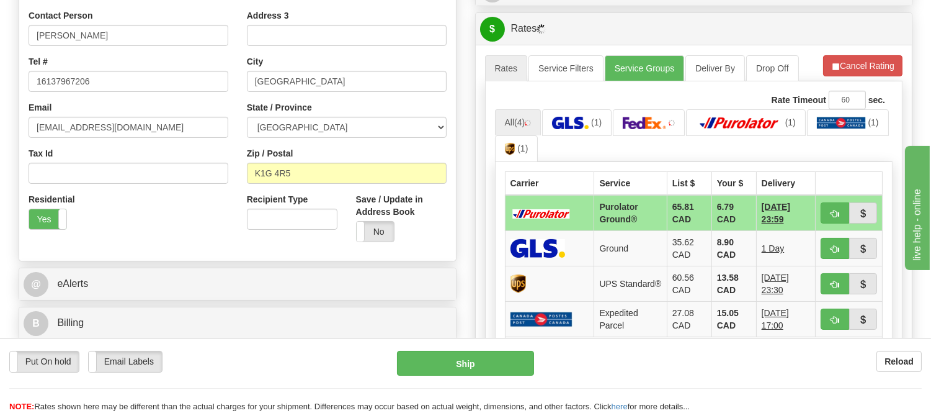
scroll to position [196, 0]
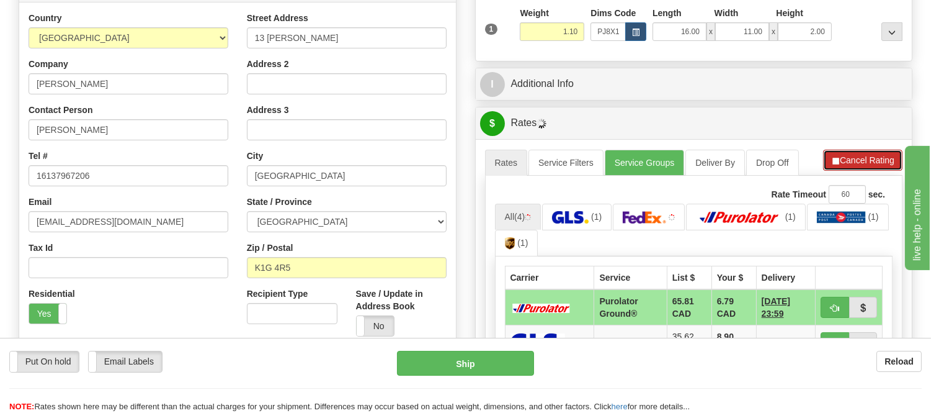
click at [849, 161] on button "Cancel Rating" at bounding box center [862, 160] width 79 height 21
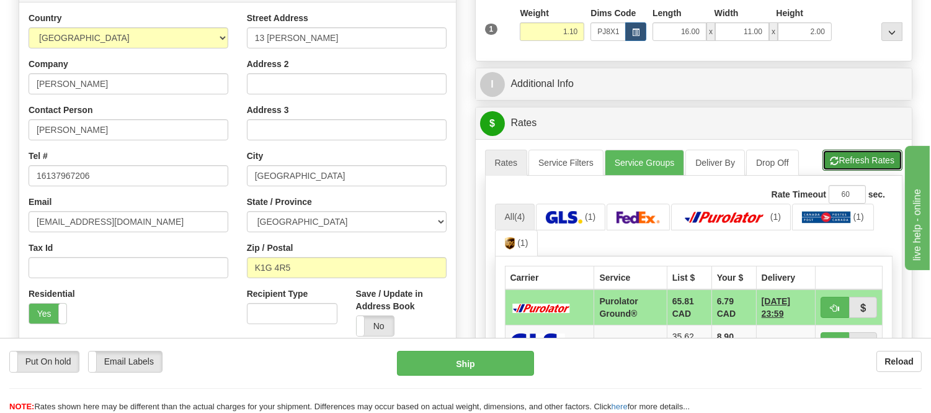
click at [849, 161] on button "Refresh Rates" at bounding box center [863, 160] width 80 height 21
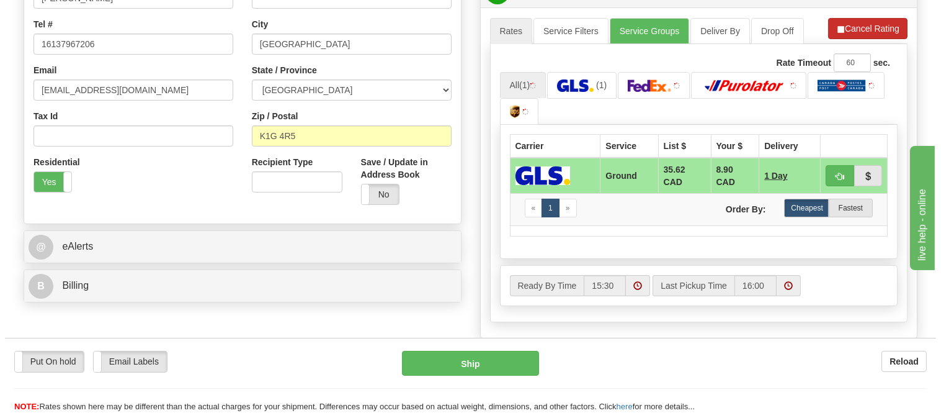
scroll to position [334, 0]
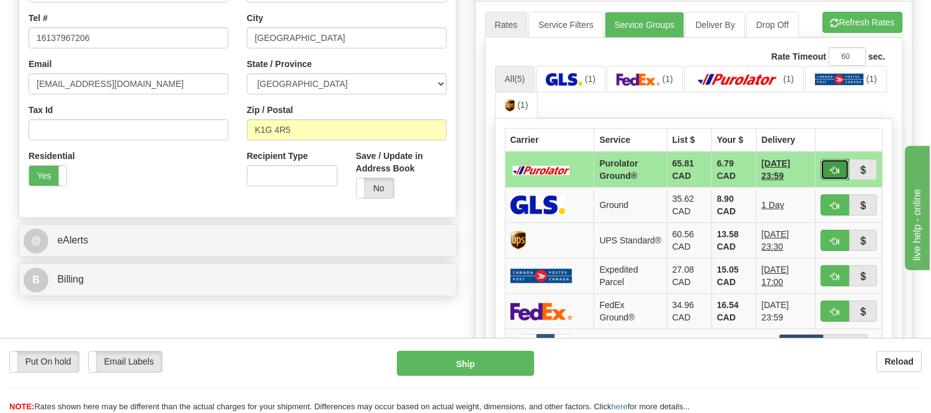
click at [838, 166] on span "button" at bounding box center [835, 170] width 9 height 8
type input "260"
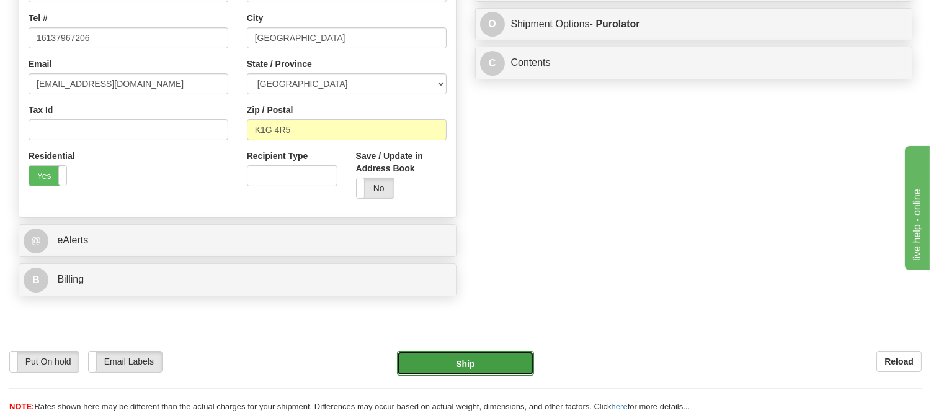
click at [522, 370] on button "Ship" at bounding box center [465, 363] width 136 height 25
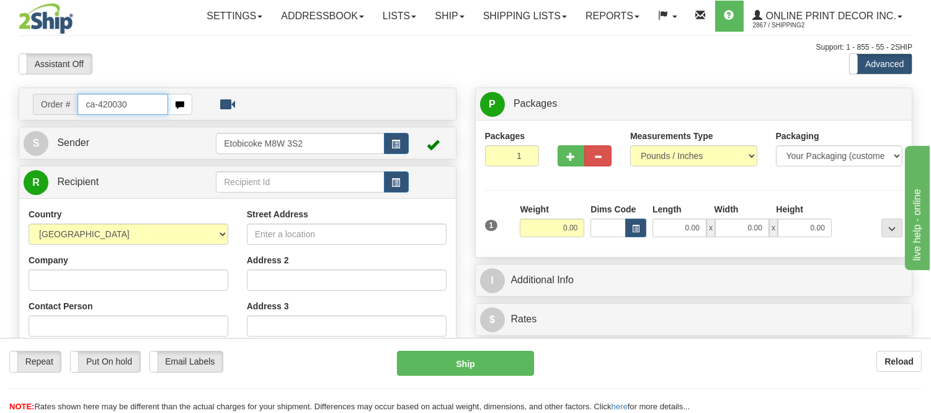
type input "ca-420030"
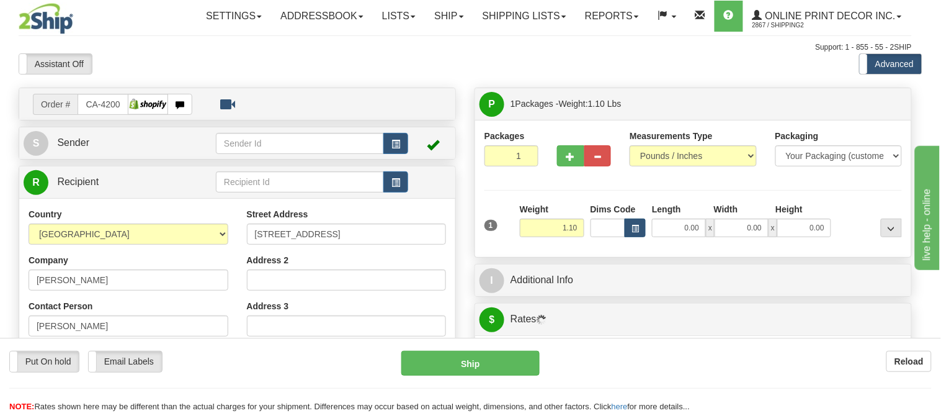
type input "CALGARY"
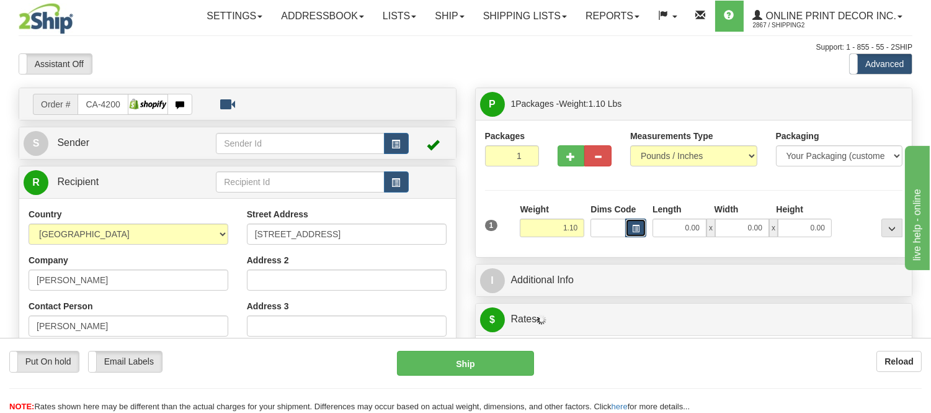
click at [633, 230] on span "button" at bounding box center [635, 228] width 7 height 7
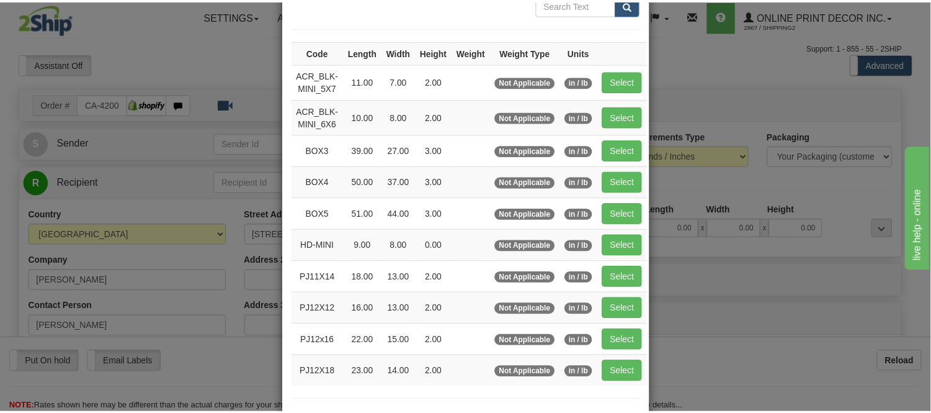
scroll to position [138, 0]
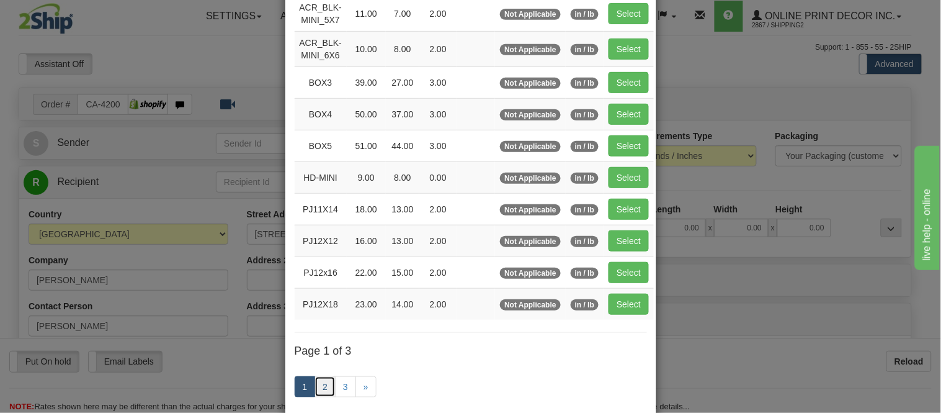
click at [325, 382] on link "2" at bounding box center [325, 386] width 21 height 21
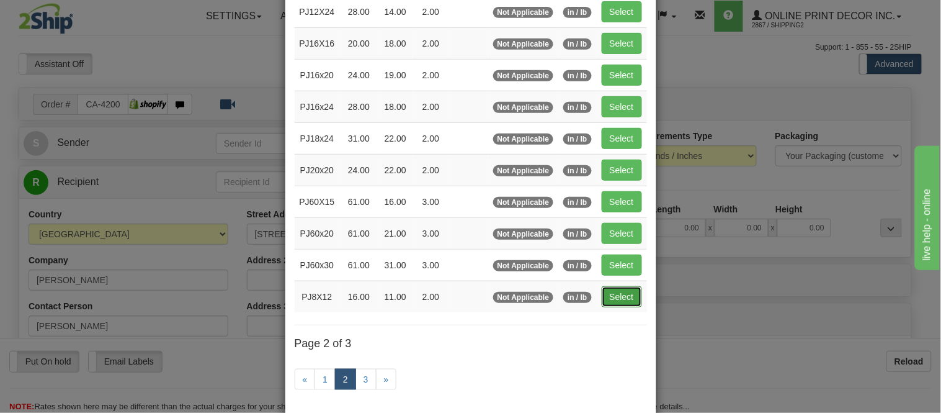
click at [631, 304] on button "Select" at bounding box center [622, 296] width 40 height 21
type input "PJ8X12"
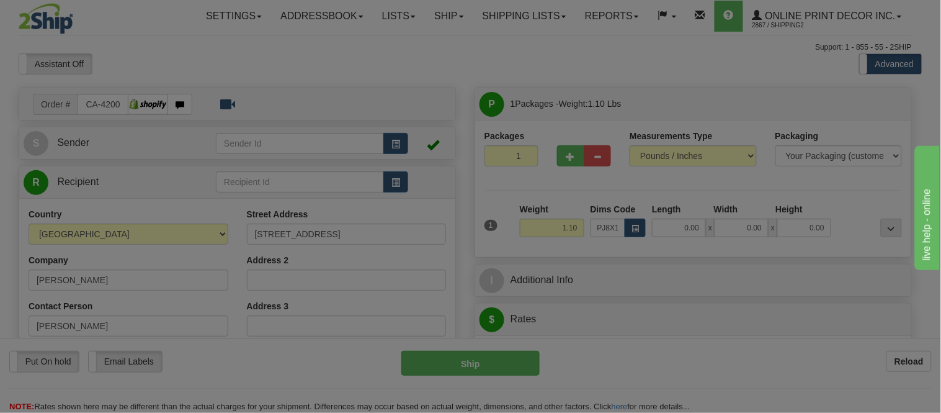
type input "16.00"
type input "11.00"
type input "2.00"
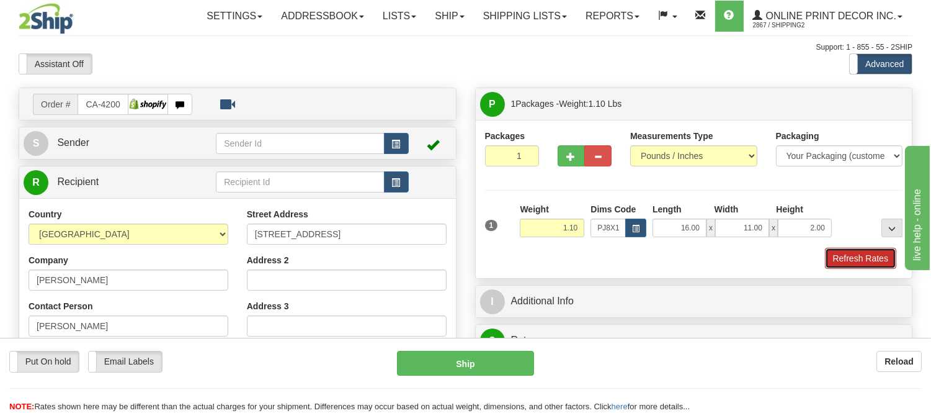
click at [858, 261] on button "Refresh Rates" at bounding box center [860, 258] width 71 height 21
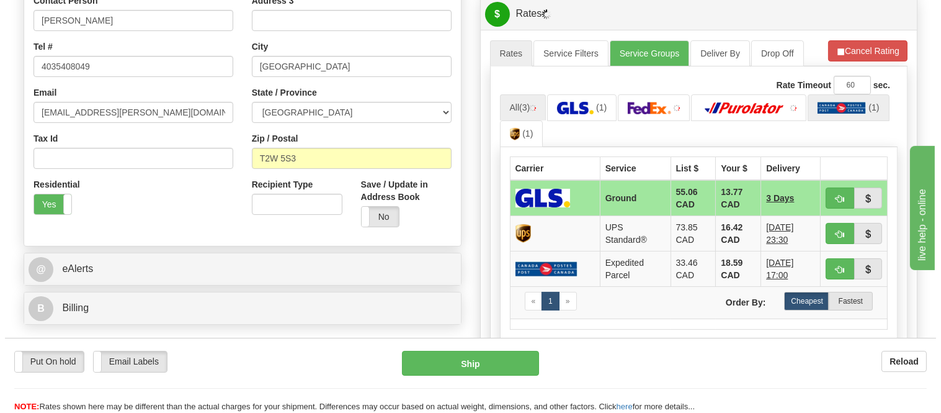
scroll to position [351, 0]
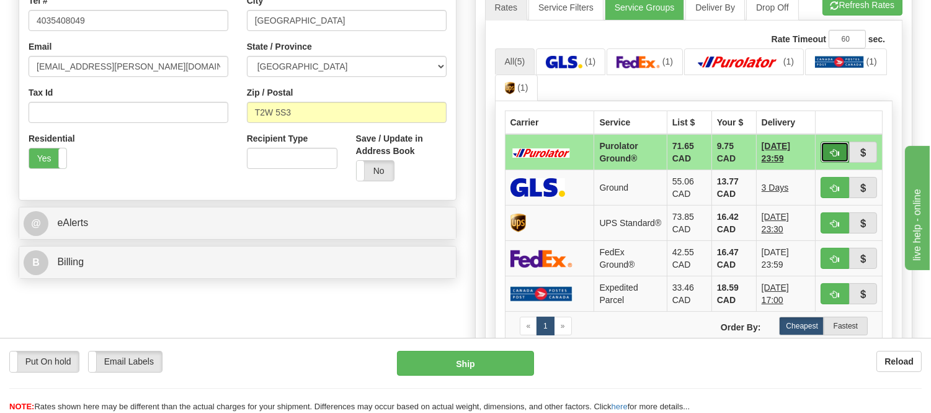
click at [835, 149] on span "button" at bounding box center [835, 153] width 9 height 8
type input "260"
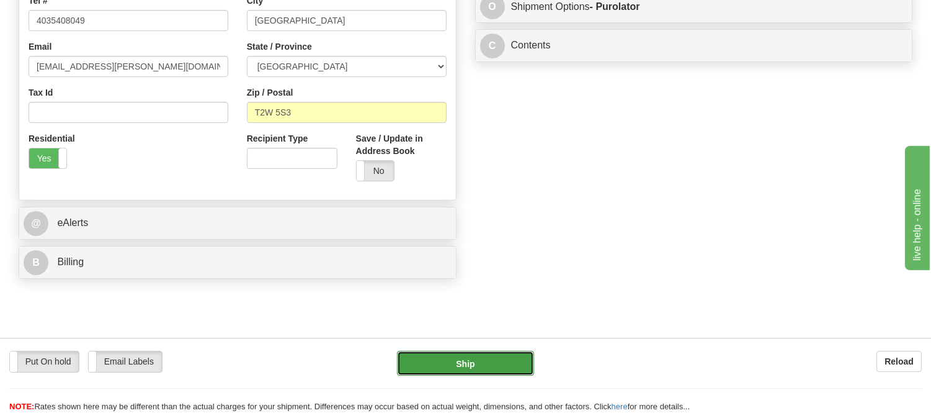
click at [438, 368] on button "Ship" at bounding box center [465, 363] width 136 height 25
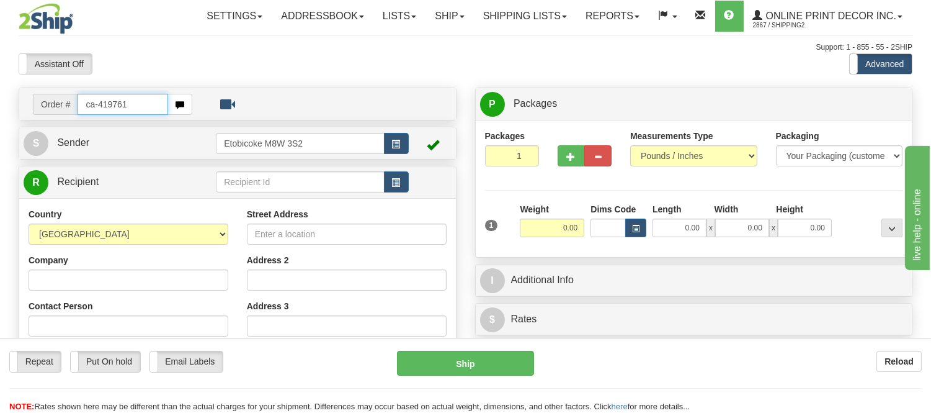
type input "ca-419761"
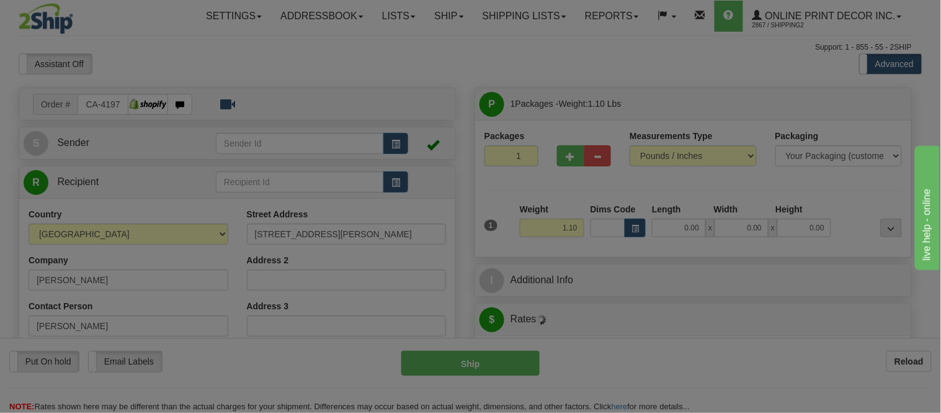
type input "BROCKVILLE"
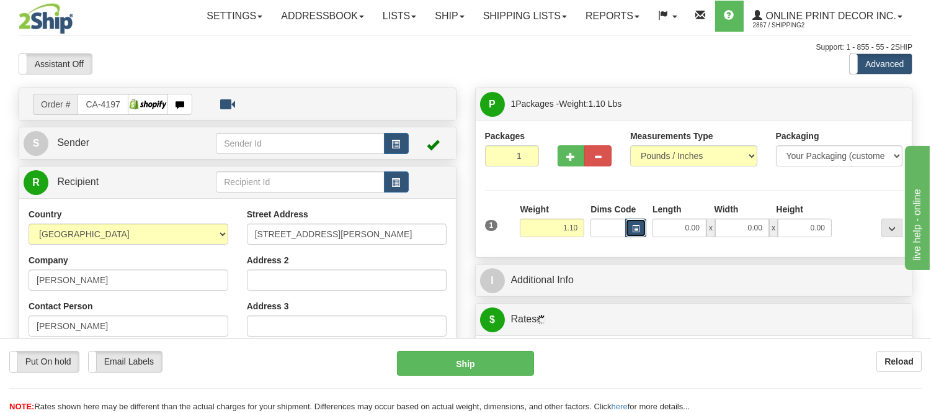
click at [642, 218] on button "button" at bounding box center [635, 227] width 21 height 19
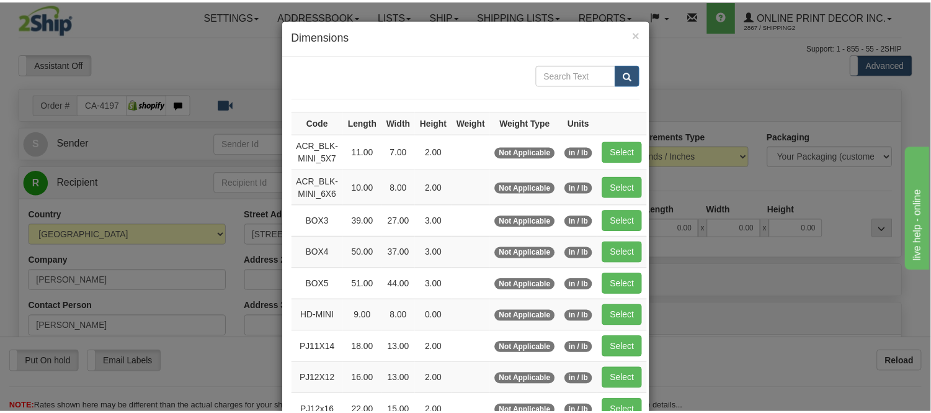
scroll to position [138, 0]
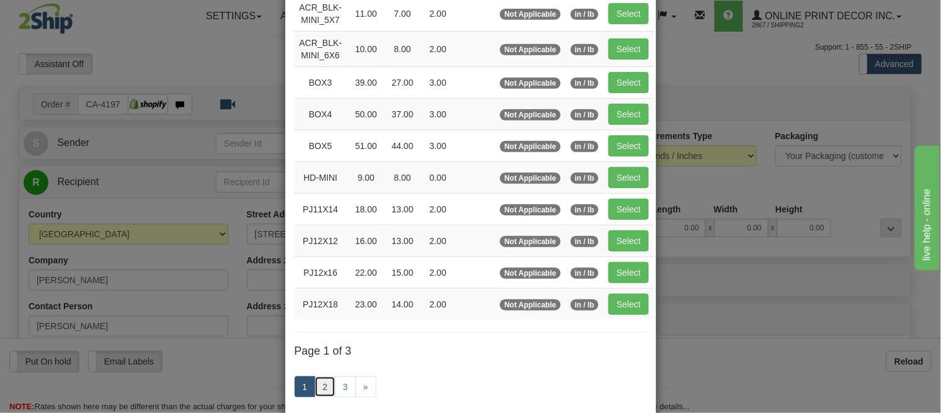
click at [326, 382] on link "2" at bounding box center [325, 386] width 21 height 21
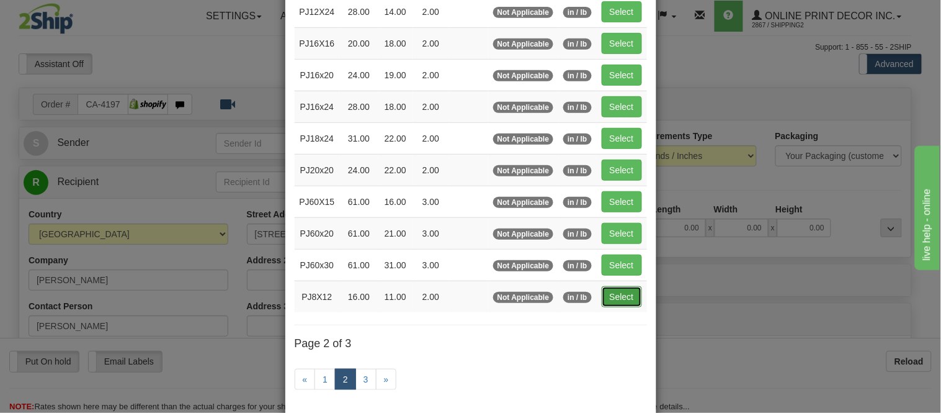
click at [618, 295] on button "Select" at bounding box center [622, 296] width 40 height 21
type input "PJ8X12"
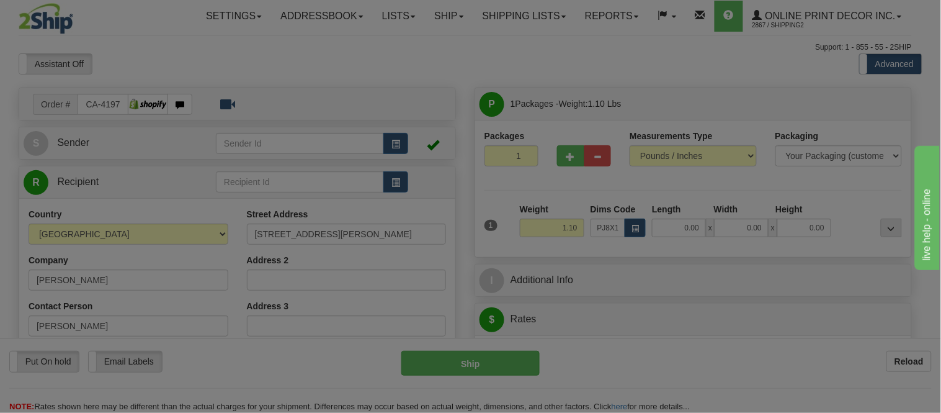
type input "16.00"
type input "11.00"
type input "2.00"
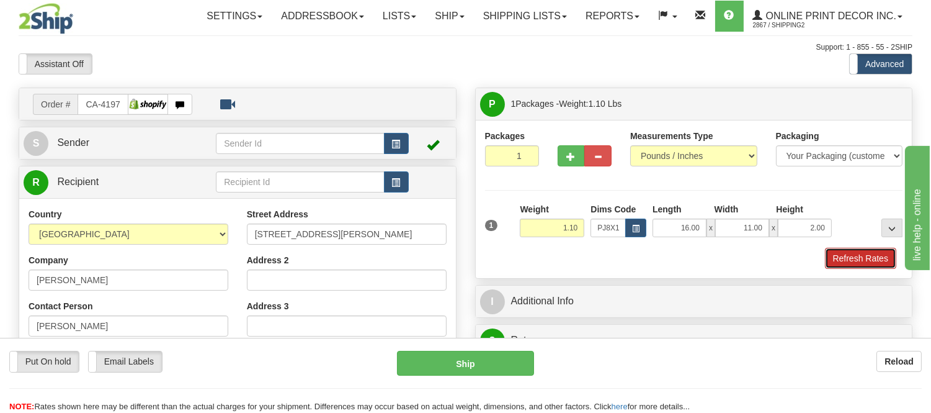
click at [875, 266] on button "Refresh Rates" at bounding box center [860, 258] width 71 height 21
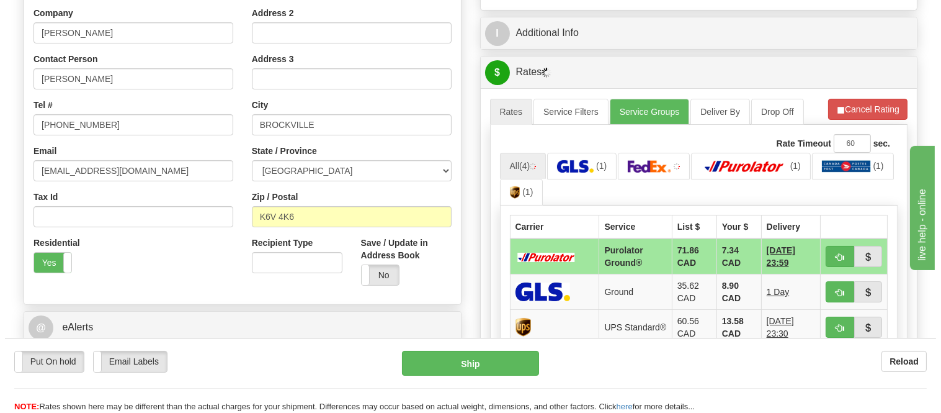
scroll to position [270, 0]
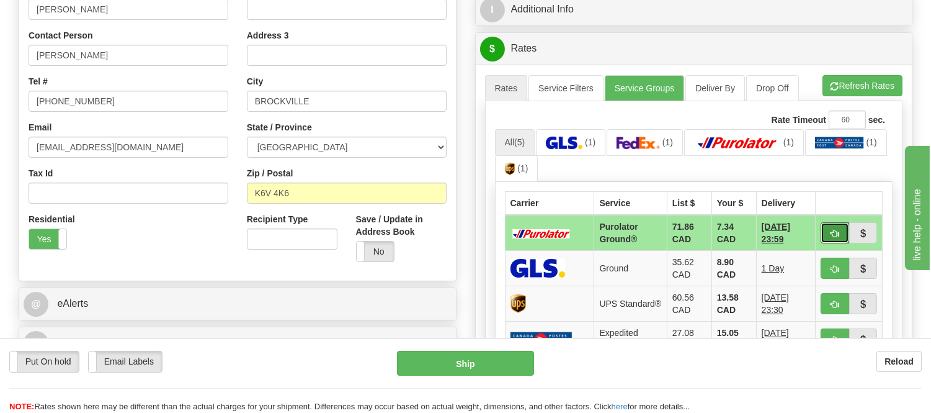
click at [831, 232] on span "button" at bounding box center [835, 234] width 9 height 8
type input "260"
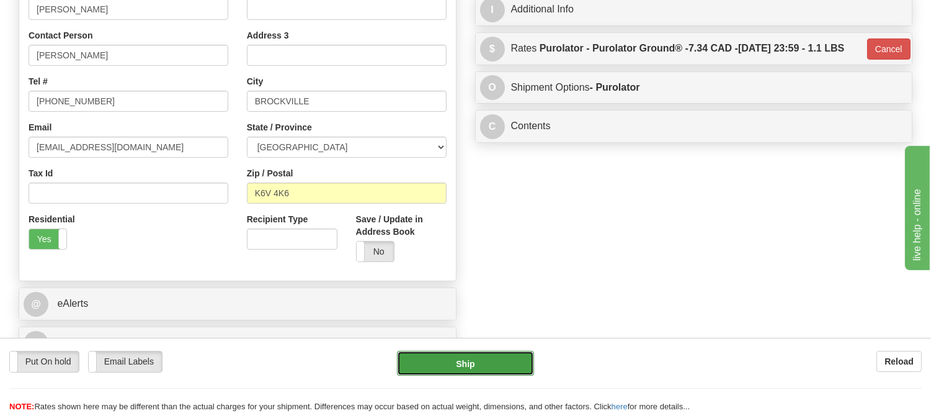
click at [470, 366] on button "Ship" at bounding box center [465, 363] width 136 height 25
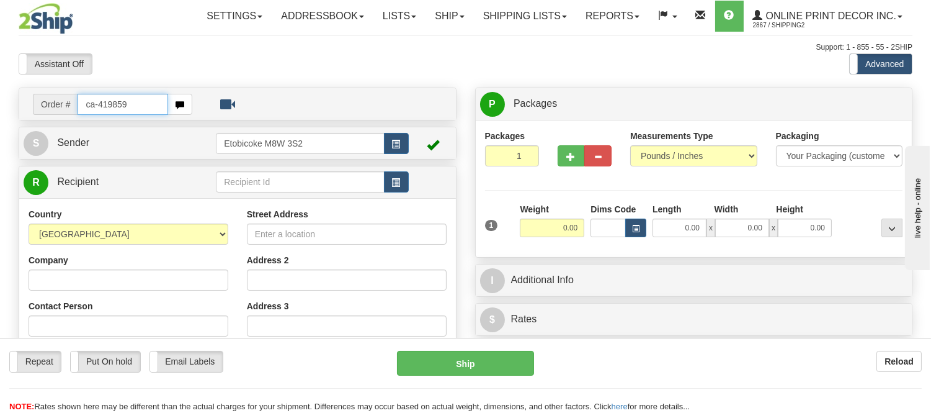
type input "ca-419859"
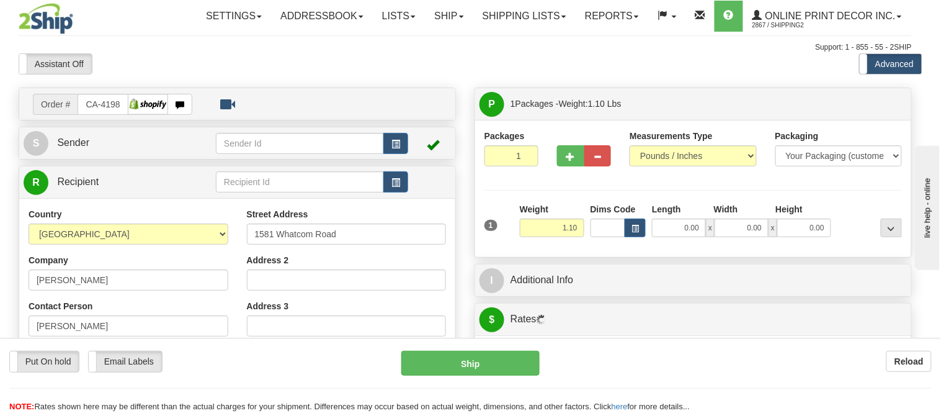
type input "[GEOGRAPHIC_DATA]"
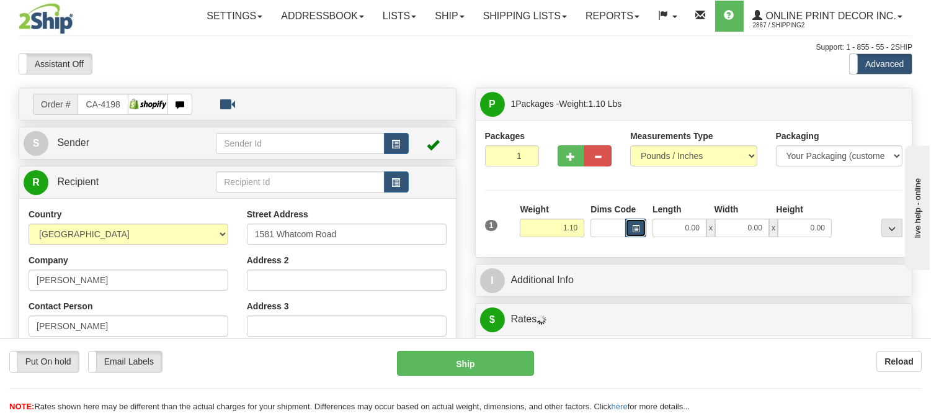
click at [643, 225] on button "button" at bounding box center [635, 227] width 21 height 19
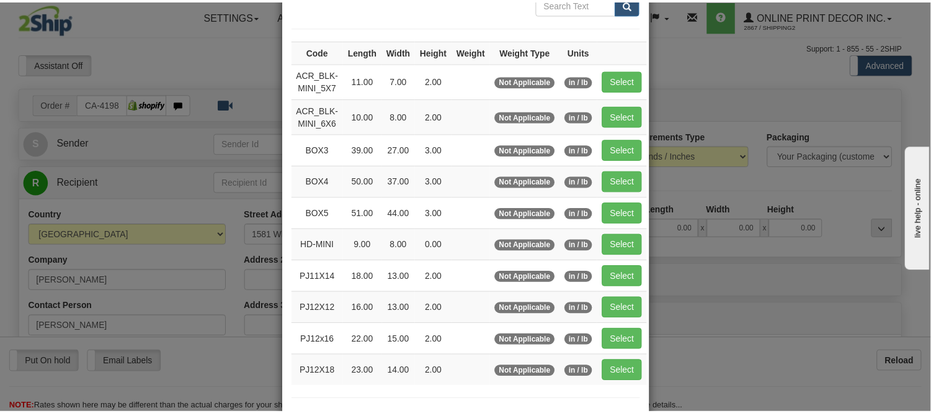
scroll to position [138, 0]
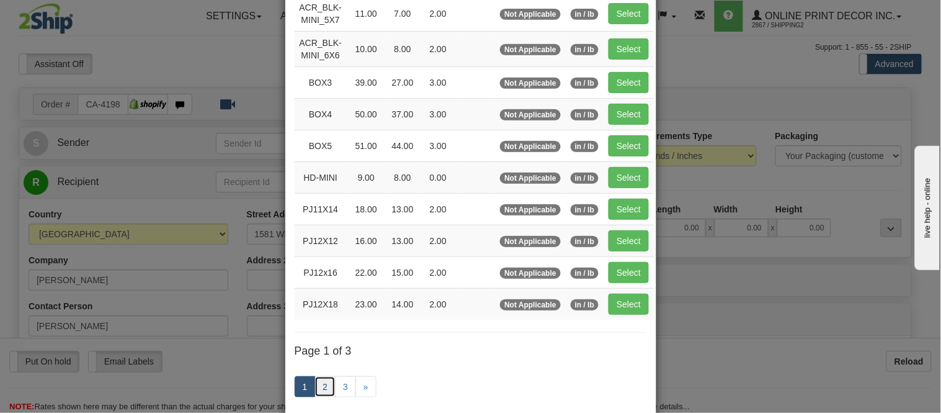
click at [316, 388] on link "2" at bounding box center [325, 386] width 21 height 21
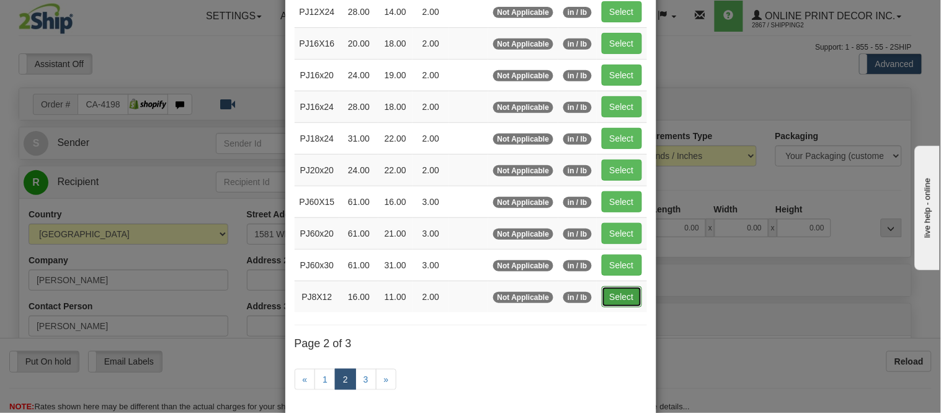
click at [614, 301] on button "Select" at bounding box center [622, 296] width 40 height 21
type input "PJ8X12"
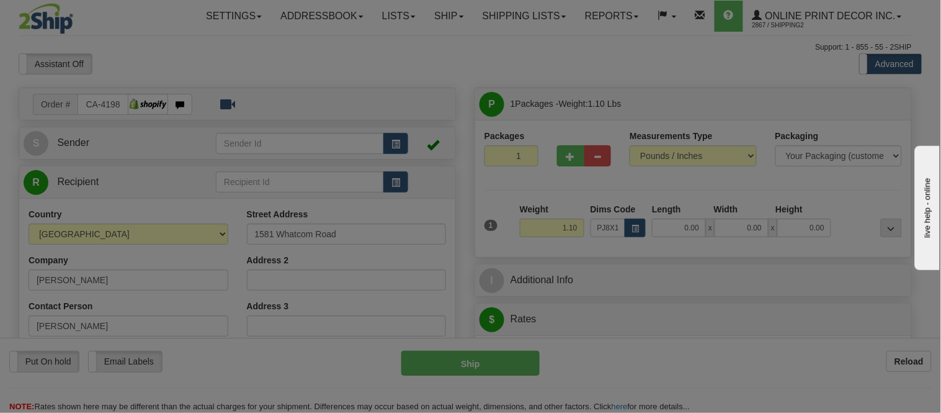
type input "16.00"
type input "11.00"
type input "2.00"
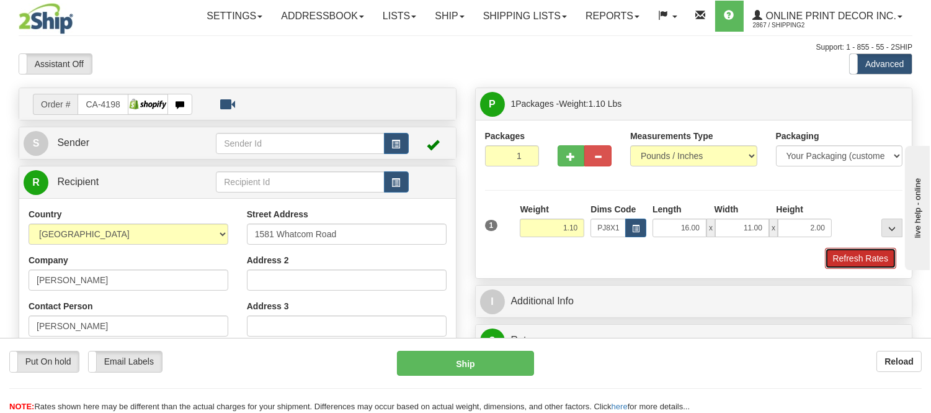
click at [869, 258] on button "Refresh Rates" at bounding box center [860, 258] width 71 height 21
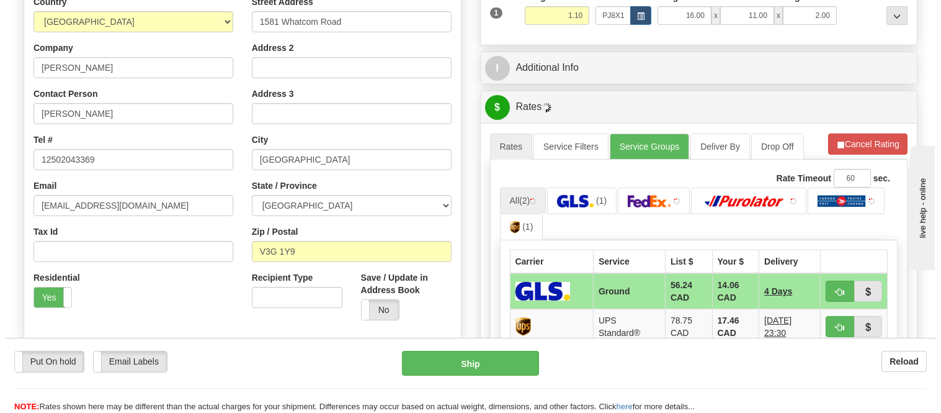
scroll to position [277, 0]
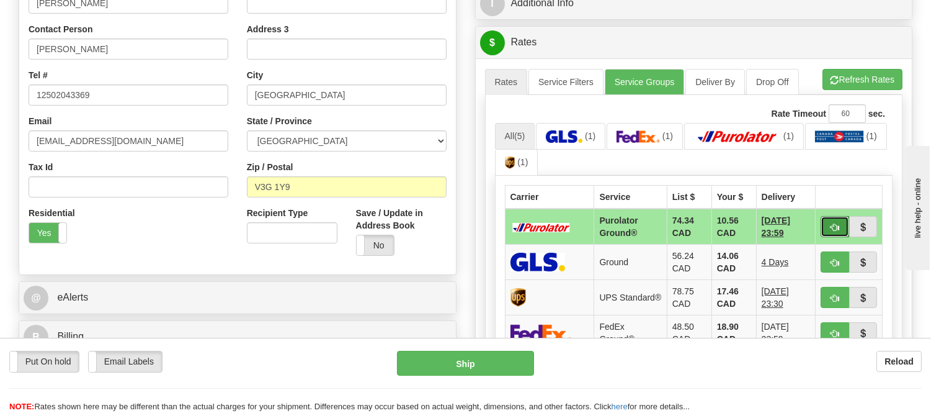
click at [833, 220] on button "button" at bounding box center [835, 226] width 29 height 21
type input "260"
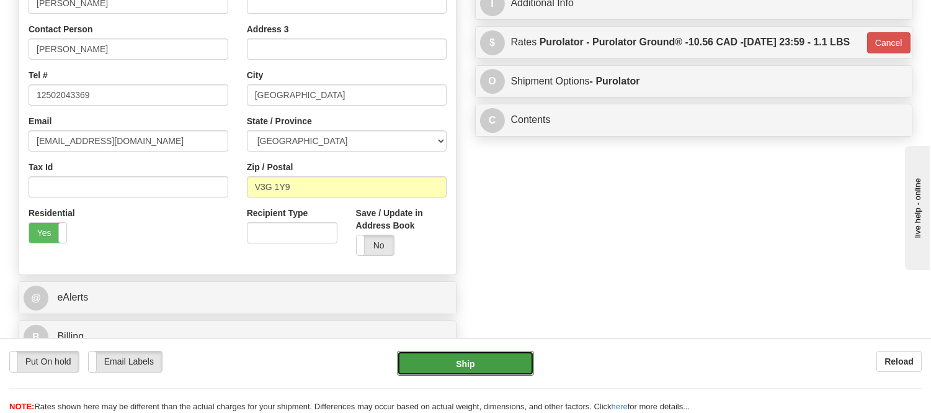
click at [454, 363] on button "Ship" at bounding box center [465, 363] width 136 height 25
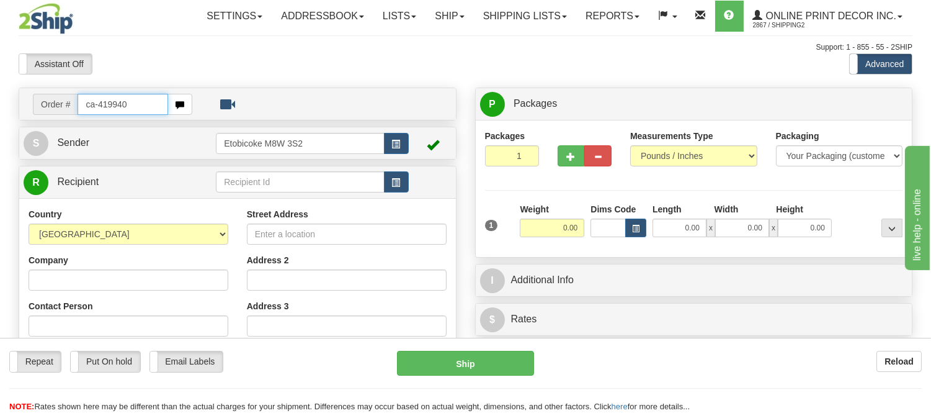
type input "ca-419940"
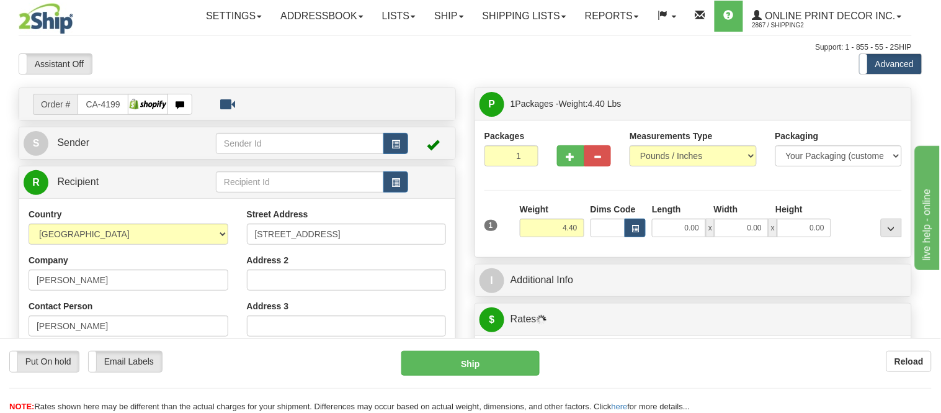
type input "FORT [PERSON_NAME]"
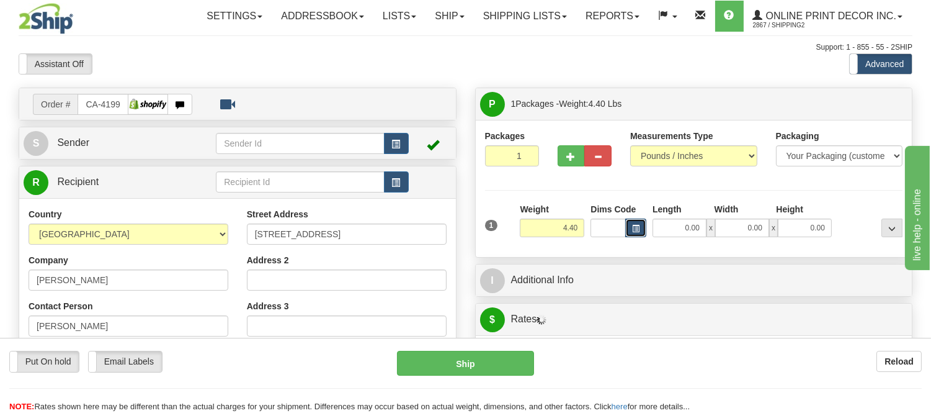
click at [640, 228] on button "button" at bounding box center [635, 227] width 21 height 19
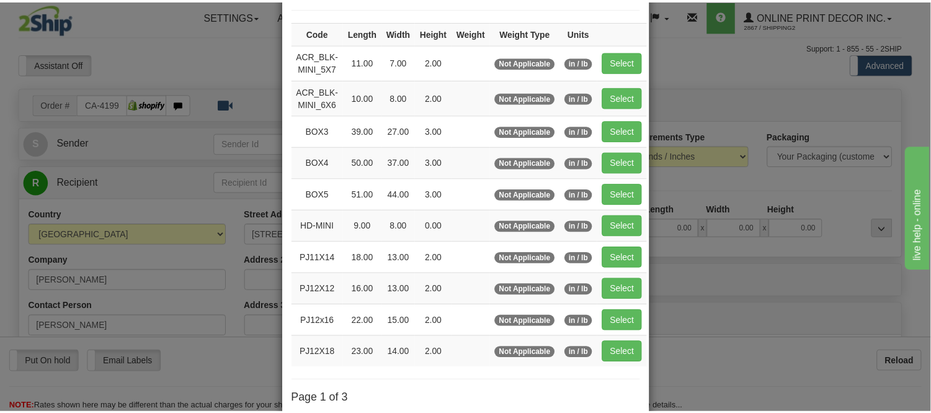
scroll to position [207, 0]
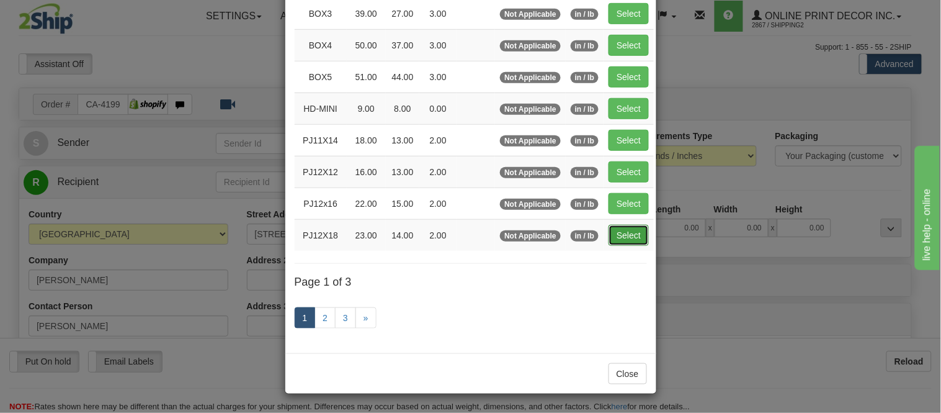
click at [623, 232] on button "Select" at bounding box center [629, 235] width 40 height 21
type input "PJ12X18"
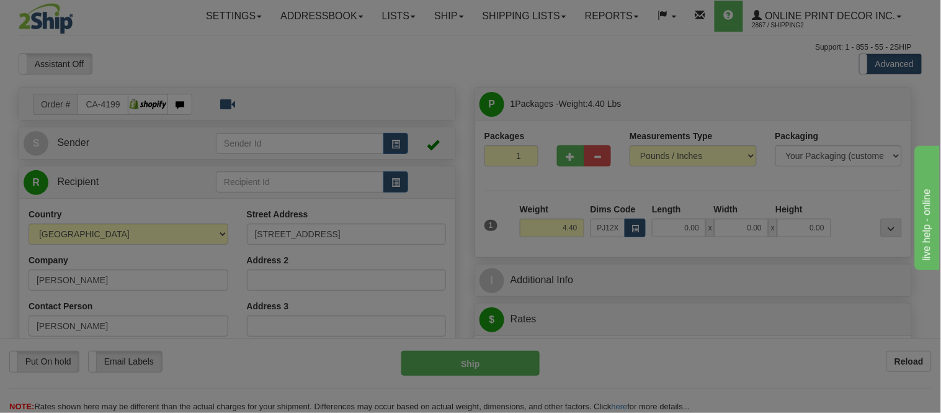
type input "23.00"
type input "14.00"
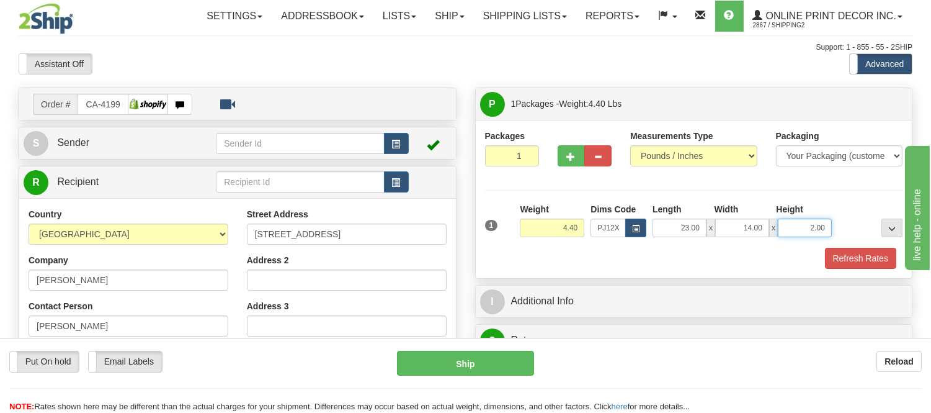
drag, startPoint x: 827, startPoint y: 223, endPoint x: 771, endPoint y: 244, distance: 59.7
click at [771, 244] on div "1 Weight 4.40 Dims Code x x" at bounding box center [694, 225] width 424 height 44
click button "Delete" at bounding box center [0, 0] width 0 height 0
type input "4.00"
click at [881, 264] on button "Refresh Rates" at bounding box center [860, 258] width 71 height 21
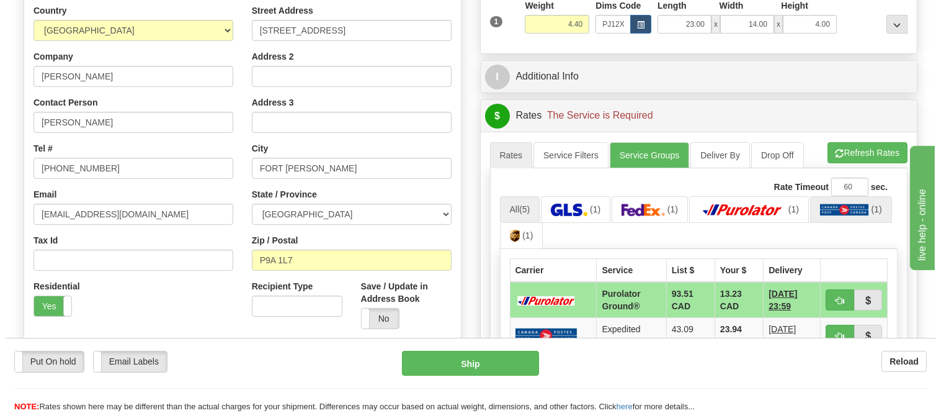
scroll to position [275, 0]
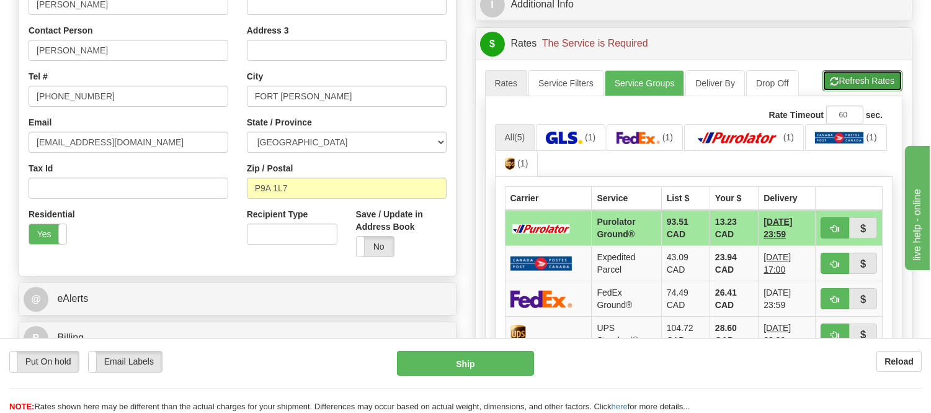
click at [880, 85] on button "Refresh Rates" at bounding box center [863, 80] width 80 height 21
click at [833, 226] on span "button" at bounding box center [835, 229] width 9 height 8
type input "260"
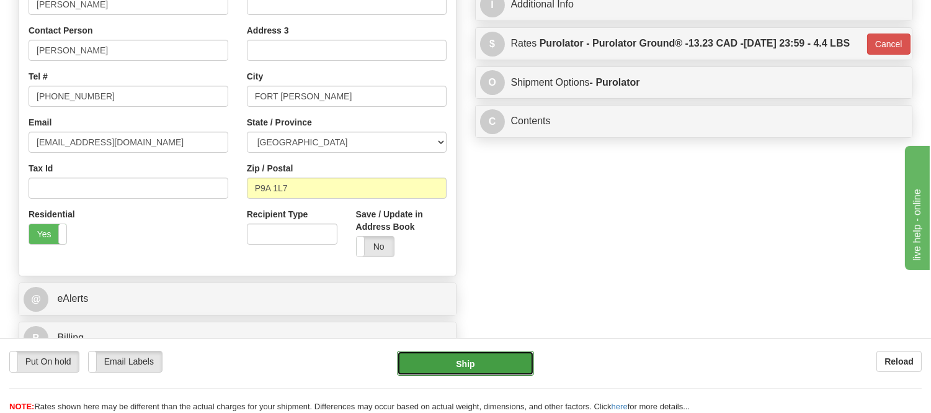
click at [456, 372] on button "Ship" at bounding box center [465, 363] width 136 height 25
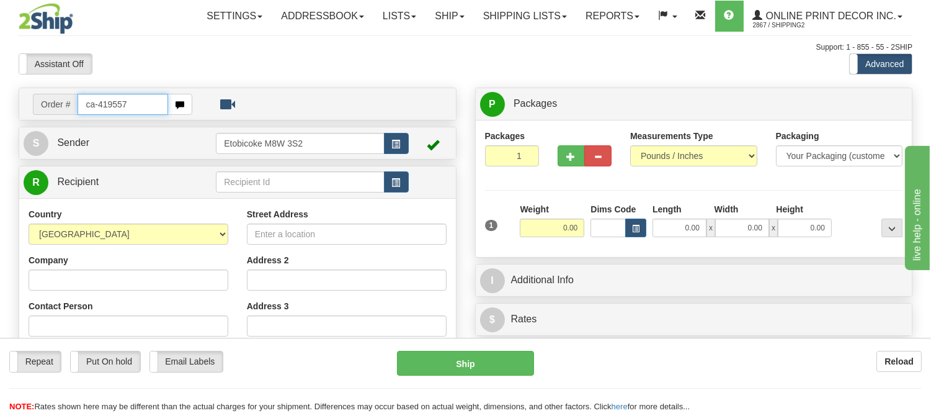
type input "ca-419557"
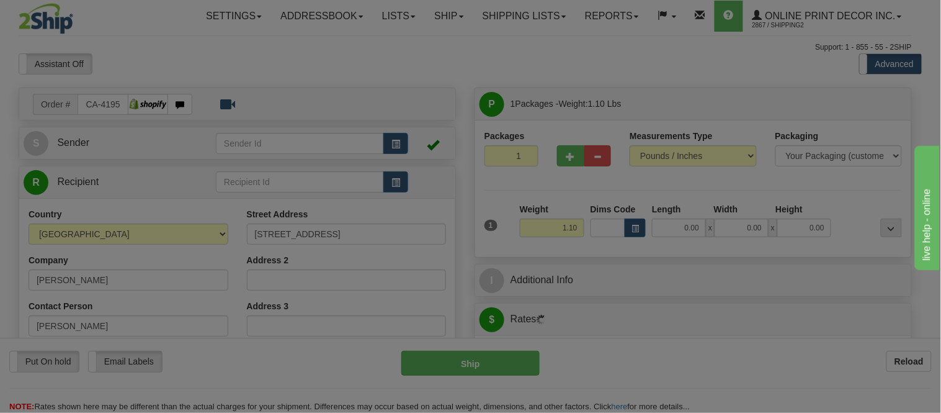
type input "[GEOGRAPHIC_DATA]"
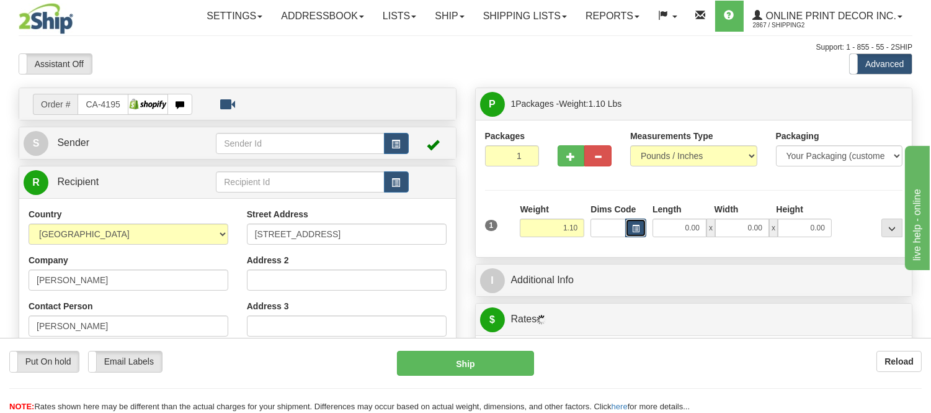
click at [635, 231] on span "button" at bounding box center [635, 228] width 7 height 7
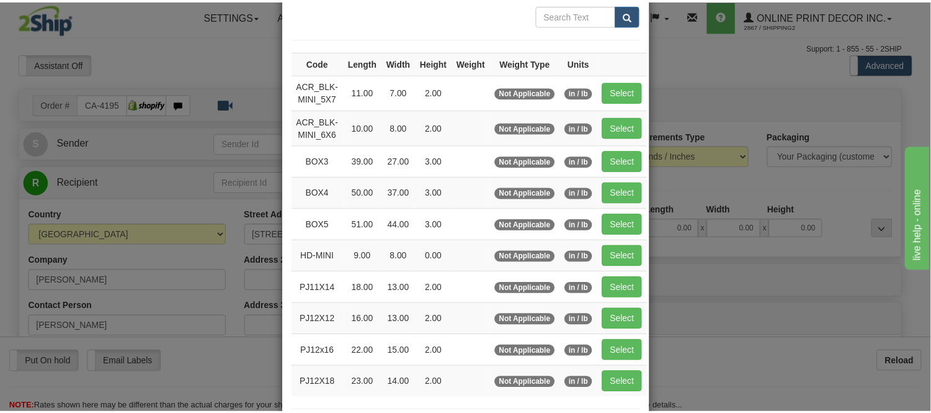
scroll to position [138, 0]
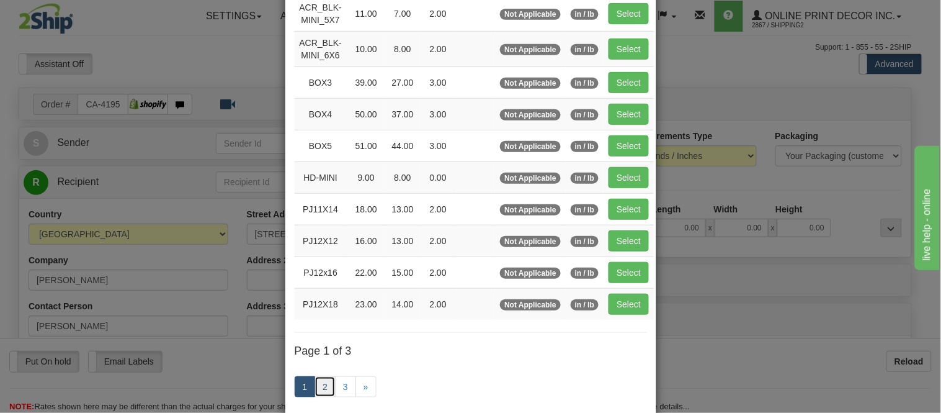
click at [318, 383] on link "2" at bounding box center [325, 386] width 21 height 21
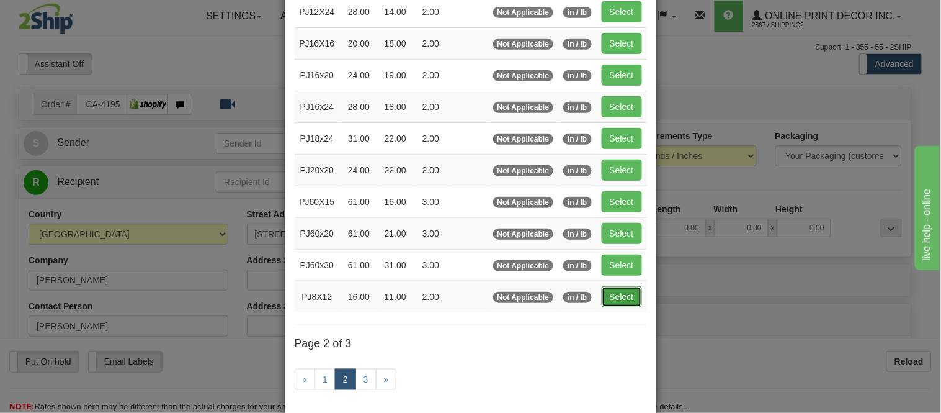
click at [619, 293] on button "Select" at bounding box center [622, 296] width 40 height 21
type input "PJ8X12"
type input "16.00"
type input "11.00"
type input "2.00"
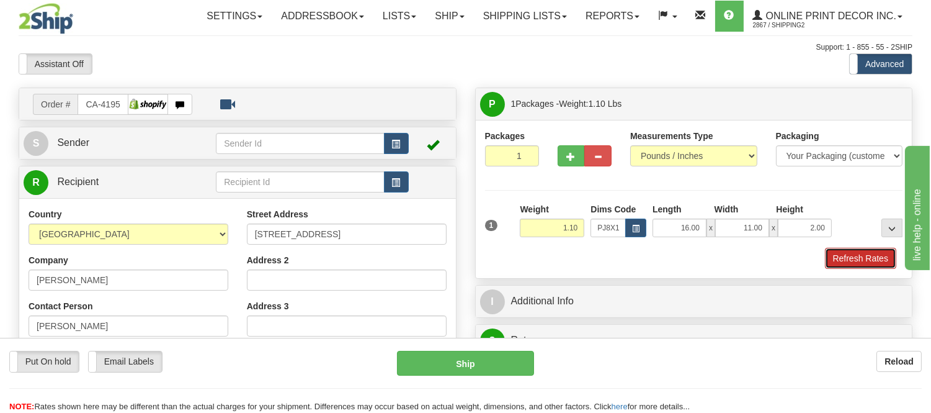
click at [859, 251] on button "Refresh Rates" at bounding box center [860, 258] width 71 height 21
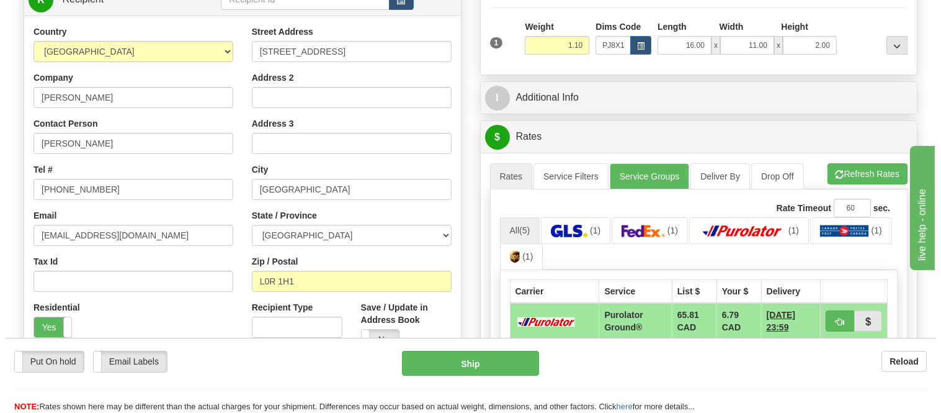
scroll to position [207, 0]
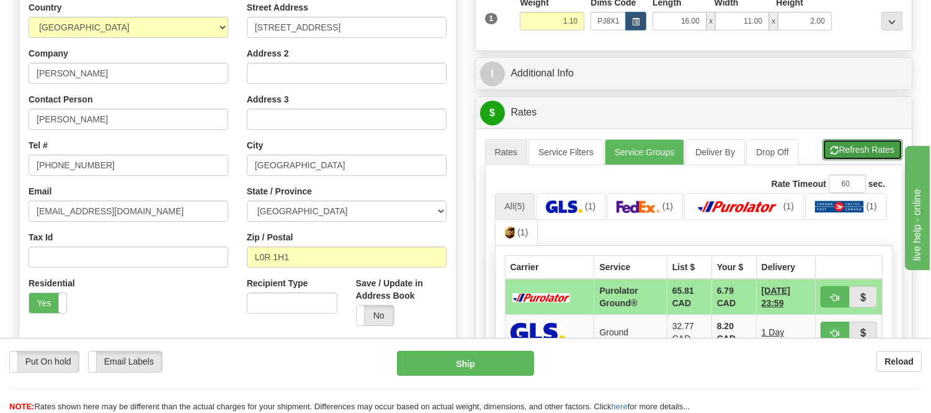
click at [879, 156] on button "Refresh Rates" at bounding box center [863, 149] width 80 height 21
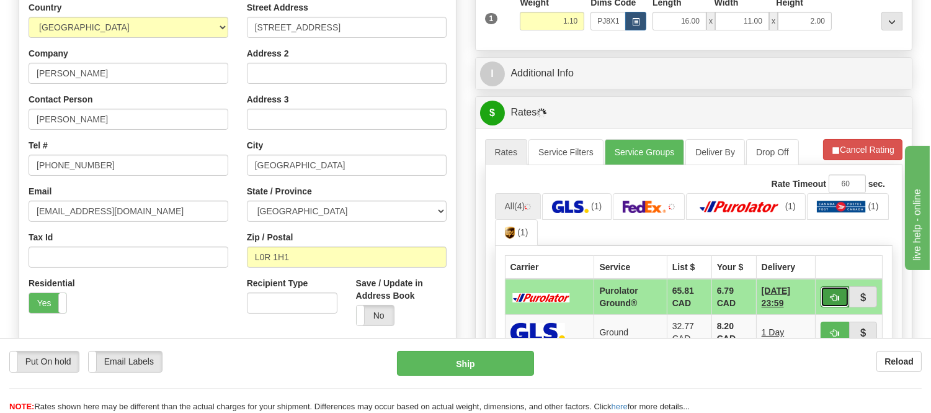
click at [836, 300] on span "button" at bounding box center [835, 297] width 9 height 8
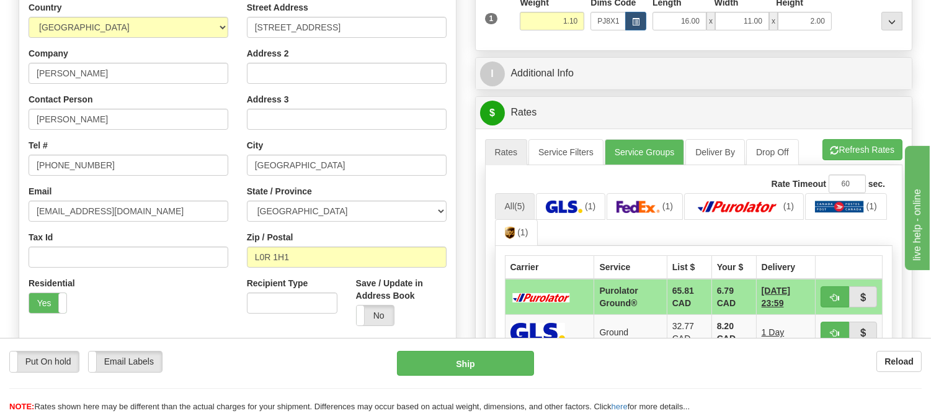
click at [780, 238] on ul "All (5) (1) (1) (1) (1) (1)" at bounding box center [694, 219] width 398 height 53
click at [830, 303] on button "button" at bounding box center [835, 296] width 29 height 21
type input "260"
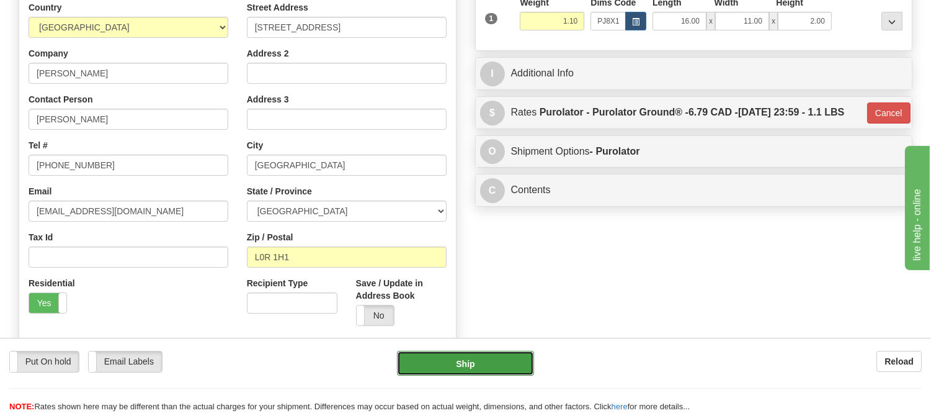
click at [436, 359] on button "Ship" at bounding box center [465, 363] width 136 height 25
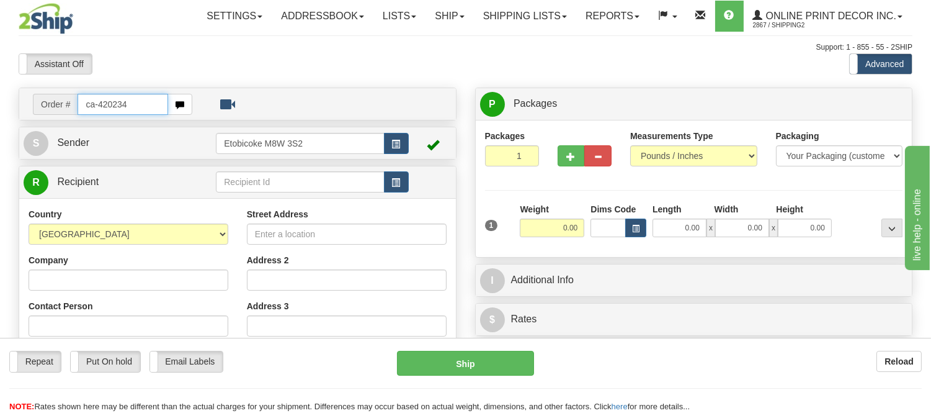
type input "ca-420234"
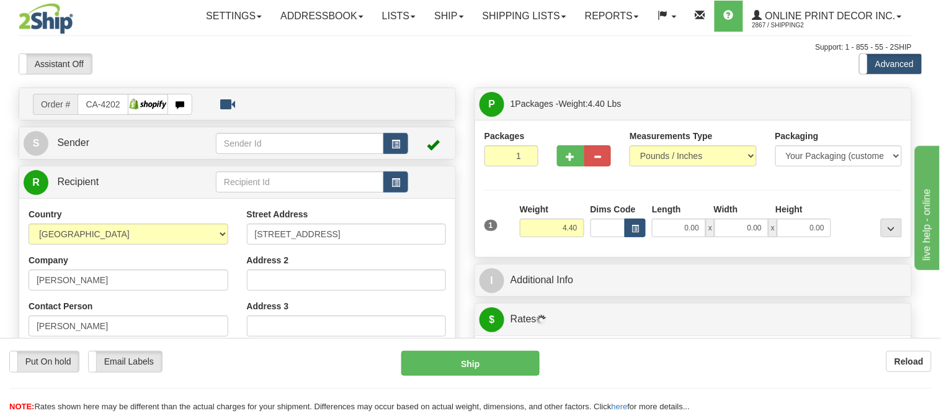
type input "OAKVILLE"
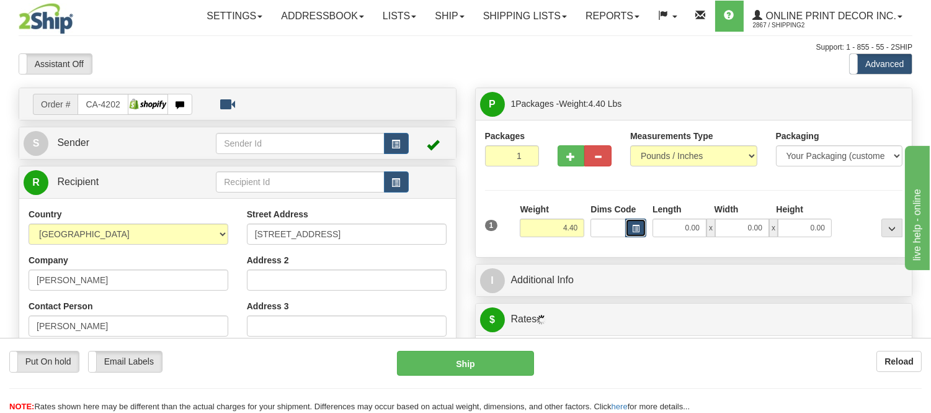
click at [641, 226] on button "button" at bounding box center [635, 227] width 21 height 19
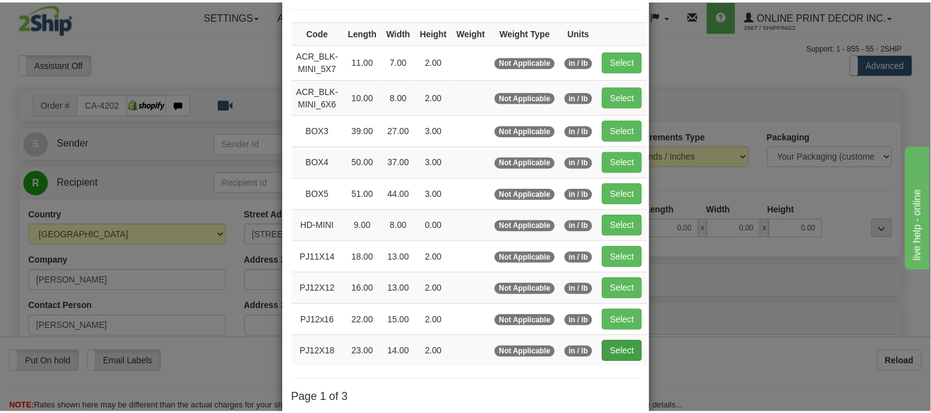
scroll to position [207, 0]
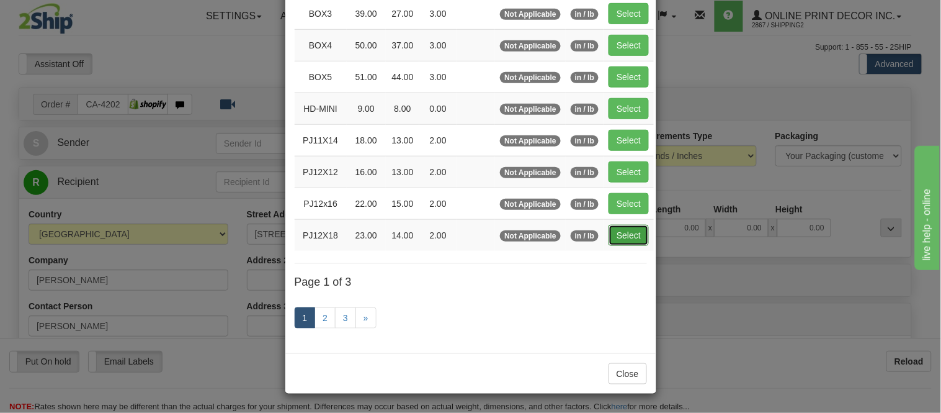
click at [623, 238] on button "Select" at bounding box center [629, 235] width 40 height 21
type input "PJ12X18"
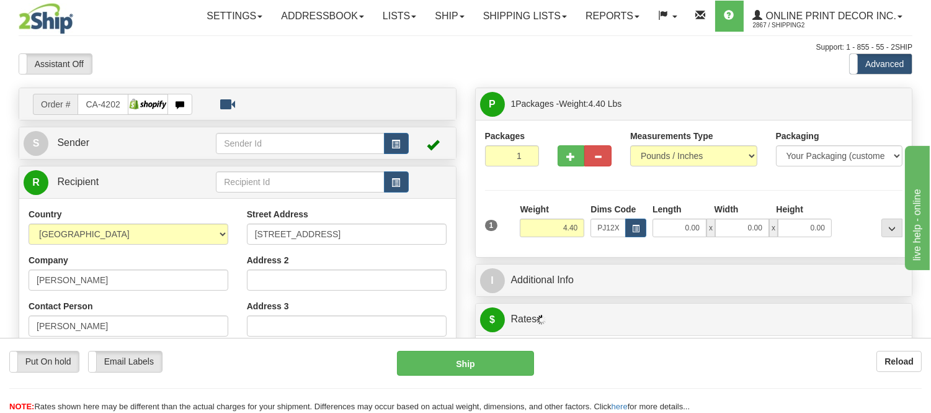
type input "23.00"
type input "14.00"
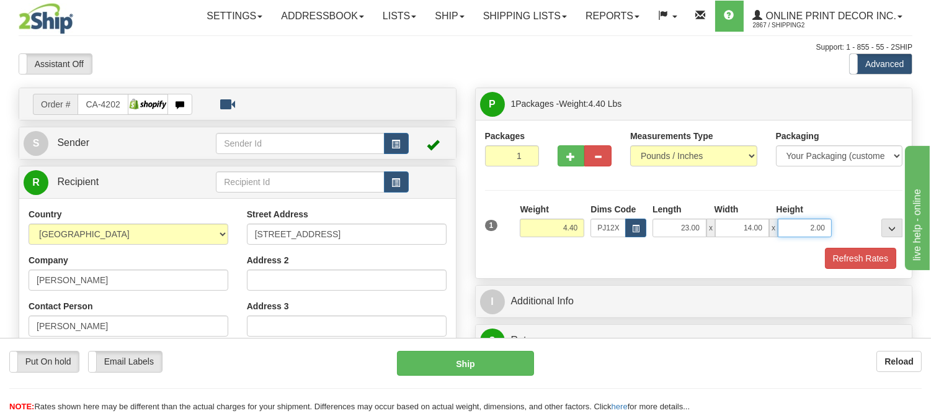
drag, startPoint x: 828, startPoint y: 230, endPoint x: 774, endPoint y: 233, distance: 53.4
click at [774, 233] on div "23.00 x 14.00 x 2.00" at bounding box center [742, 227] width 179 height 19
click button "Delete" at bounding box center [0, 0] width 0 height 0
type input "4.00"
click at [878, 256] on button "Refresh Rates" at bounding box center [860, 258] width 71 height 21
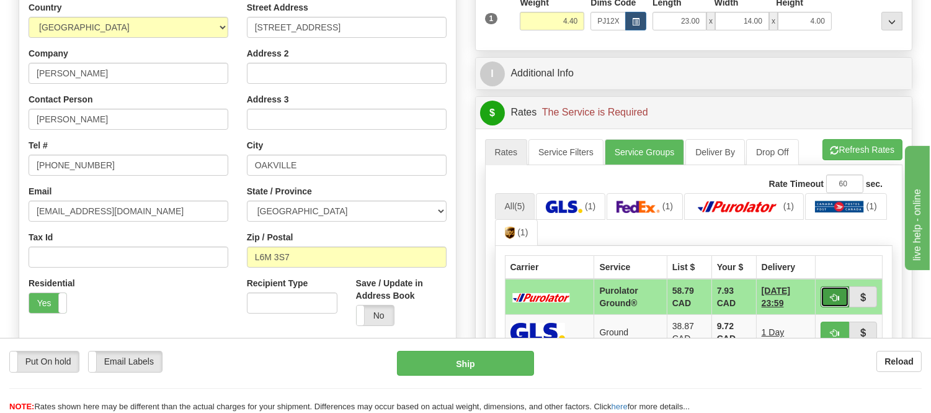
click at [842, 296] on button "button" at bounding box center [835, 296] width 29 height 21
type input "260"
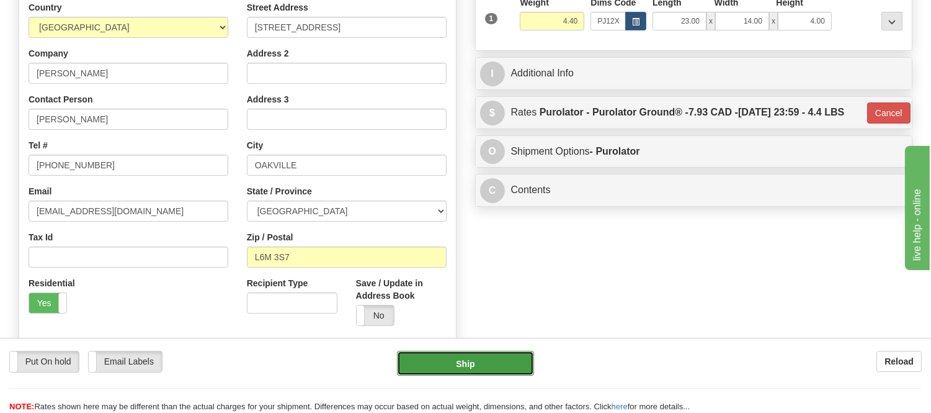
click at [525, 365] on button "Ship" at bounding box center [465, 363] width 136 height 25
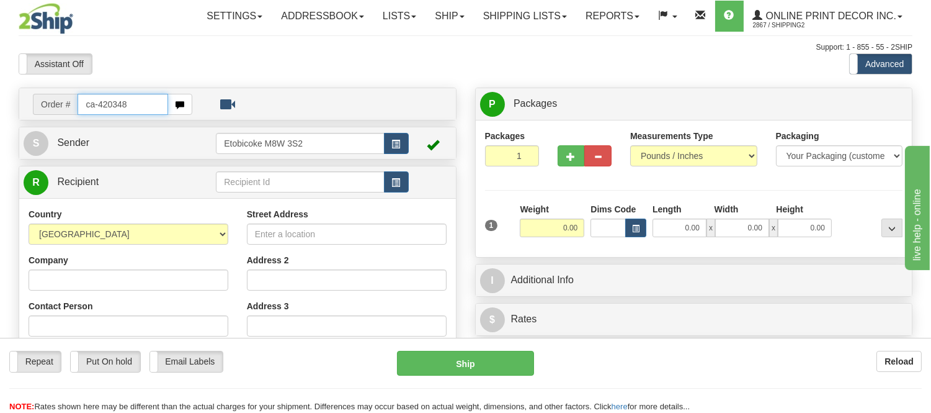
type input "ca-420348"
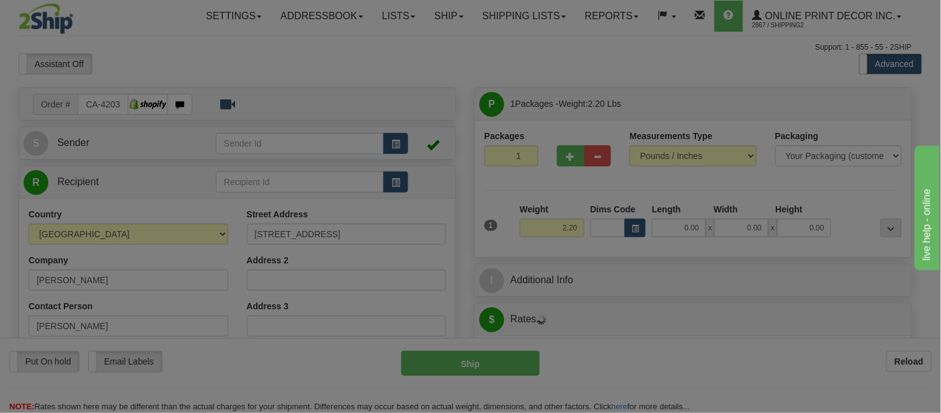
type input "ALLENFORD"
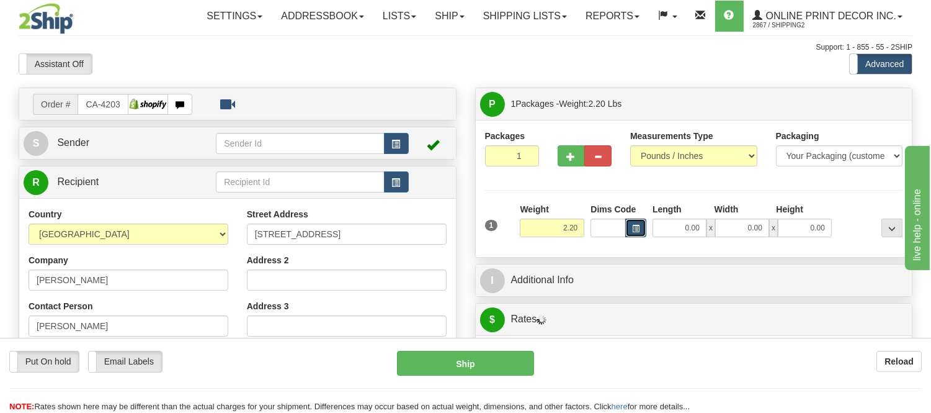
click at [632, 228] on span "button" at bounding box center [635, 228] width 7 height 7
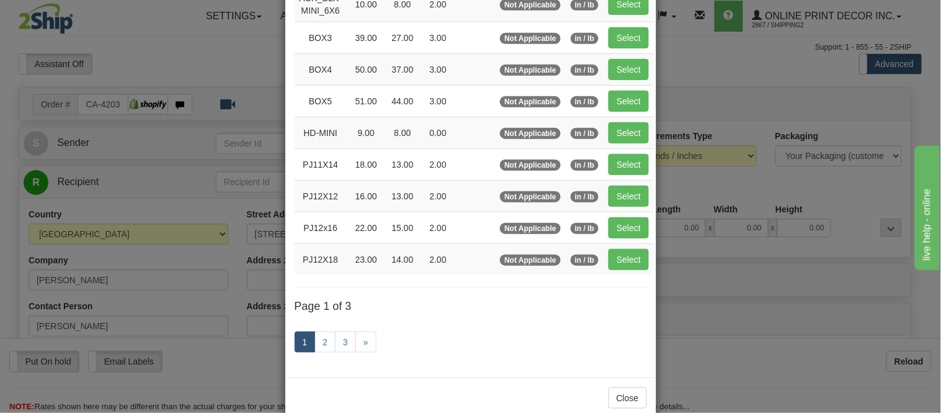
scroll to position [207, 0]
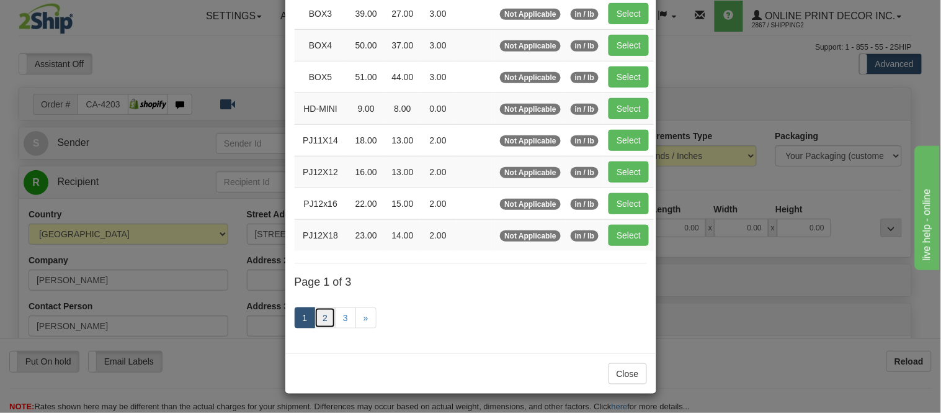
click at [324, 319] on link "2" at bounding box center [325, 317] width 21 height 21
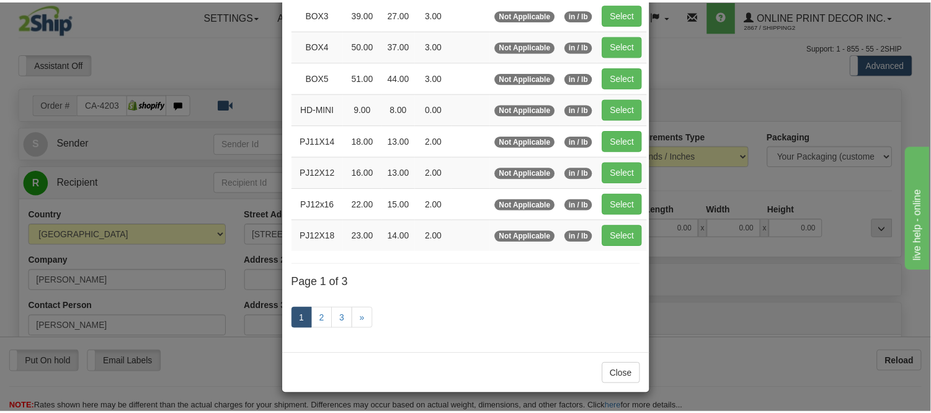
scroll to position [202, 0]
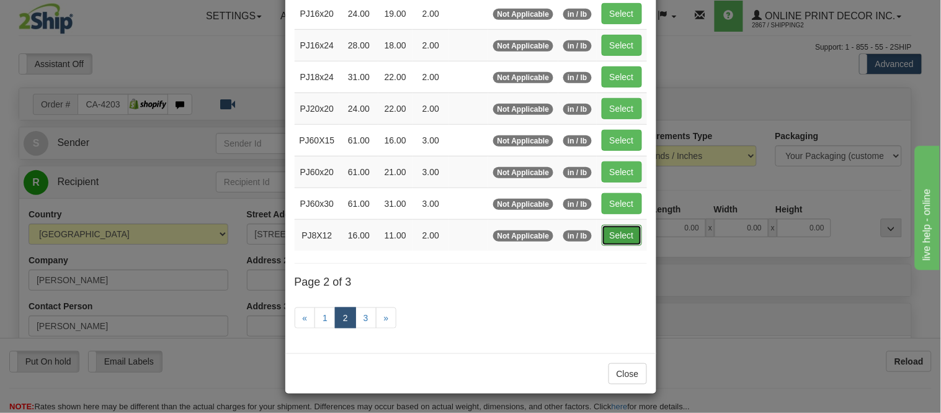
click at [602, 237] on button "Select" at bounding box center [622, 235] width 40 height 21
type input "PJ8X12"
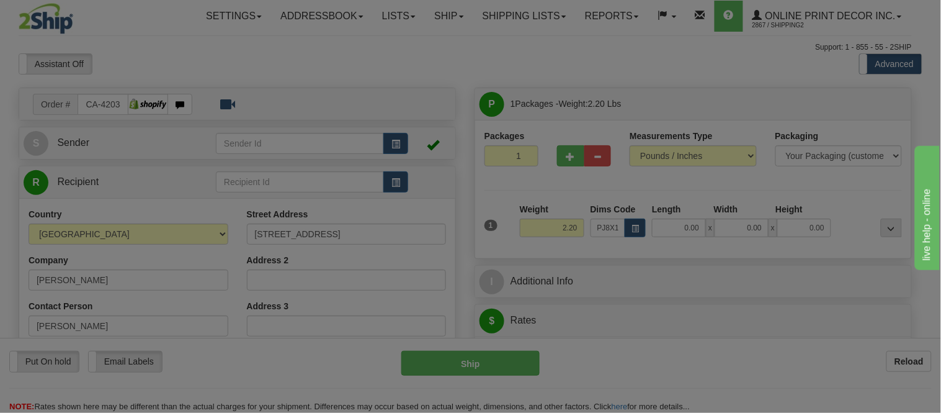
type input "16.00"
type input "11.00"
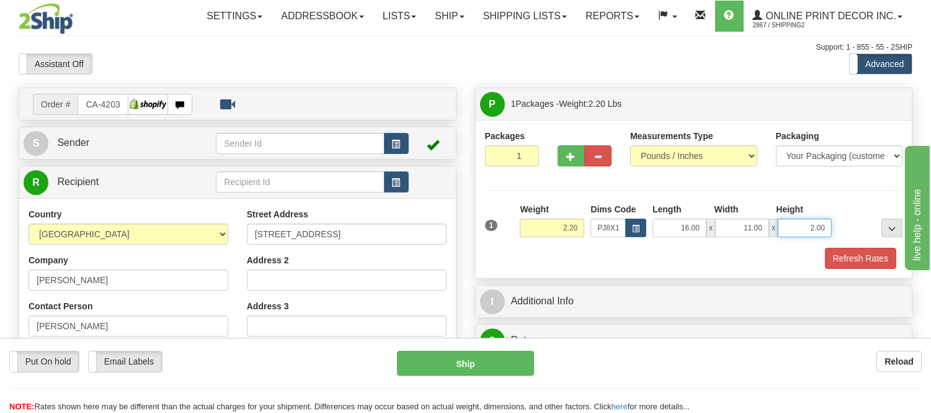
drag, startPoint x: 826, startPoint y: 227, endPoint x: 774, endPoint y: 233, distance: 52.4
click at [774, 233] on div "16.00 x 11.00 x 2.00" at bounding box center [742, 227] width 179 height 19
click button "Delete" at bounding box center [0, 0] width 0 height 0
type input "4.00"
click at [860, 256] on button "Refresh Rates" at bounding box center [860, 258] width 71 height 21
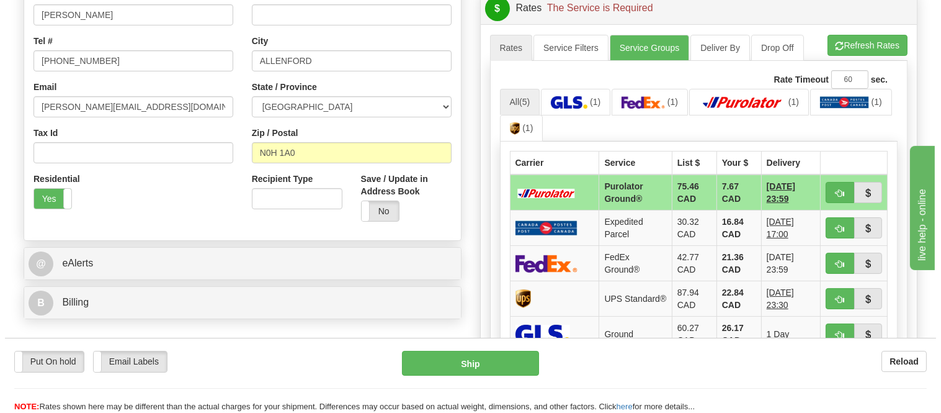
scroll to position [344, 0]
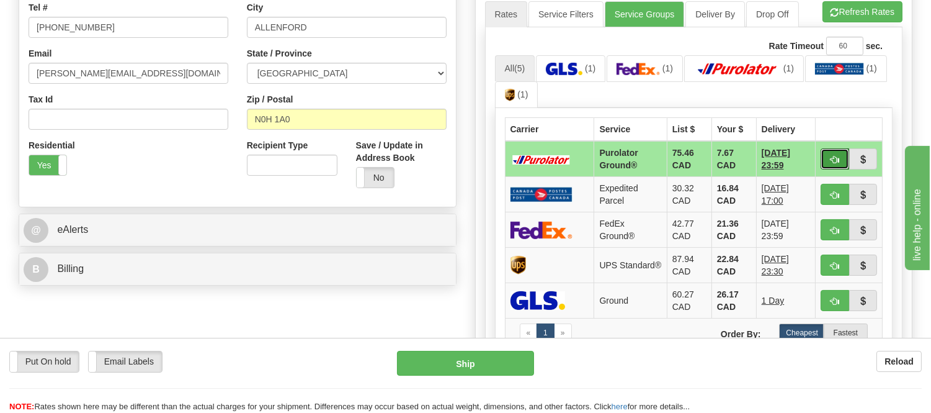
click at [836, 149] on button "button" at bounding box center [835, 158] width 29 height 21
type input "260"
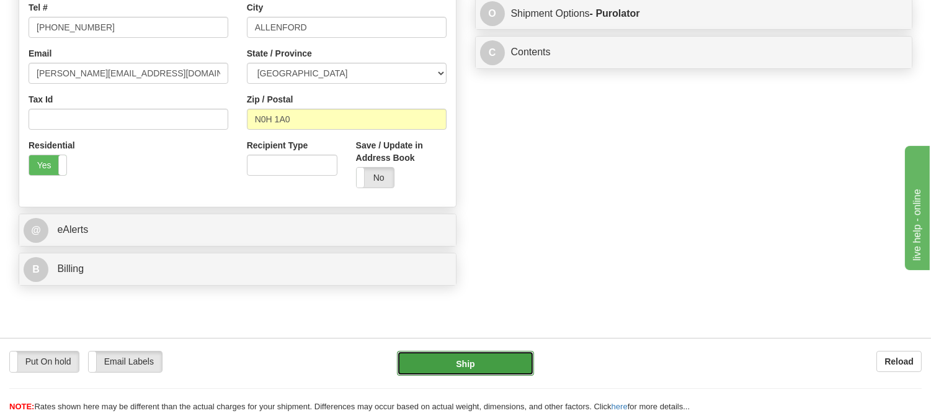
click at [509, 361] on button "Ship" at bounding box center [465, 363] width 136 height 25
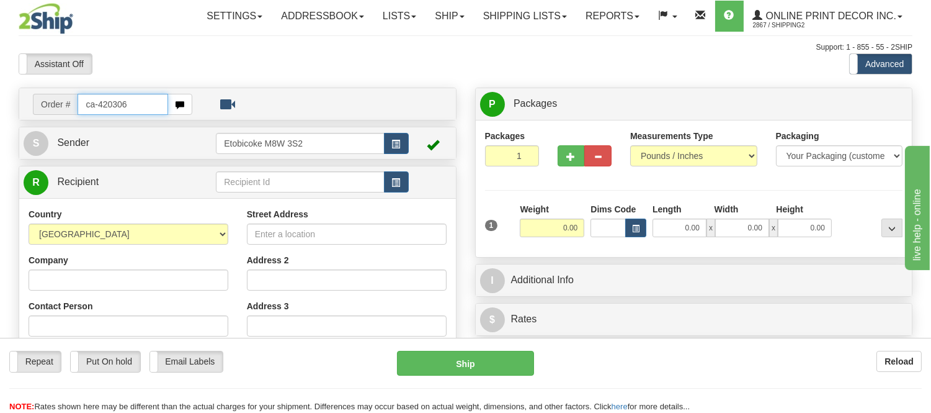
type input "ca-420306"
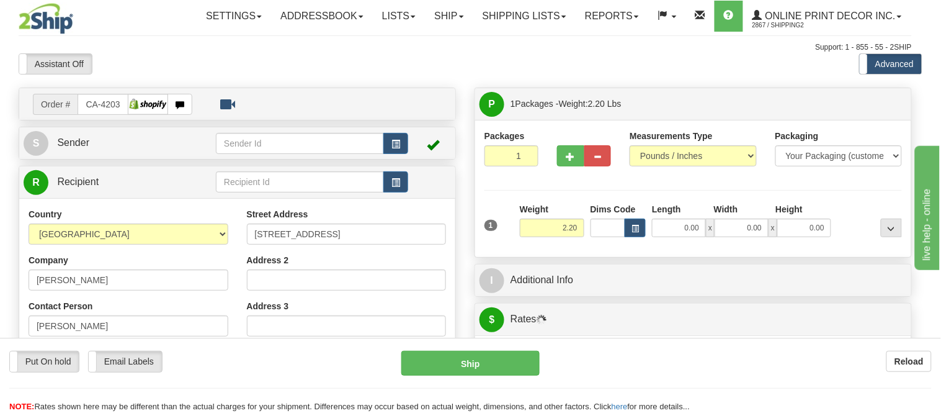
type input "SCARBOROUGH"
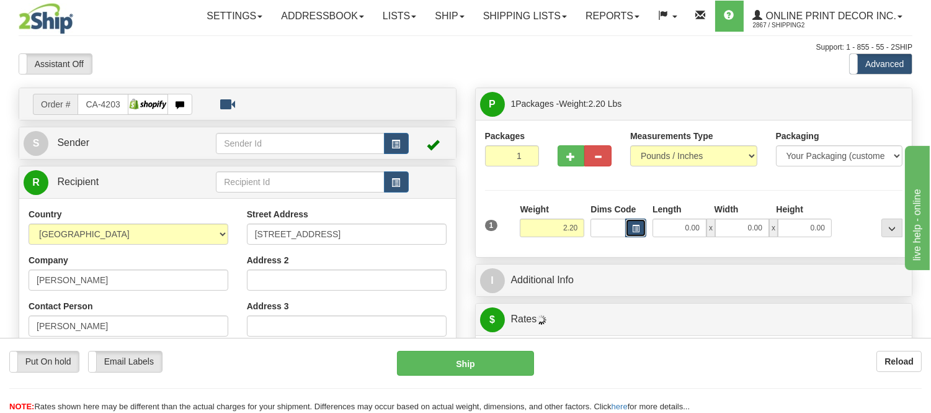
click at [635, 230] on span "button" at bounding box center [635, 228] width 7 height 7
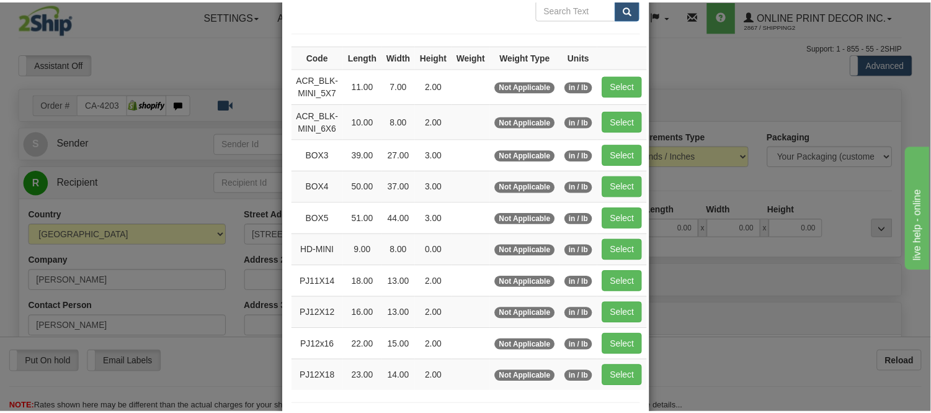
scroll to position [138, 0]
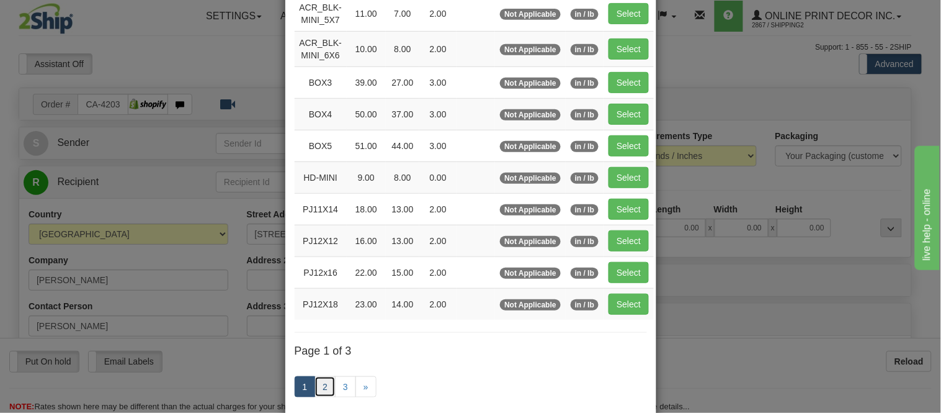
click at [324, 389] on link "2" at bounding box center [325, 386] width 21 height 21
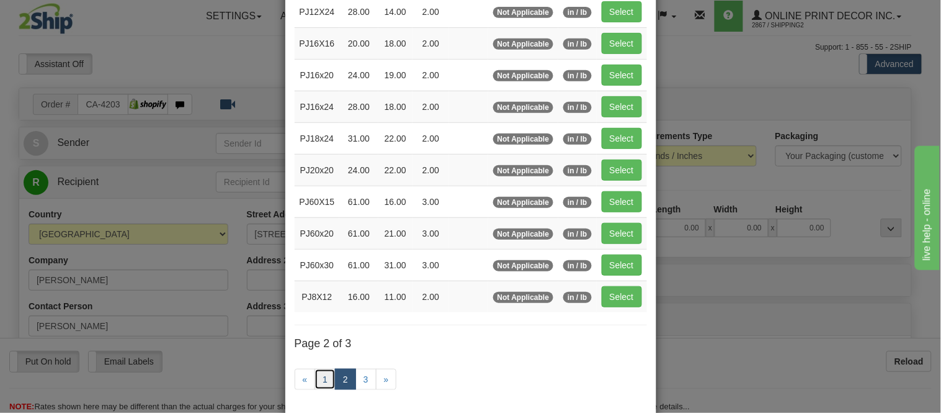
click at [324, 382] on link "1" at bounding box center [325, 379] width 21 height 21
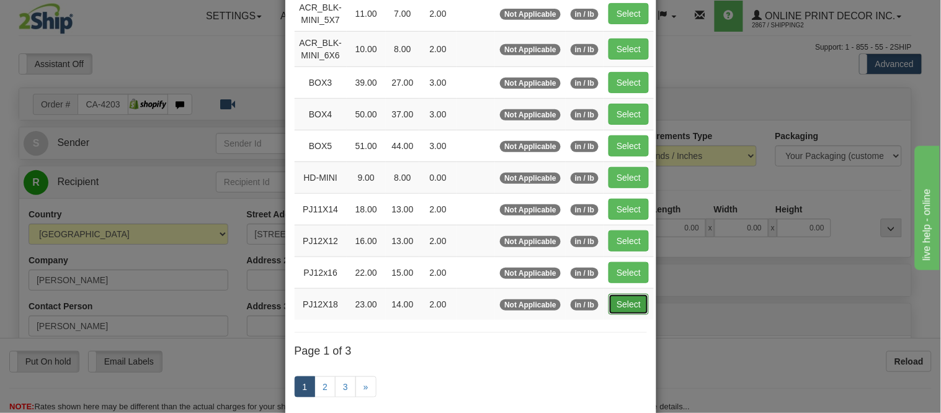
click at [614, 308] on button "Select" at bounding box center [629, 303] width 40 height 21
type input "PJ12X18"
type input "23.00"
type input "14.00"
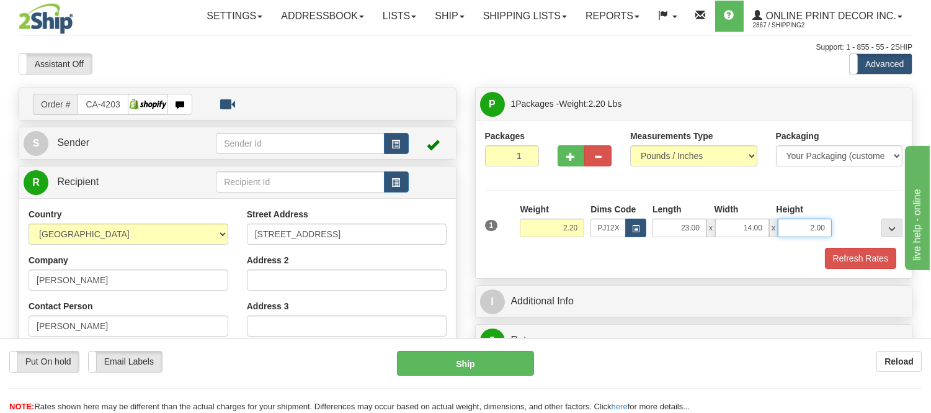
drag, startPoint x: 828, startPoint y: 230, endPoint x: 778, endPoint y: 217, distance: 51.9
click at [778, 217] on div "Length Width Height 23.00 x 14.00 x 2.00" at bounding box center [742, 220] width 185 height 34
click button "Delete" at bounding box center [0, 0] width 0 height 0
type input "4.00"
click at [852, 256] on button "Refresh Rates" at bounding box center [860, 258] width 71 height 21
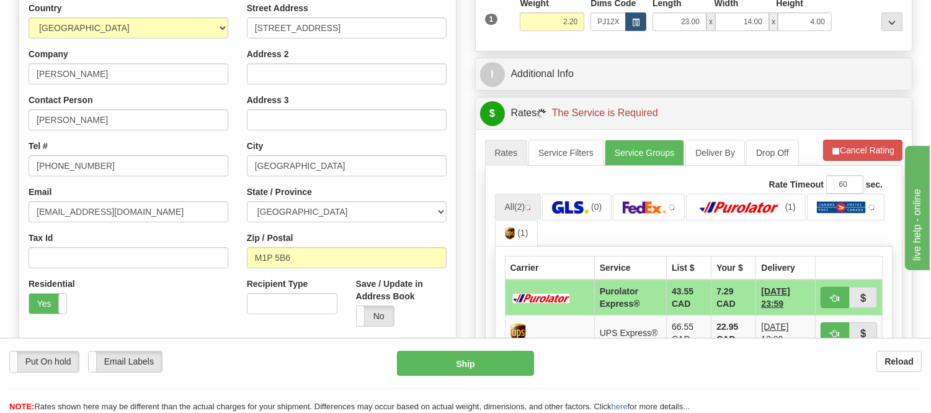
scroll to position [275, 0]
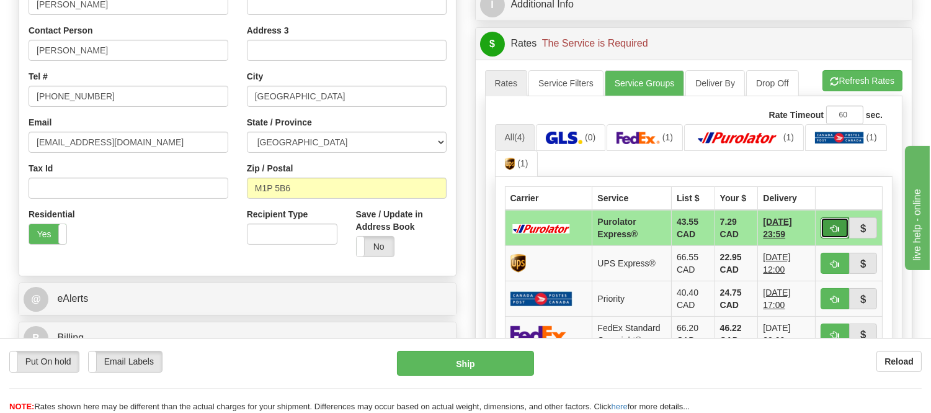
click at [831, 228] on span "button" at bounding box center [835, 229] width 9 height 8
type input "202"
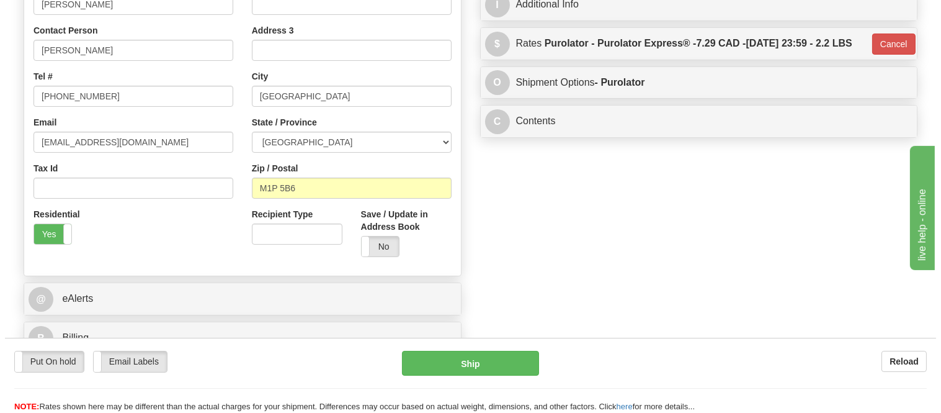
scroll to position [69, 0]
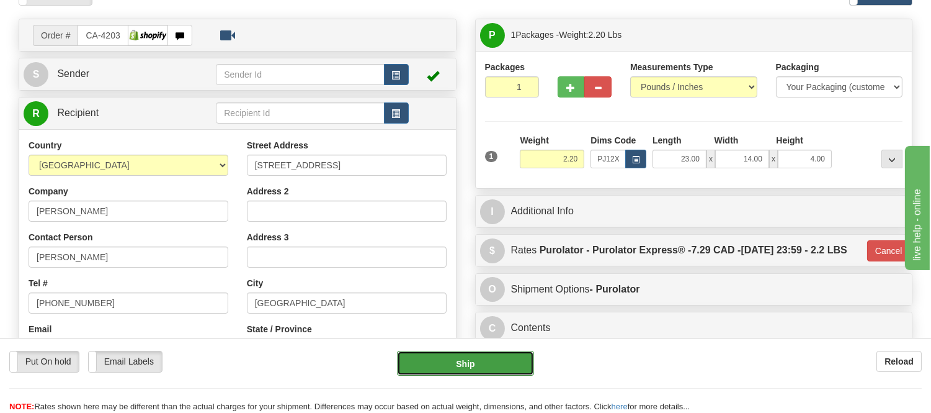
click at [509, 370] on button "Ship" at bounding box center [465, 363] width 136 height 25
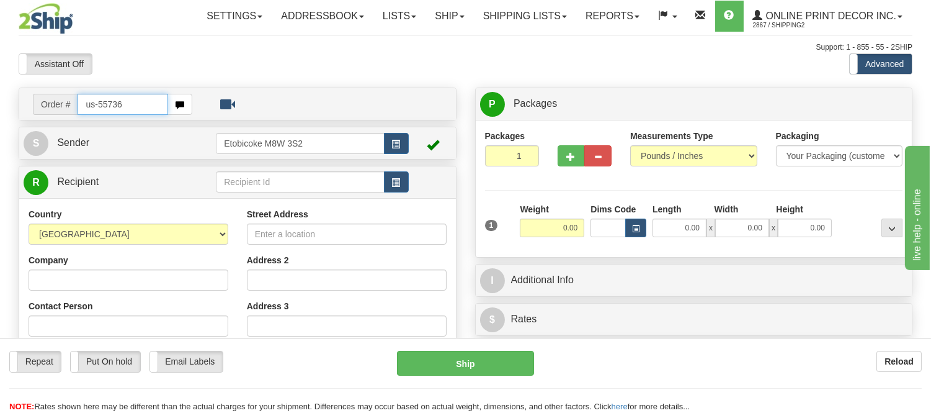
type input "us-55736"
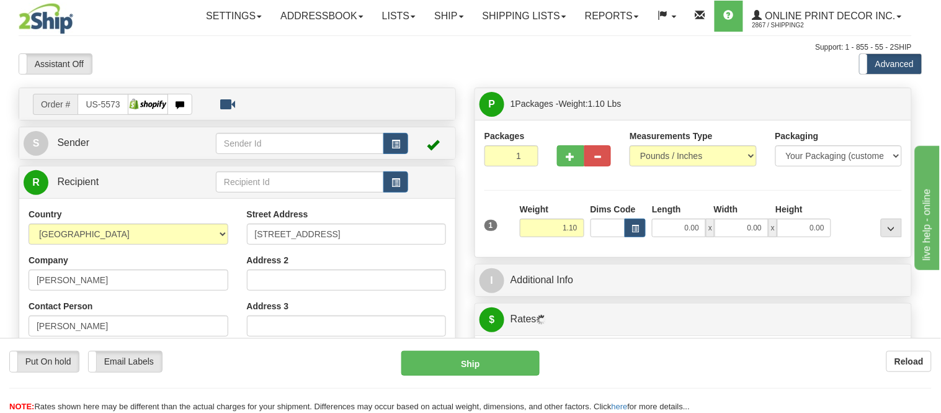
type input "HOLLISTON"
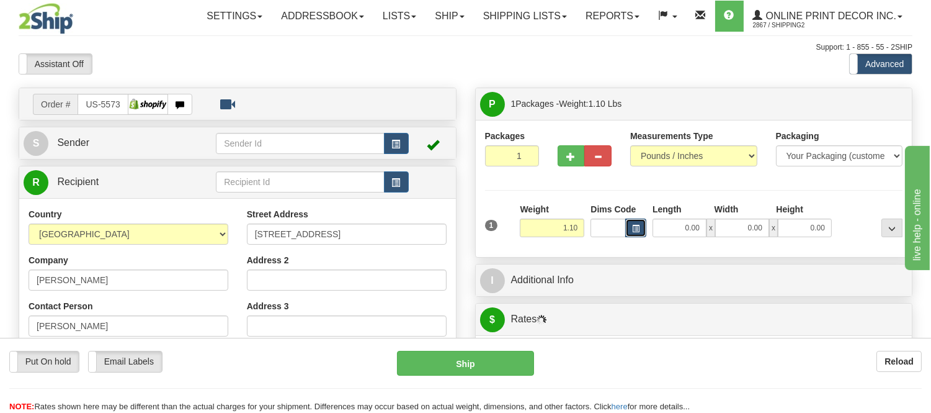
click at [637, 231] on span "button" at bounding box center [635, 228] width 7 height 7
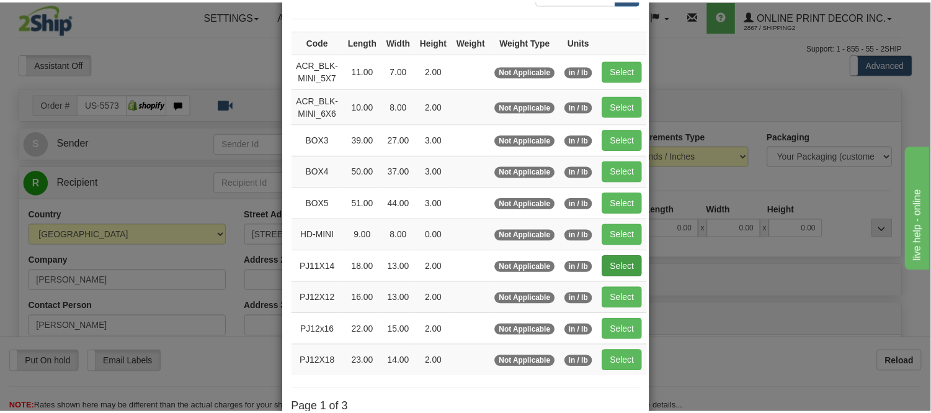
scroll to position [138, 0]
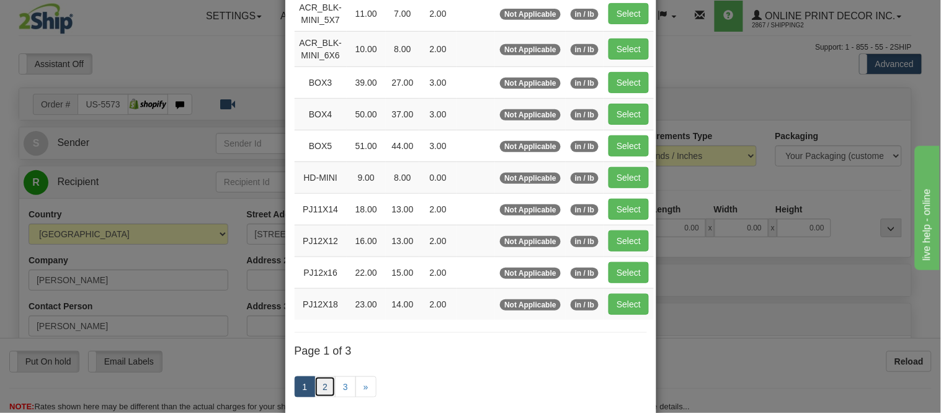
click at [318, 383] on link "2" at bounding box center [325, 386] width 21 height 21
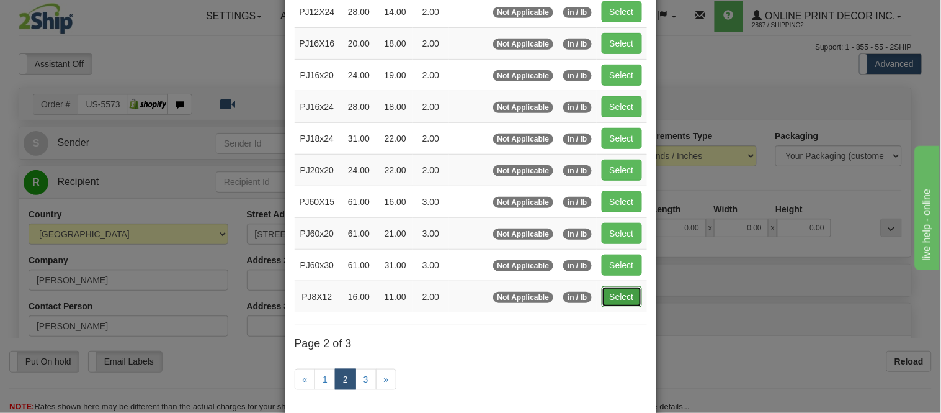
click at [604, 305] on button "Select" at bounding box center [622, 296] width 40 height 21
type input "PJ8X12"
type input "16.00"
type input "11.00"
type input "2.00"
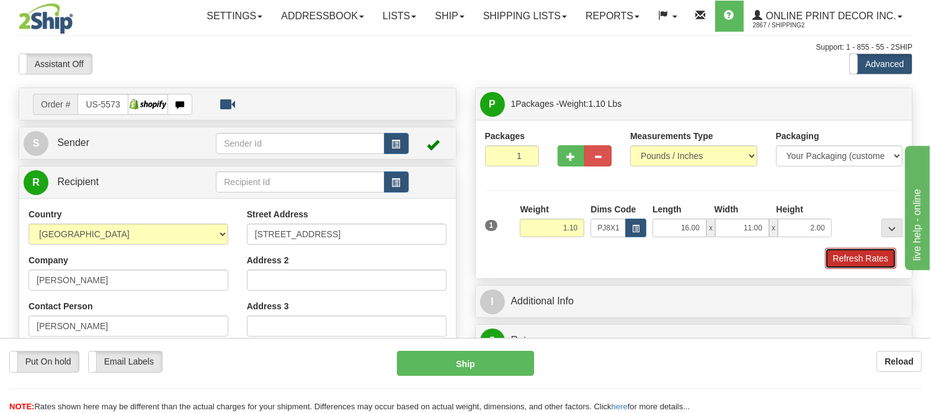
click at [839, 259] on button "Refresh Rates" at bounding box center [860, 258] width 71 height 21
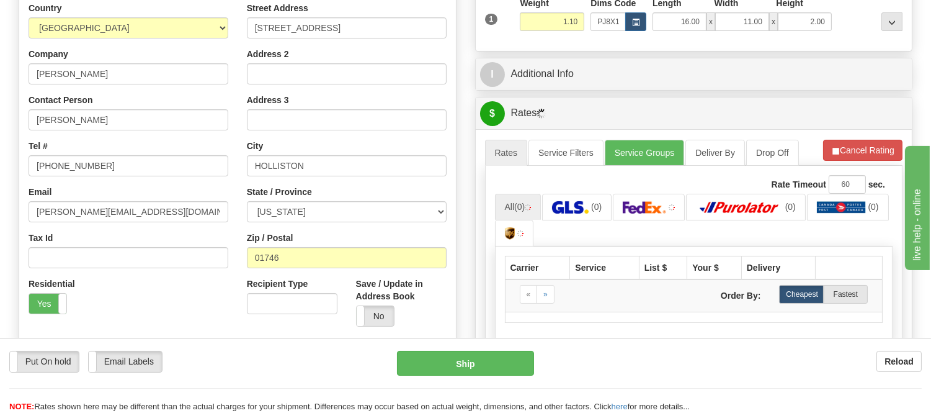
scroll to position [207, 0]
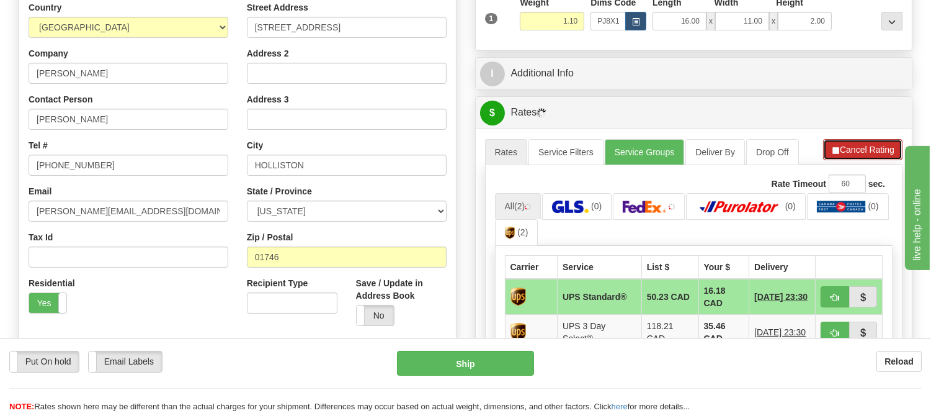
click at [871, 152] on button "Cancel Rating" at bounding box center [862, 149] width 79 height 21
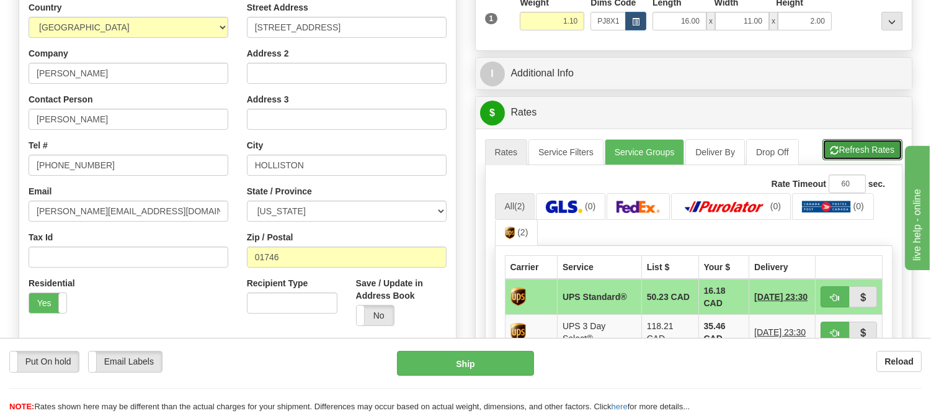
click at [871, 152] on button "Refresh Rates" at bounding box center [863, 149] width 80 height 21
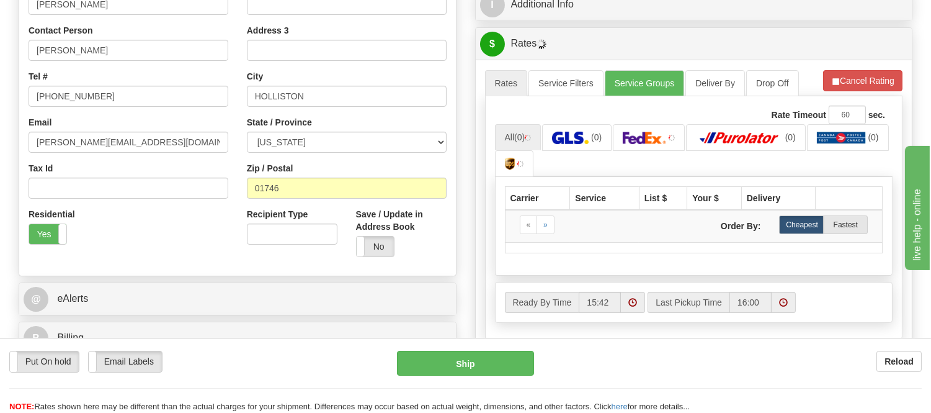
scroll to position [344, 0]
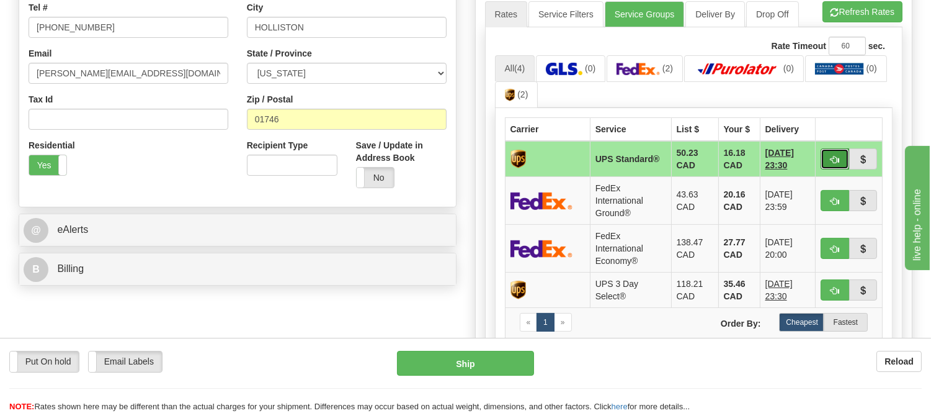
click at [829, 162] on button "button" at bounding box center [835, 158] width 29 height 21
type input "11"
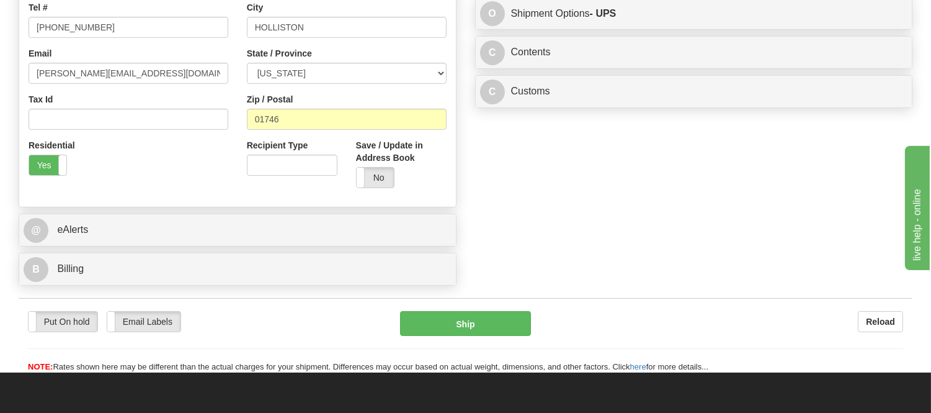
scroll to position [207, 0]
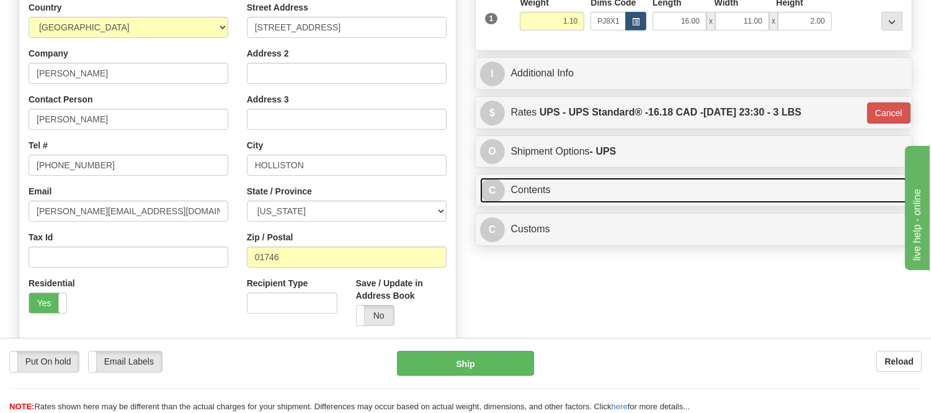
click at [708, 190] on link "C Contents" at bounding box center [694, 189] width 428 height 25
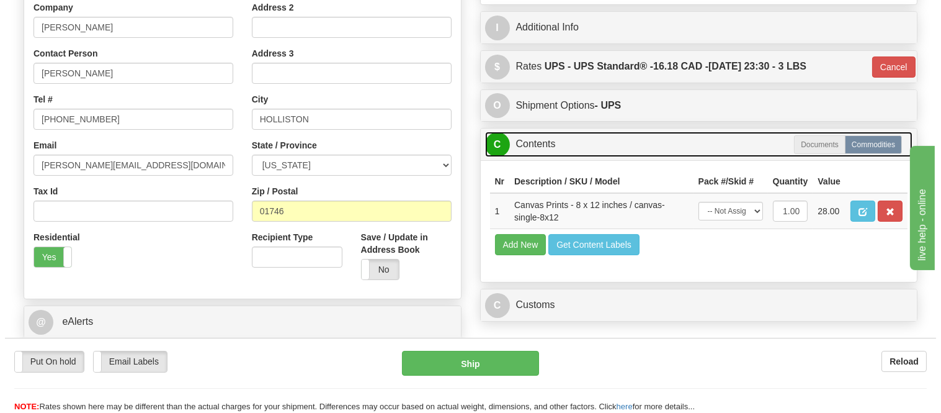
scroll to position [275, 0]
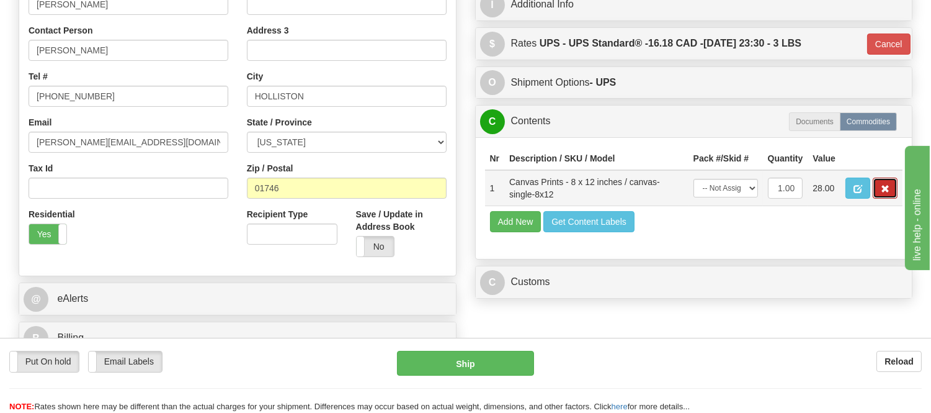
click at [890, 199] on button "button" at bounding box center [885, 187] width 25 height 21
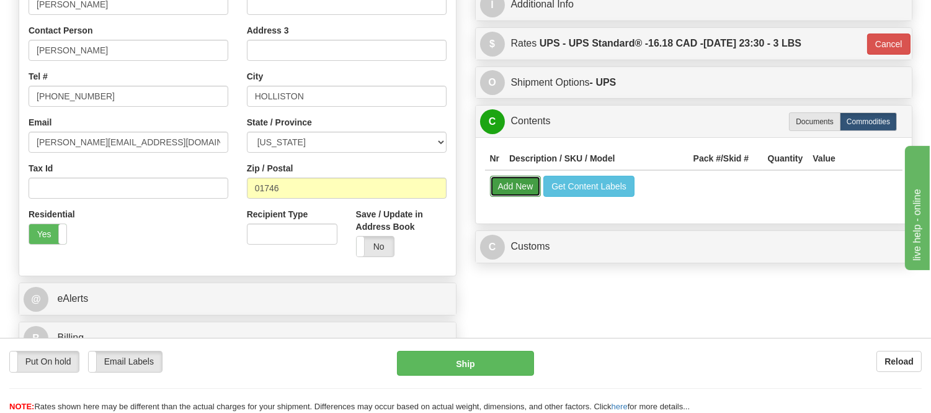
click at [519, 186] on button "Add New" at bounding box center [515, 186] width 51 height 21
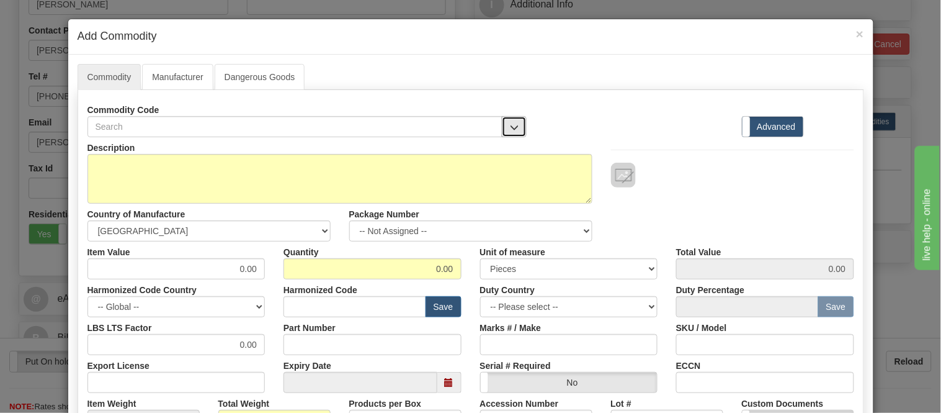
click at [512, 125] on span "button" at bounding box center [514, 127] width 9 height 8
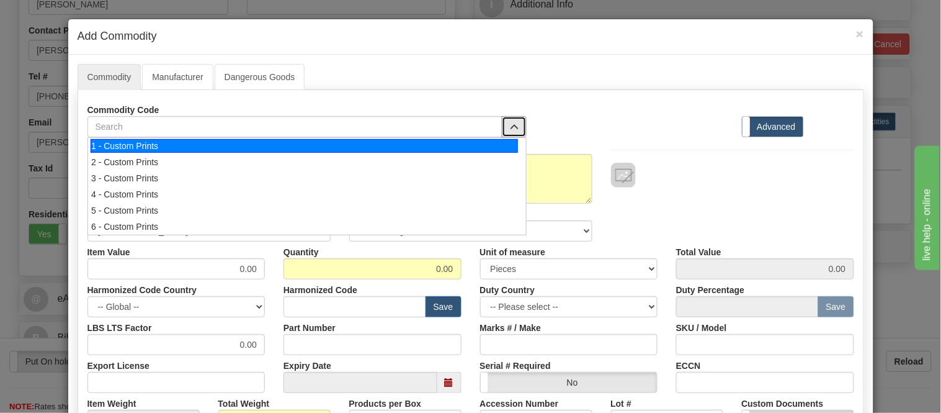
click at [504, 148] on div "1 - Custom Prints" at bounding box center [304, 146] width 427 height 14
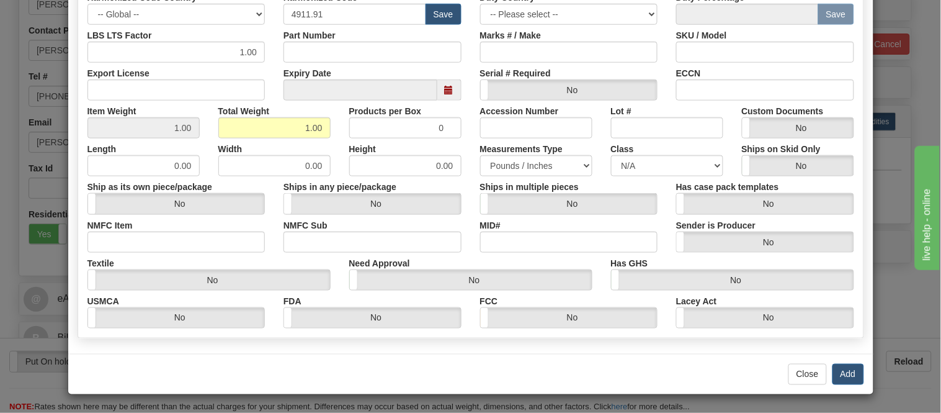
scroll to position [293, 0]
click at [838, 372] on button "Add" at bounding box center [849, 373] width 32 height 21
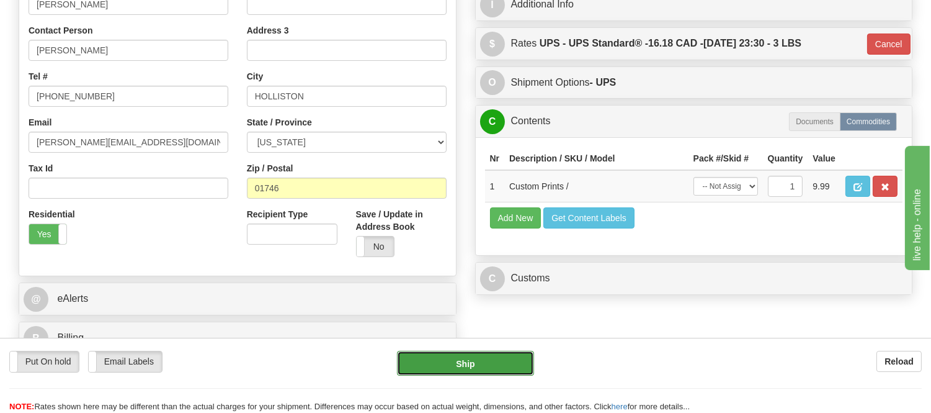
click at [515, 367] on button "Ship" at bounding box center [465, 363] width 136 height 25
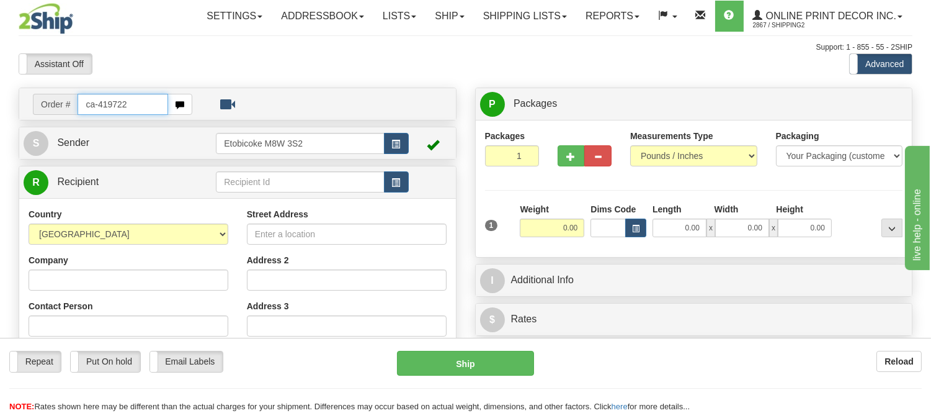
type input "ca-419722"
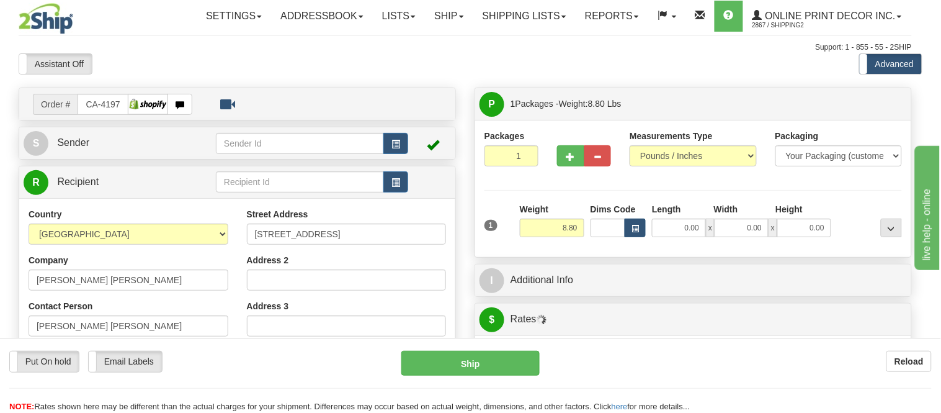
type input "PICKERING"
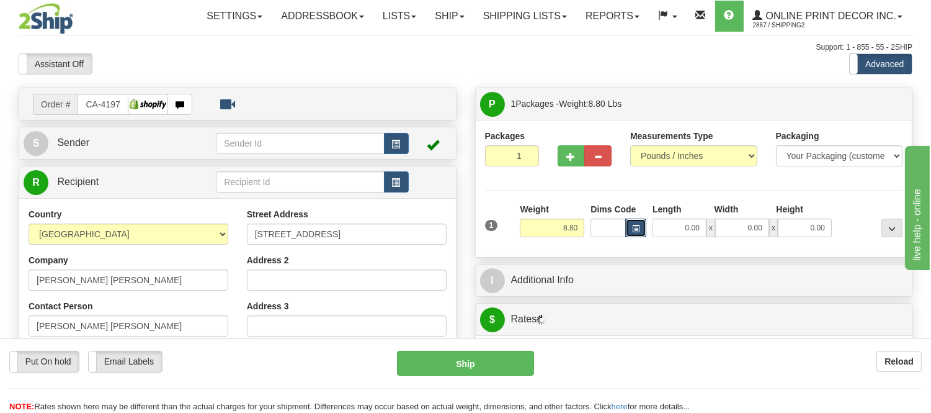
click at [635, 228] on span "button" at bounding box center [635, 228] width 7 height 7
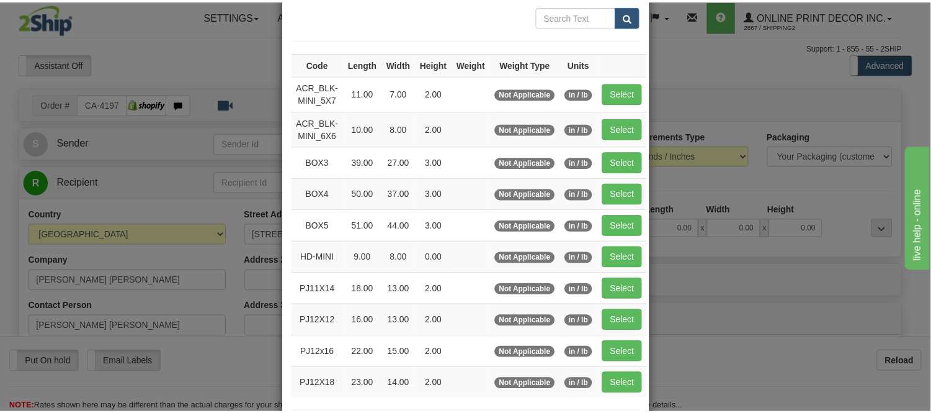
scroll to position [138, 0]
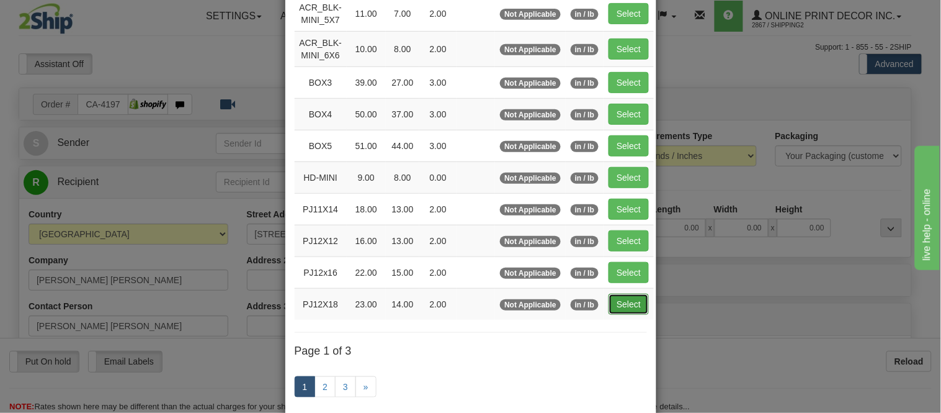
click at [615, 298] on button "Select" at bounding box center [629, 303] width 40 height 21
type input "PJ12X18"
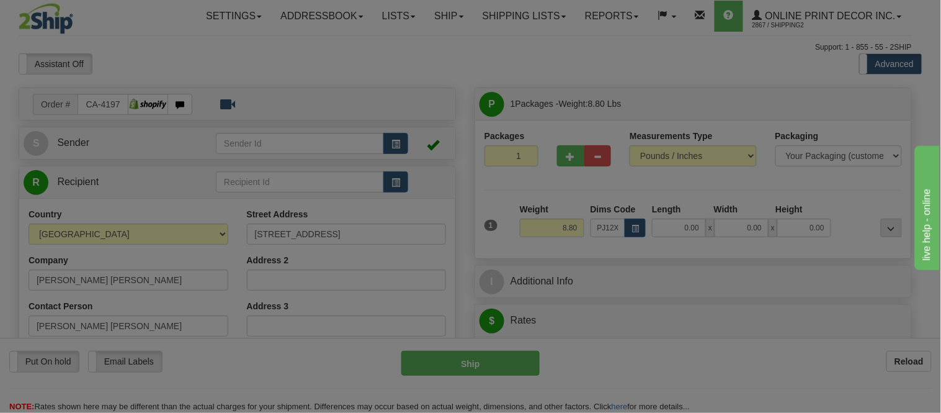
type input "23.00"
type input "14.00"
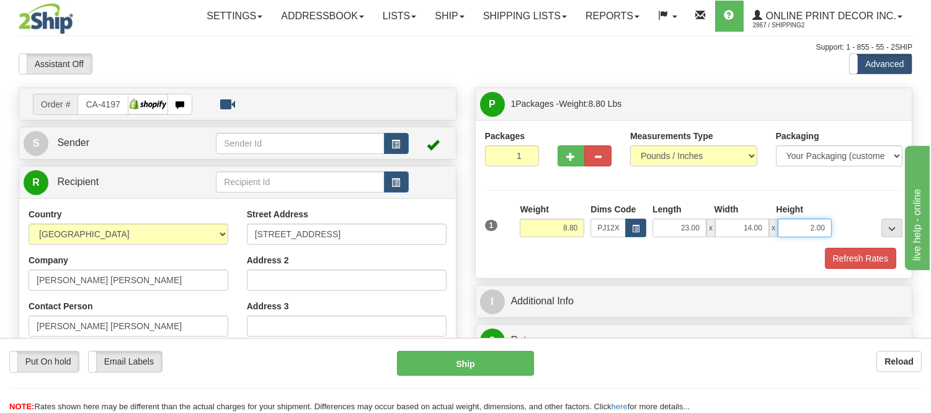
drag, startPoint x: 828, startPoint y: 221, endPoint x: 764, endPoint y: 226, distance: 64.1
click at [764, 226] on div "23.00 x 14.00 x 2.00" at bounding box center [742, 227] width 179 height 19
click button "Delete" at bounding box center [0, 0] width 0 height 0
type input "6.00"
drag, startPoint x: 577, startPoint y: 224, endPoint x: 522, endPoint y: 244, distance: 58.9
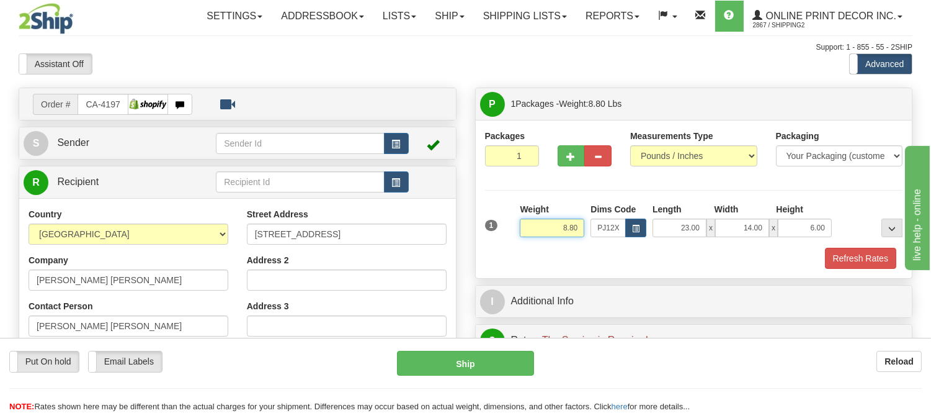
click at [522, 244] on div "Weight 8.80" at bounding box center [552, 224] width 71 height 43
type input "9.98"
click at [848, 258] on button "Refresh Rates" at bounding box center [860, 258] width 71 height 21
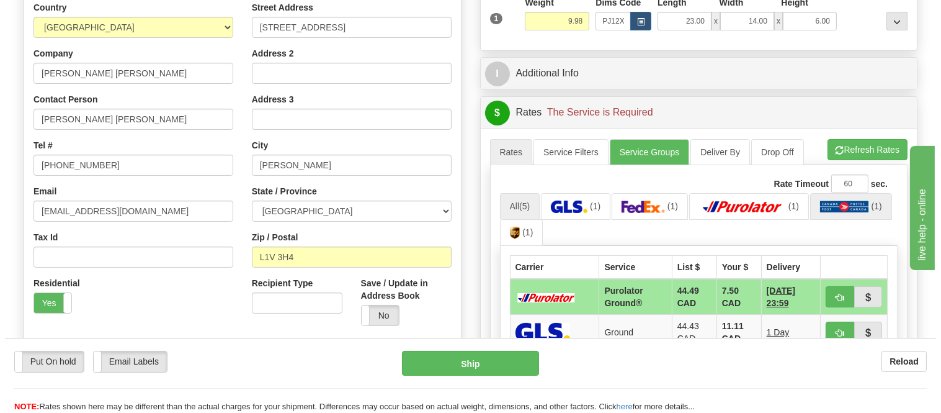
scroll to position [275, 0]
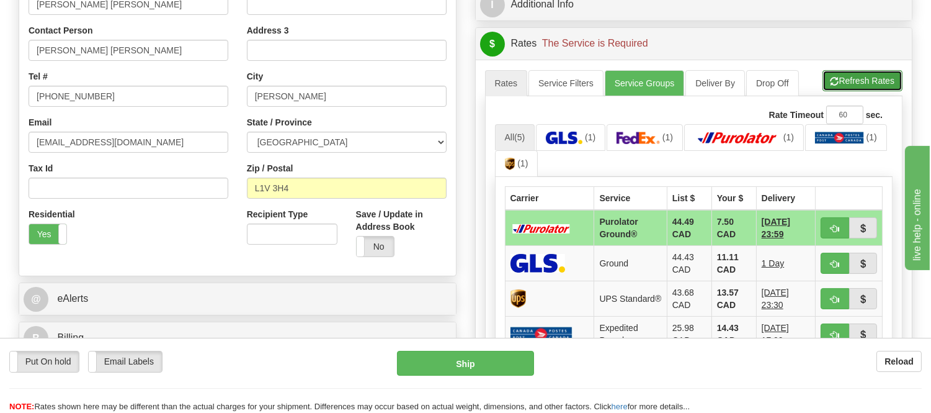
click at [859, 83] on button "Refresh Rates" at bounding box center [863, 80] width 80 height 21
click at [833, 225] on span "button" at bounding box center [835, 229] width 9 height 8
type input "260"
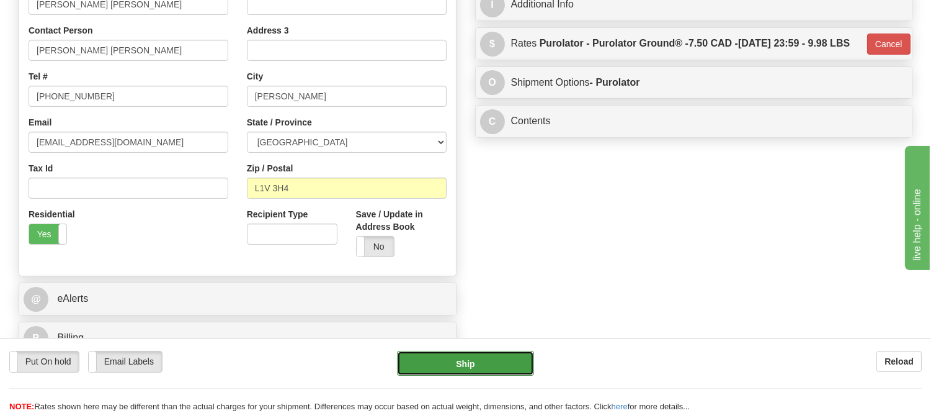
click at [509, 361] on button "Ship" at bounding box center [465, 363] width 136 height 25
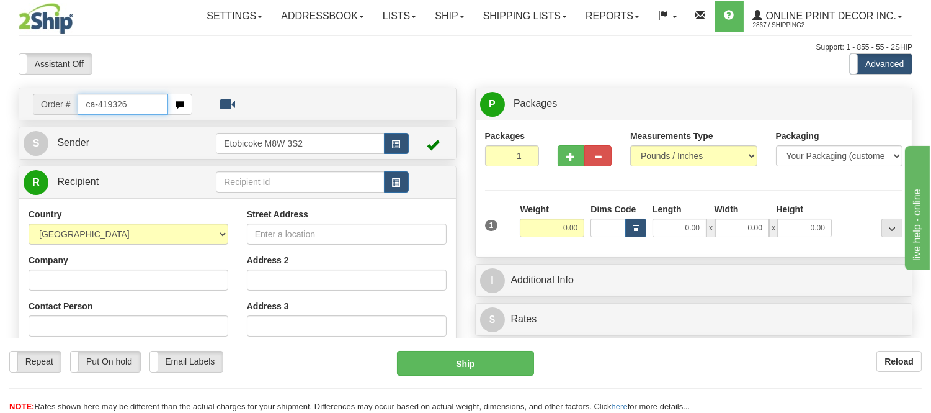
type input "ca-419326"
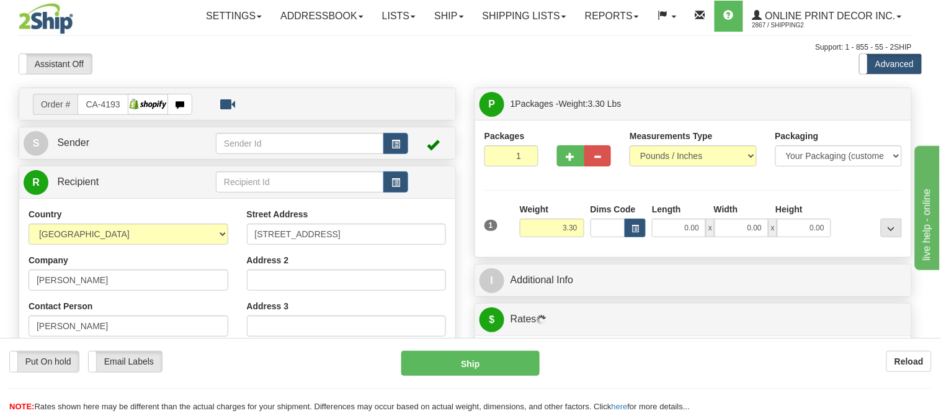
type input "COURTENAY"
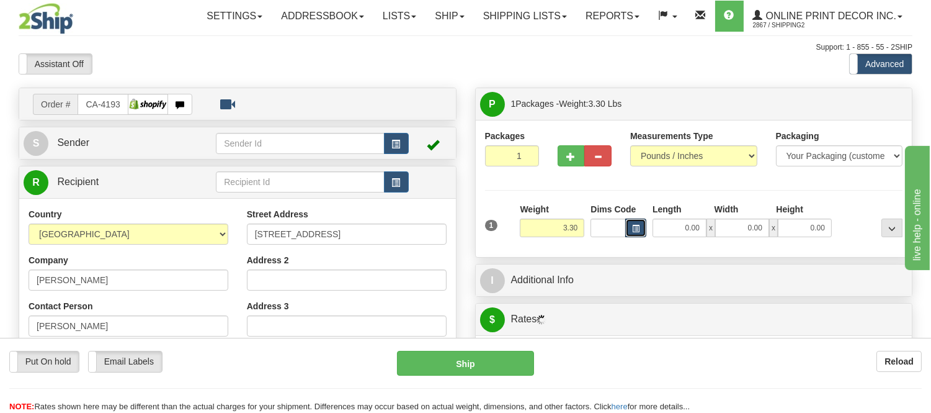
click at [636, 225] on span "button" at bounding box center [635, 228] width 7 height 7
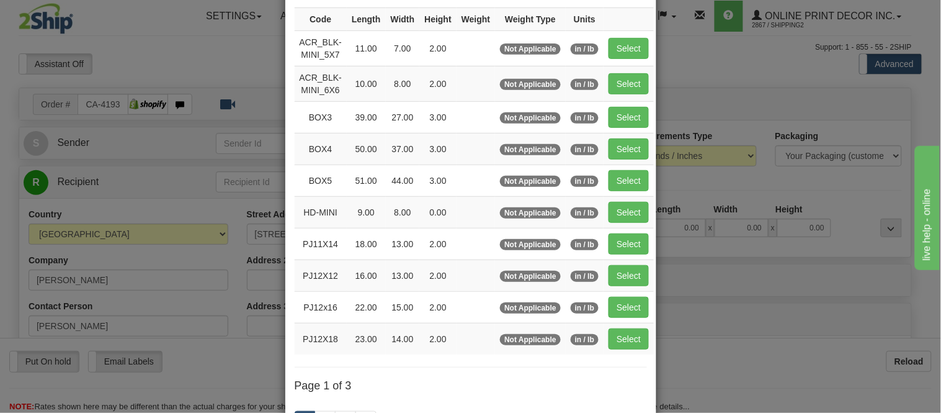
scroll to position [138, 0]
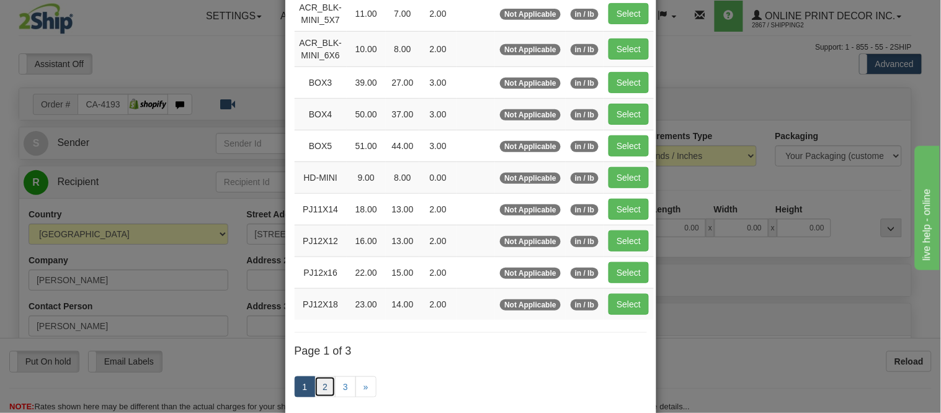
click at [323, 383] on link "2" at bounding box center [325, 386] width 21 height 21
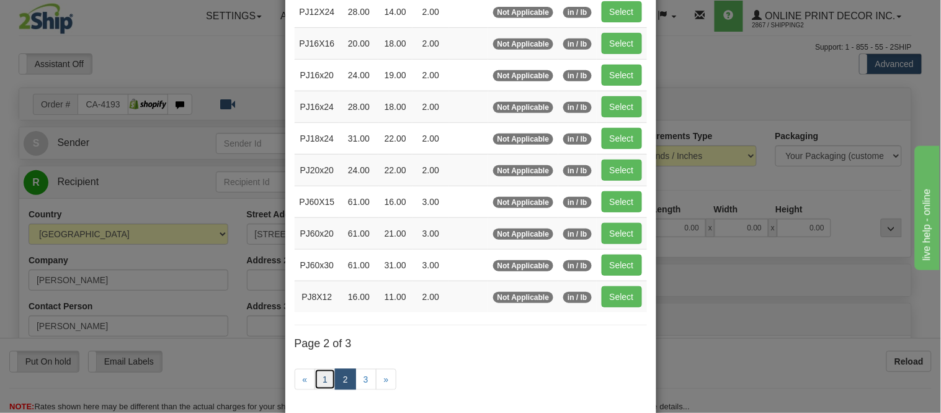
click at [327, 375] on link "1" at bounding box center [325, 379] width 21 height 21
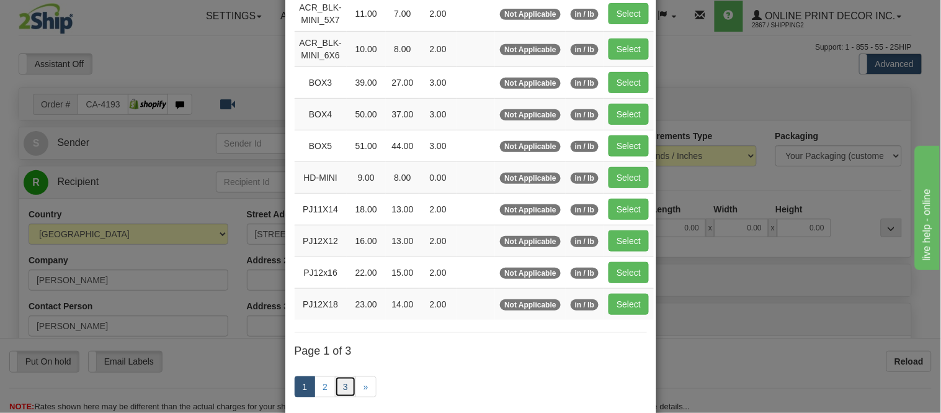
click at [337, 383] on link "3" at bounding box center [345, 386] width 21 height 21
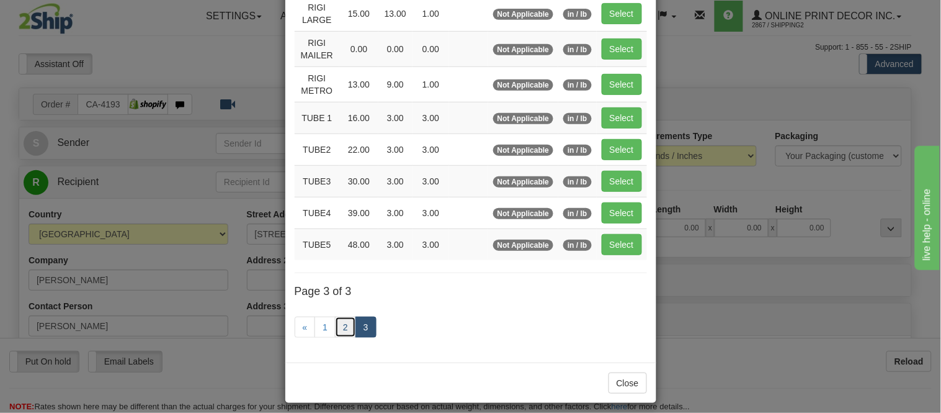
click at [346, 321] on link "2" at bounding box center [345, 326] width 21 height 21
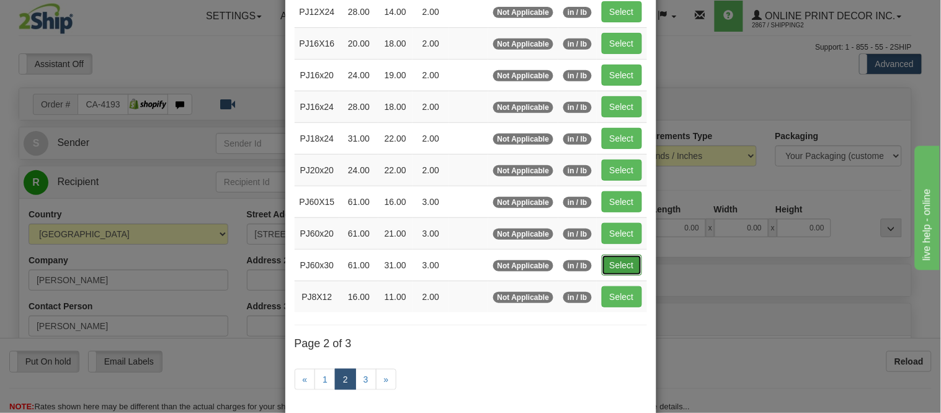
click at [605, 267] on button "Select" at bounding box center [622, 264] width 40 height 21
type input "PJ60x30"
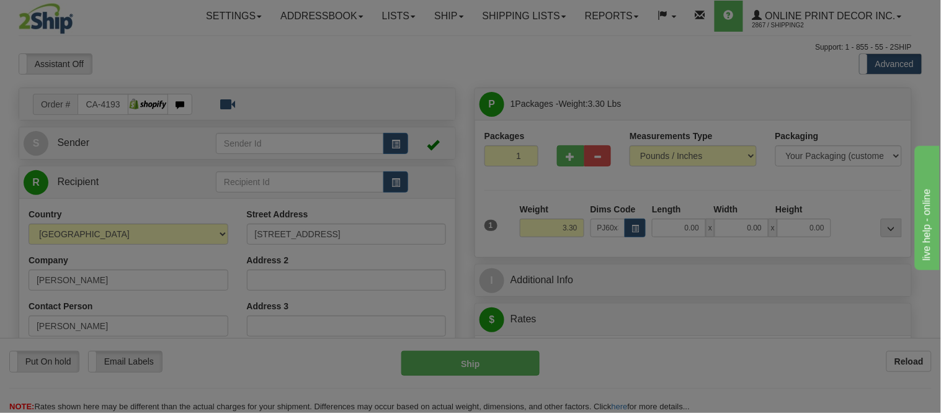
type input "61.00"
type input "31.00"
type input "3.00"
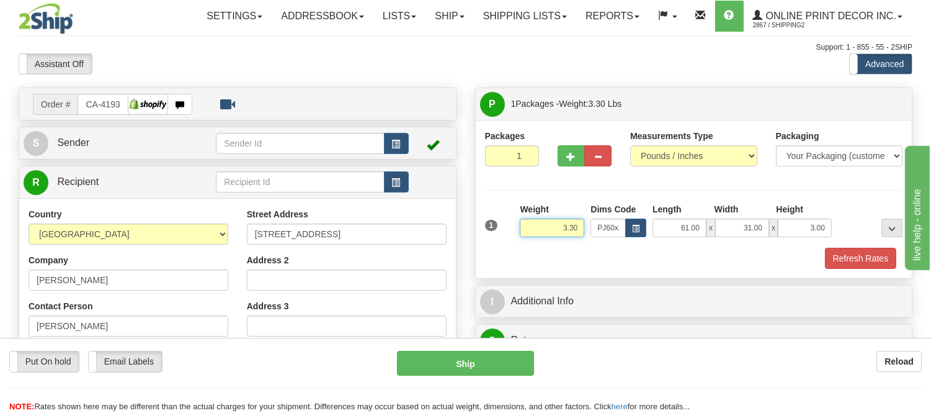
drag, startPoint x: 581, startPoint y: 227, endPoint x: 518, endPoint y: 230, distance: 63.3
click at [518, 230] on div "Weight 3.30" at bounding box center [552, 224] width 71 height 43
type input "14.98"
click at [575, 158] on button "button" at bounding box center [571, 155] width 27 height 21
radio input "true"
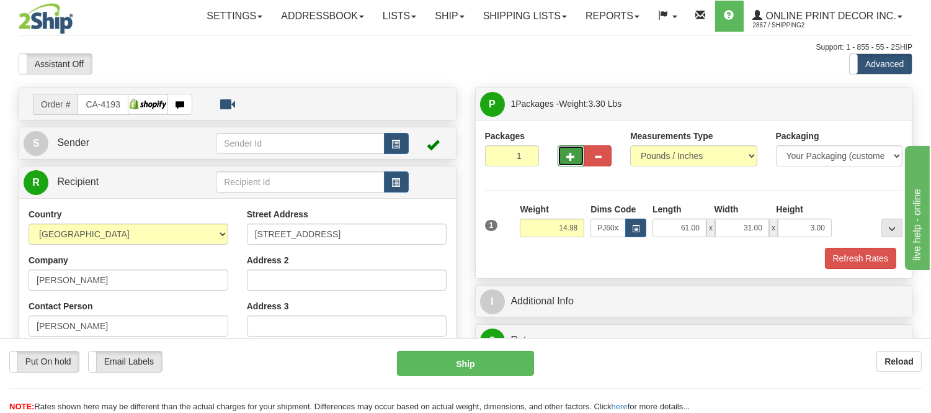
type input "2"
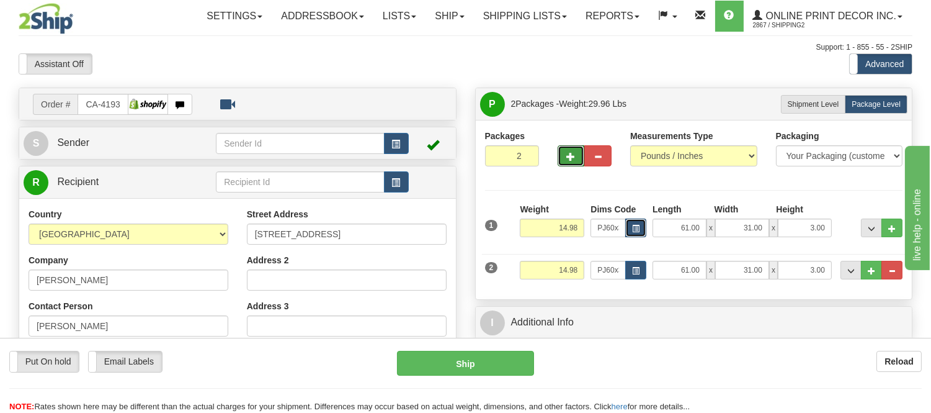
click at [637, 226] on span "button" at bounding box center [635, 228] width 7 height 7
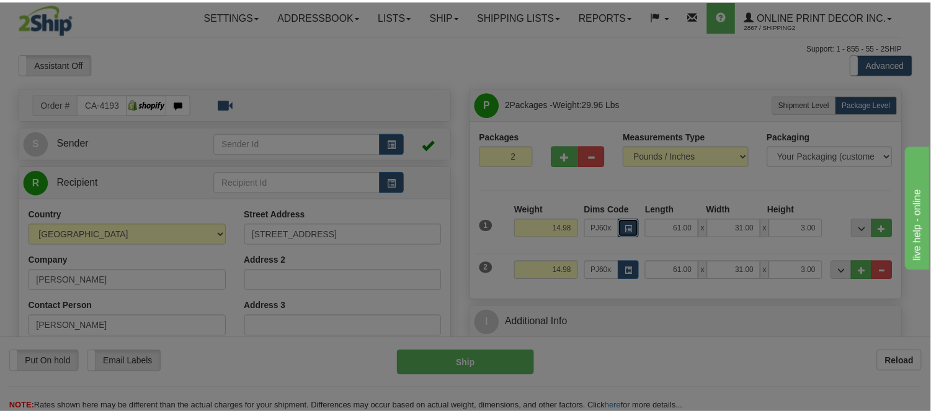
scroll to position [0, 0]
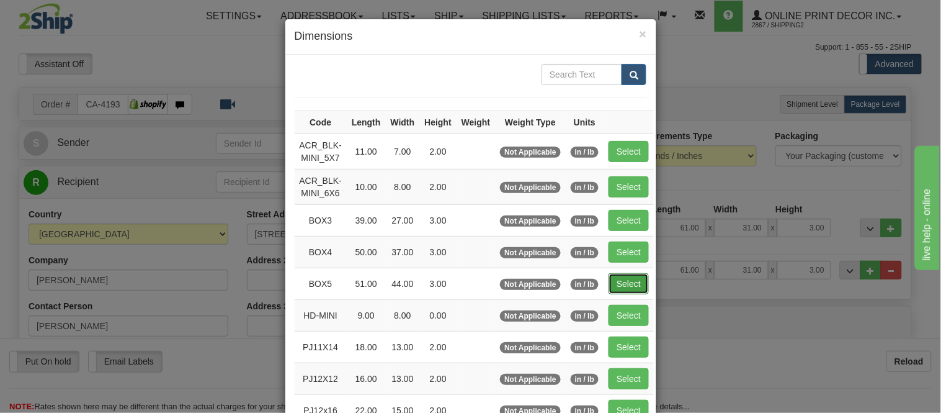
click at [628, 282] on button "Select" at bounding box center [629, 283] width 40 height 21
type input "BOX5"
type input "51.00"
type input "44.00"
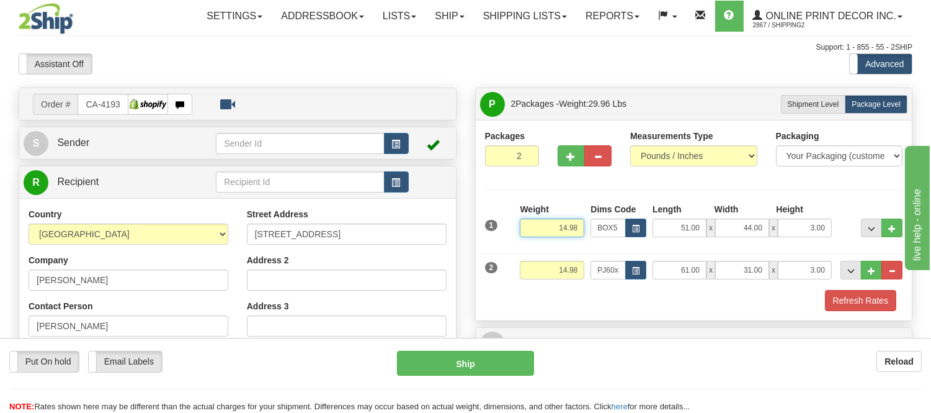
drag, startPoint x: 579, startPoint y: 225, endPoint x: 543, endPoint y: 235, distance: 37.8
click at [543, 235] on input "14.98" at bounding box center [552, 227] width 65 height 19
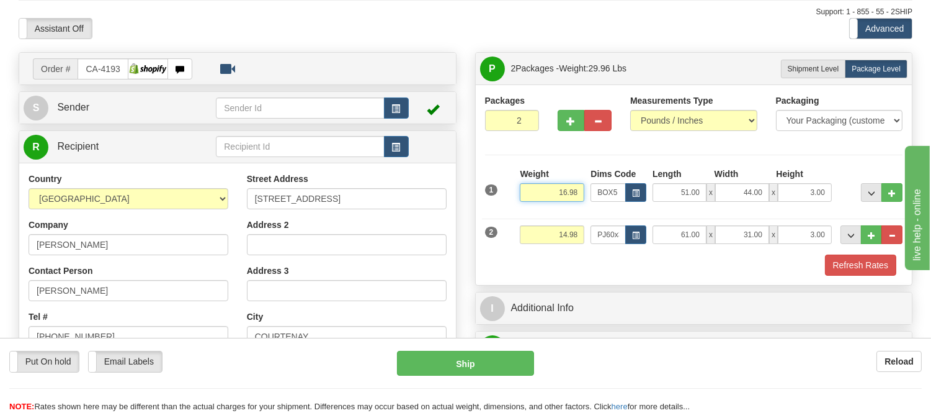
scroll to position [69, 0]
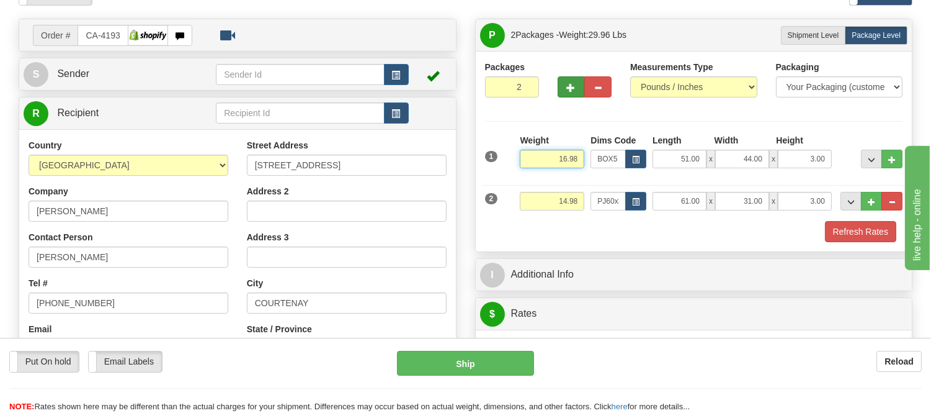
type input "16.98"
click at [563, 83] on button "button" at bounding box center [571, 86] width 27 height 21
type input "3"
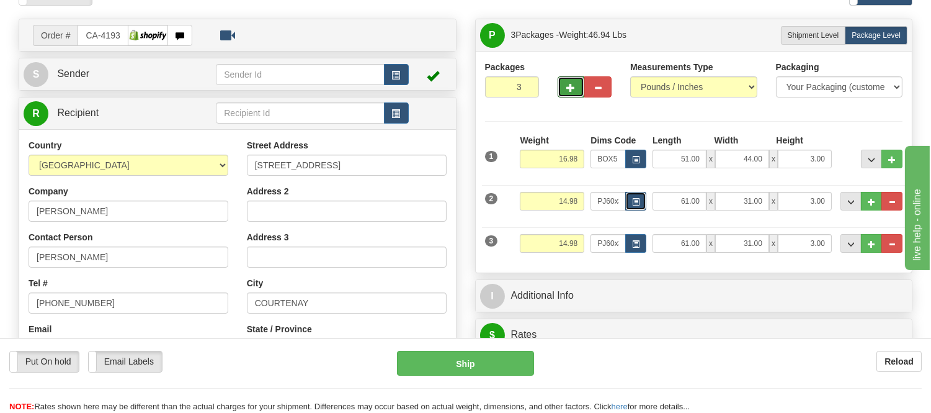
click at [637, 199] on span "button" at bounding box center [635, 202] width 7 height 7
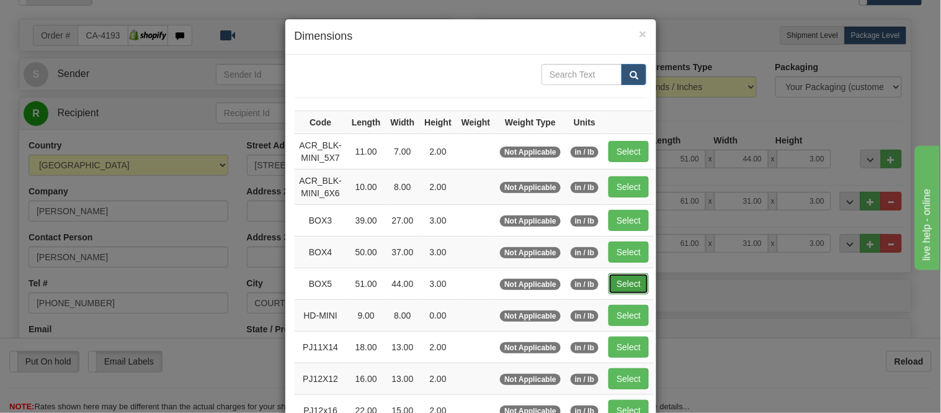
click at [625, 279] on button "Select" at bounding box center [629, 283] width 40 height 21
type input "BOX5"
type input "51.00"
type input "44.00"
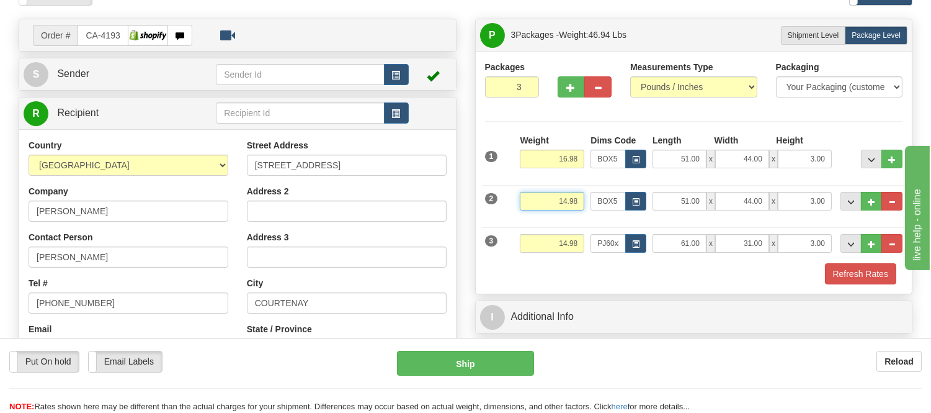
drag, startPoint x: 579, startPoint y: 203, endPoint x: 526, endPoint y: 200, distance: 52.8
click at [526, 200] on input "14.98" at bounding box center [552, 201] width 65 height 19
type input "16.98"
click at [856, 277] on button "Refresh Rates" at bounding box center [860, 273] width 71 height 21
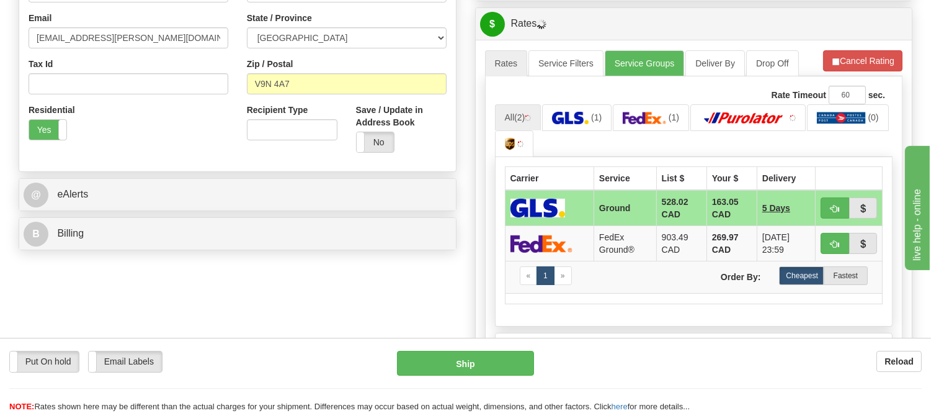
scroll to position [413, 0]
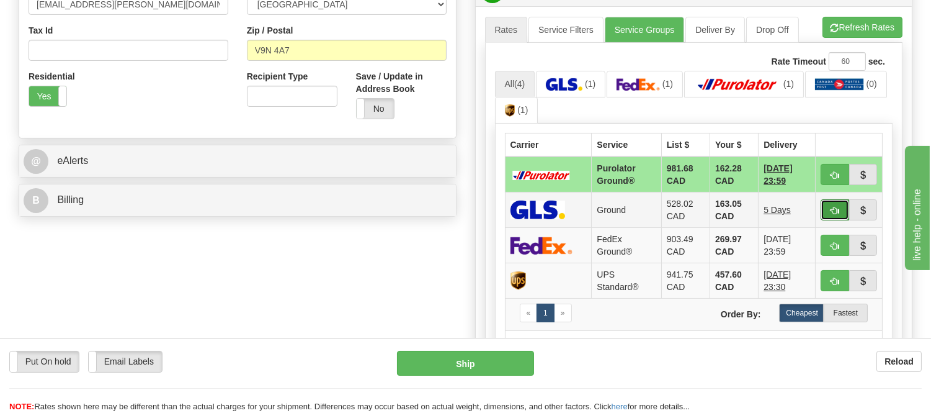
click at [833, 201] on button "button" at bounding box center [835, 209] width 29 height 21
type input "1"
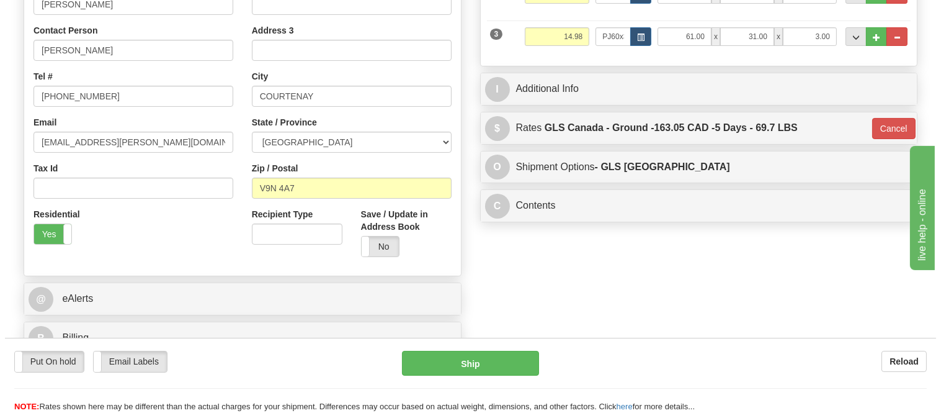
scroll to position [138, 0]
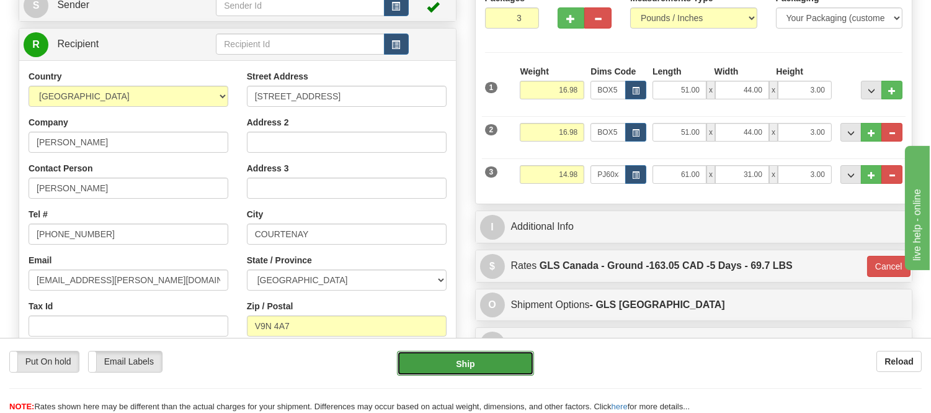
click at [441, 365] on button "Ship" at bounding box center [465, 363] width 136 height 25
